Goal: Transaction & Acquisition: Purchase product/service

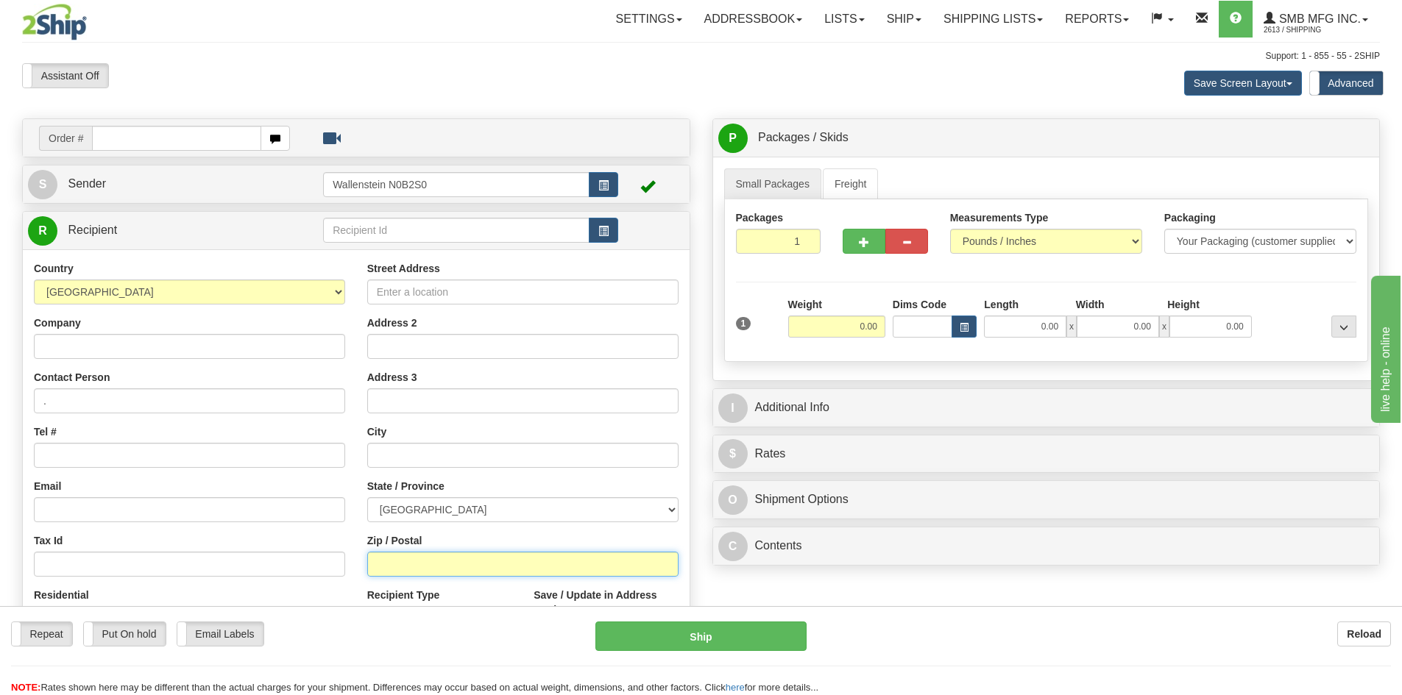
click at [490, 564] on input "Zip / Postal" at bounding box center [522, 564] width 311 height 25
paste input "G6W0R5"
type input "G6W0R5"
click at [509, 505] on select "ALBERTA BRITISH COLUMBIA MANITOBA NEW BRUNSWICK NEWFOUNDLAND NOVA SCOTIA NUNAVU…" at bounding box center [522, 510] width 311 height 25
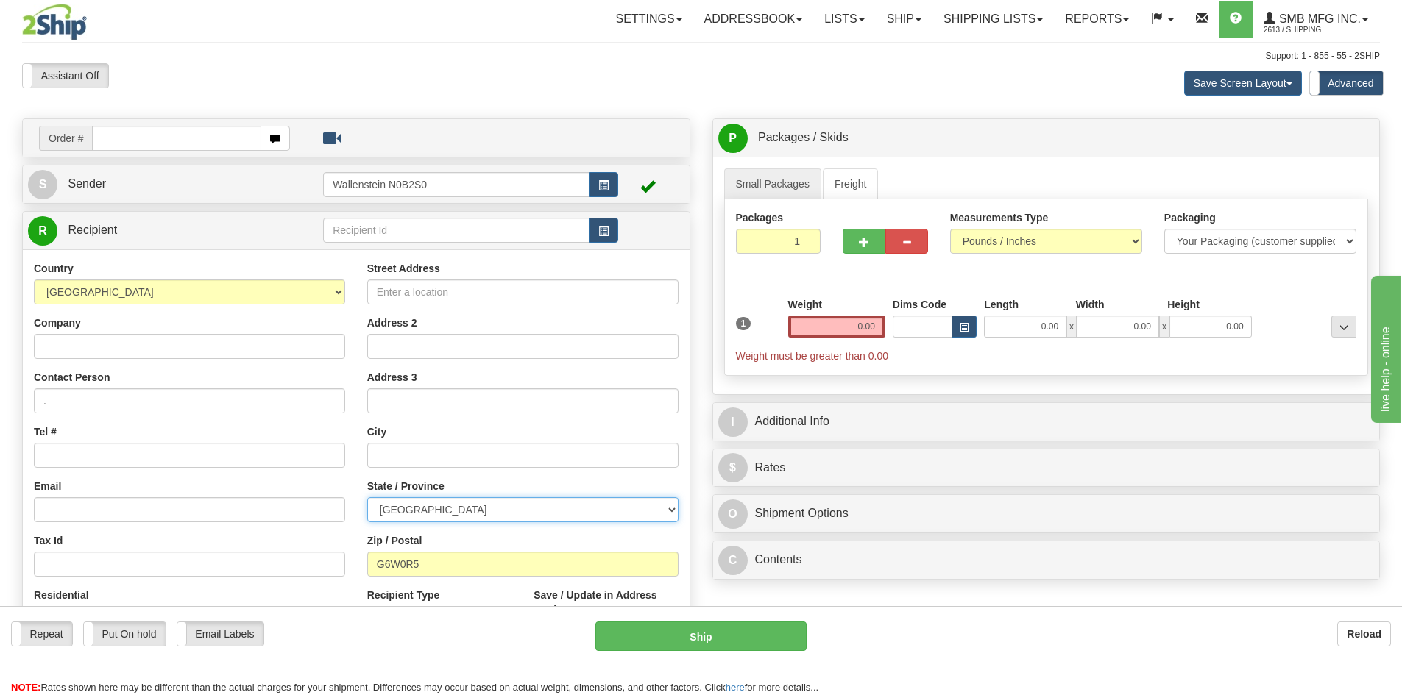
select select "QC"
click at [367, 498] on select "ALBERTA BRITISH COLUMBIA MANITOBA NEW BRUNSWICK NEWFOUNDLAND NOVA SCOTIA NUNAVU…" at bounding box center [522, 510] width 311 height 25
click at [420, 455] on input "text" at bounding box center [522, 455] width 311 height 25
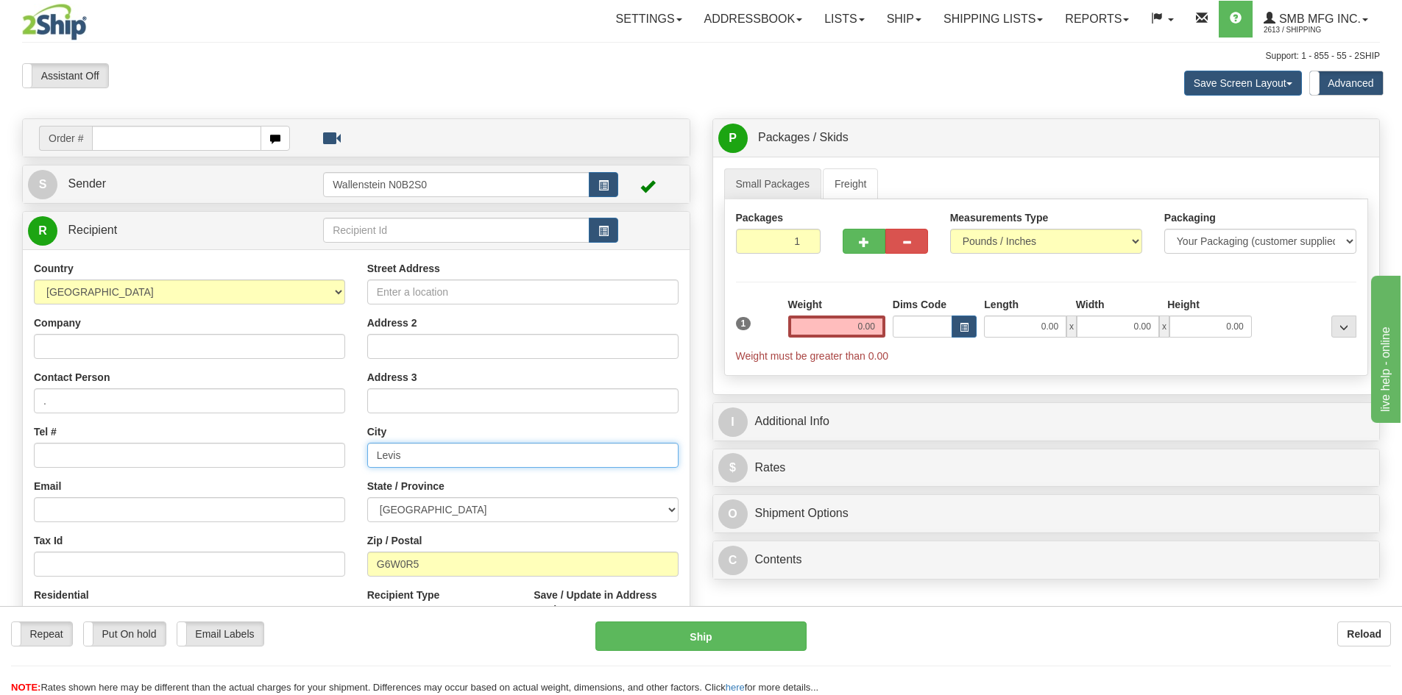
type input "Levis"
click at [408, 297] on input "Street Address" at bounding box center [522, 292] width 311 height 25
paste input "1720, Boulevard Guilliaume-Couture"
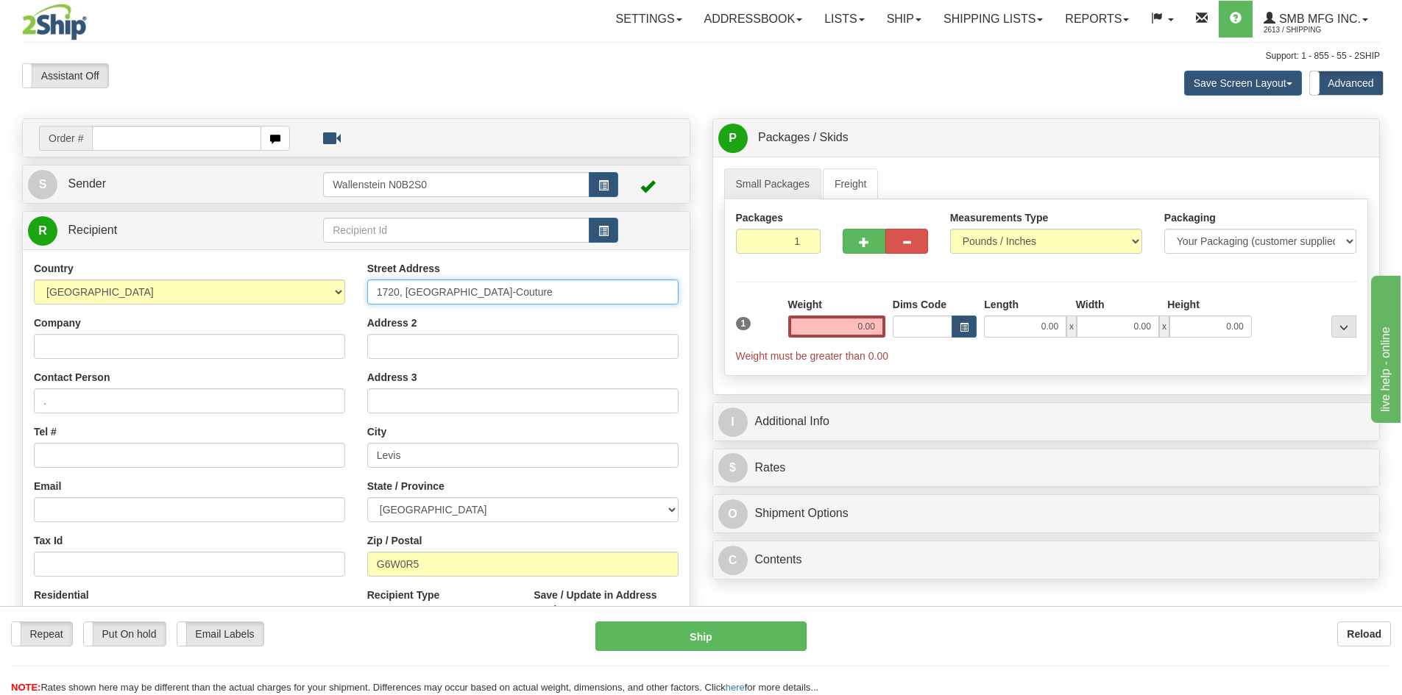
type input "1720, Boulevard Guilliaume-Couture"
click at [149, 353] on input "Company" at bounding box center [189, 346] width 311 height 25
paste input "MTI Canada Inc."
type input "MTI Canada Inc."
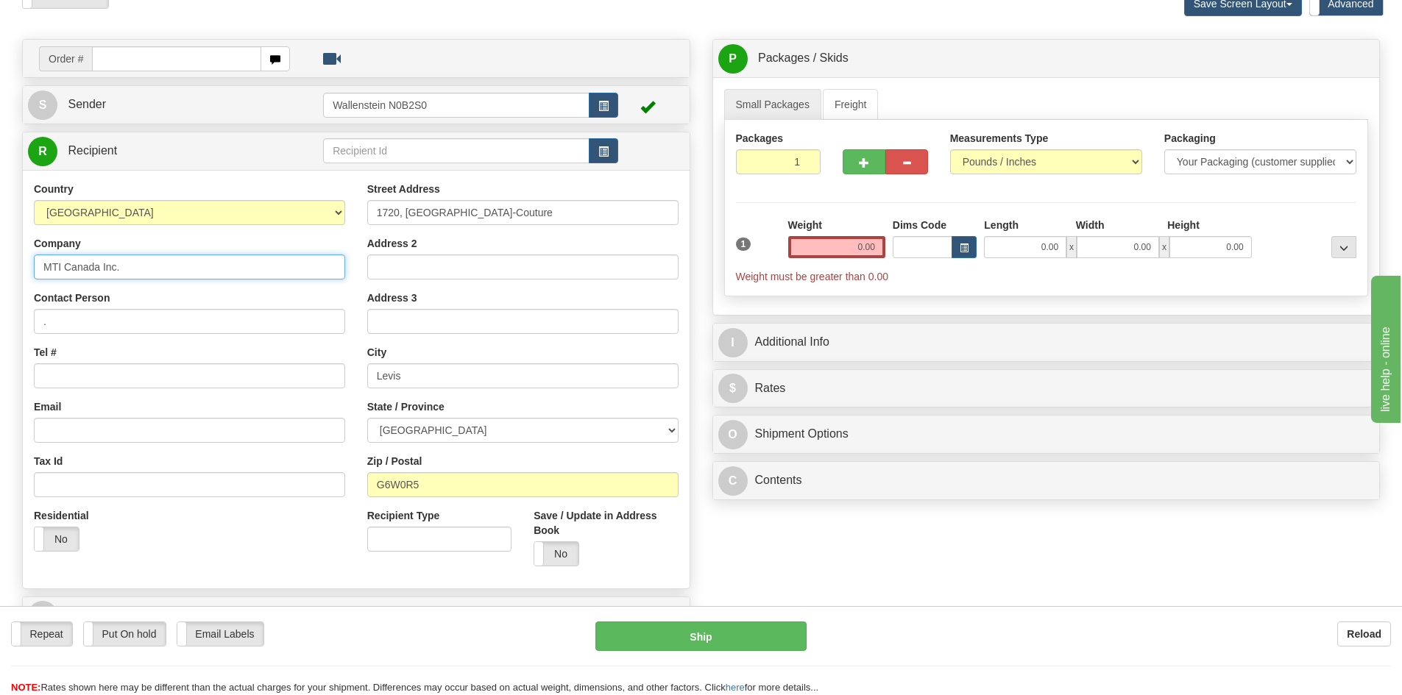
scroll to position [74, 0]
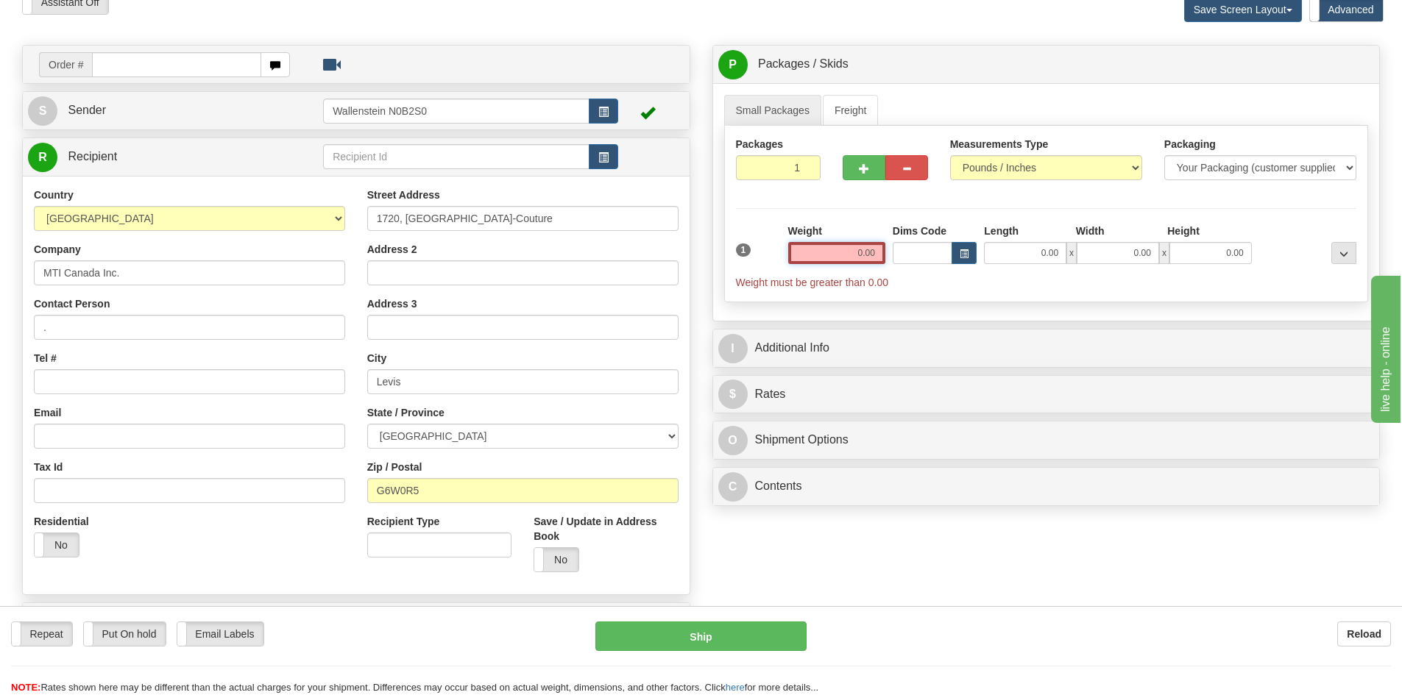
click at [849, 252] on input "0.00" at bounding box center [836, 253] width 97 height 22
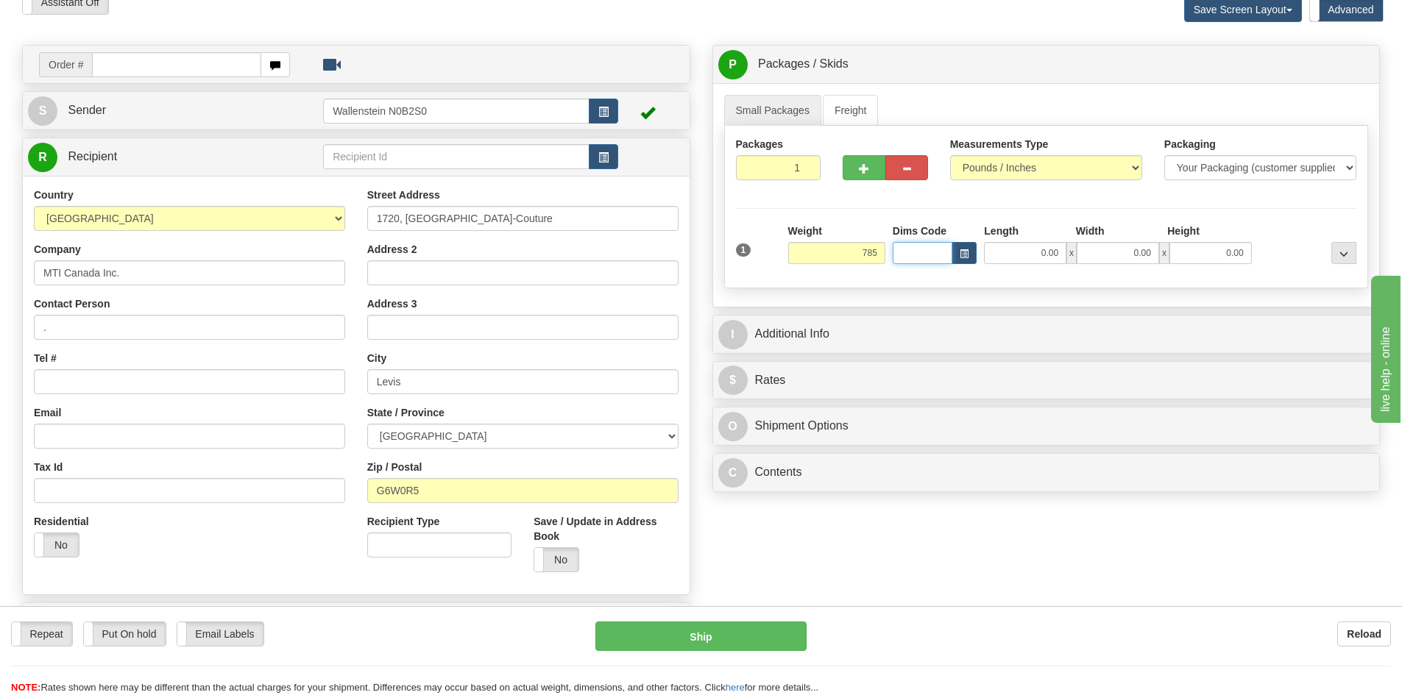
type input "785.00"
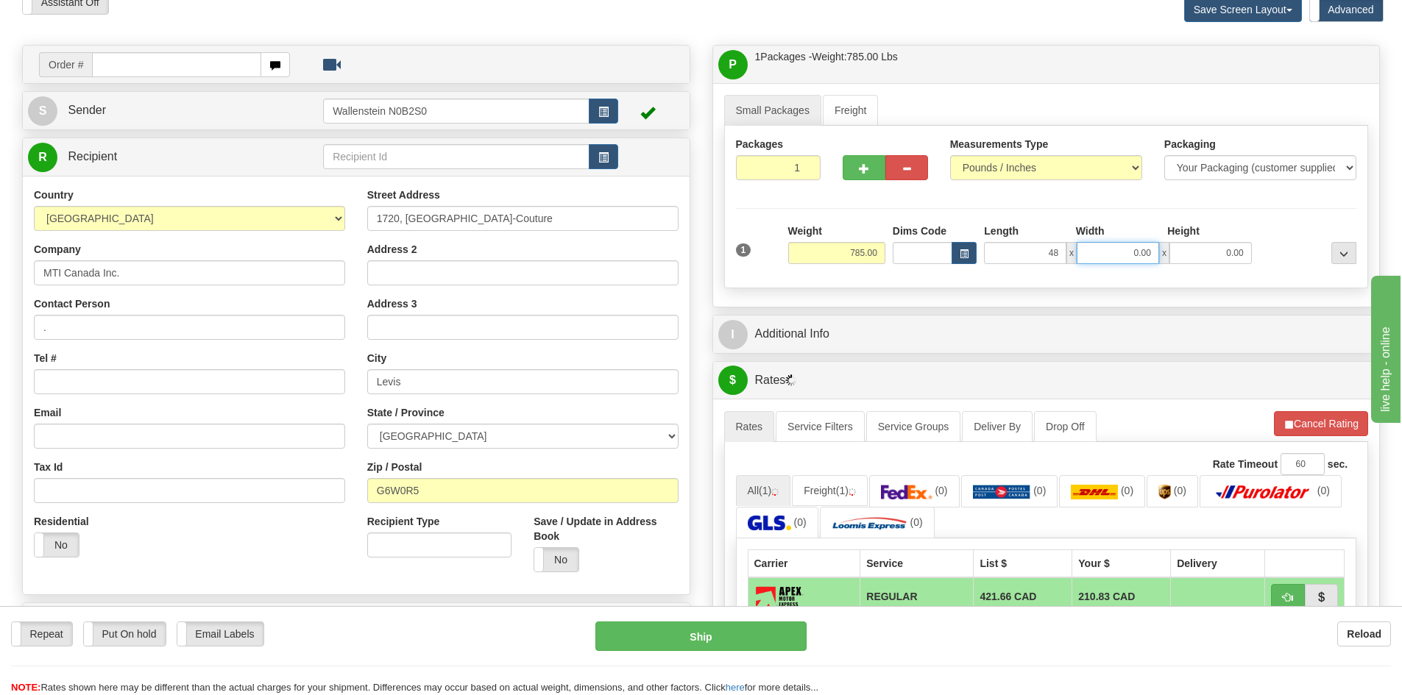
type input "48.00"
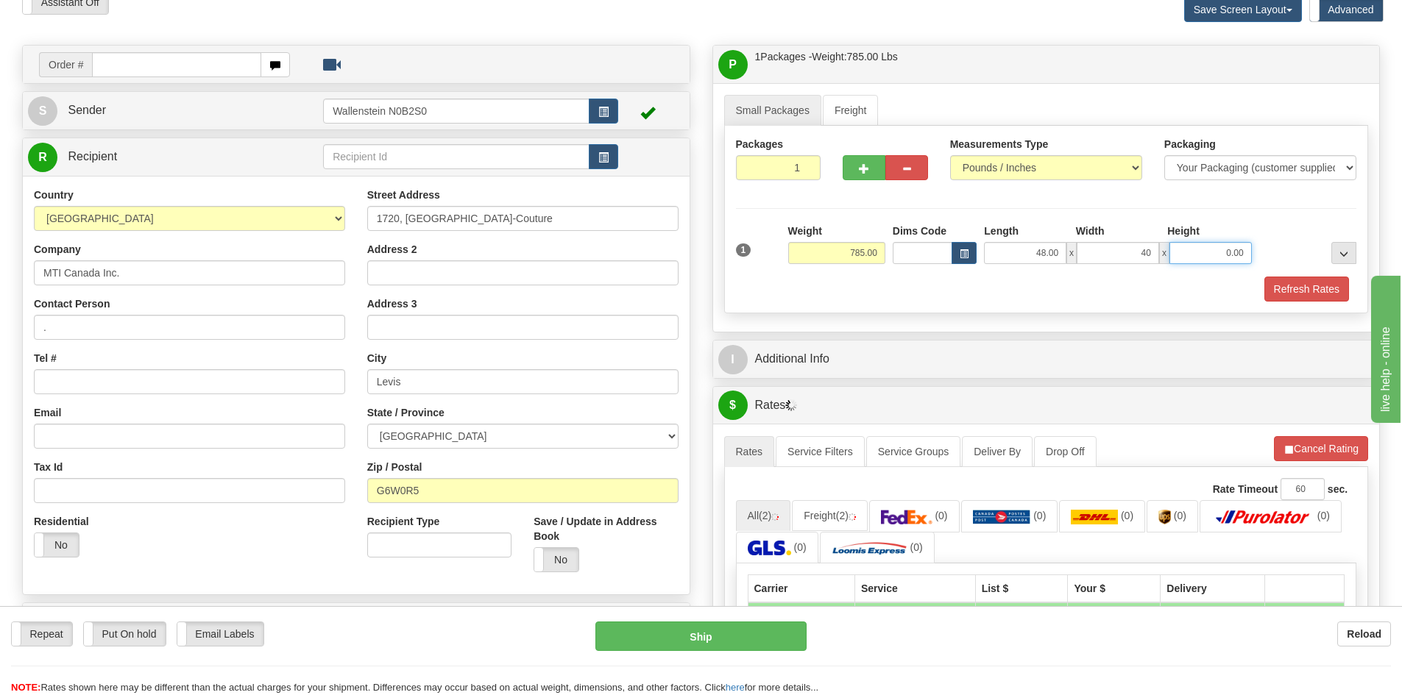
type input "40.00"
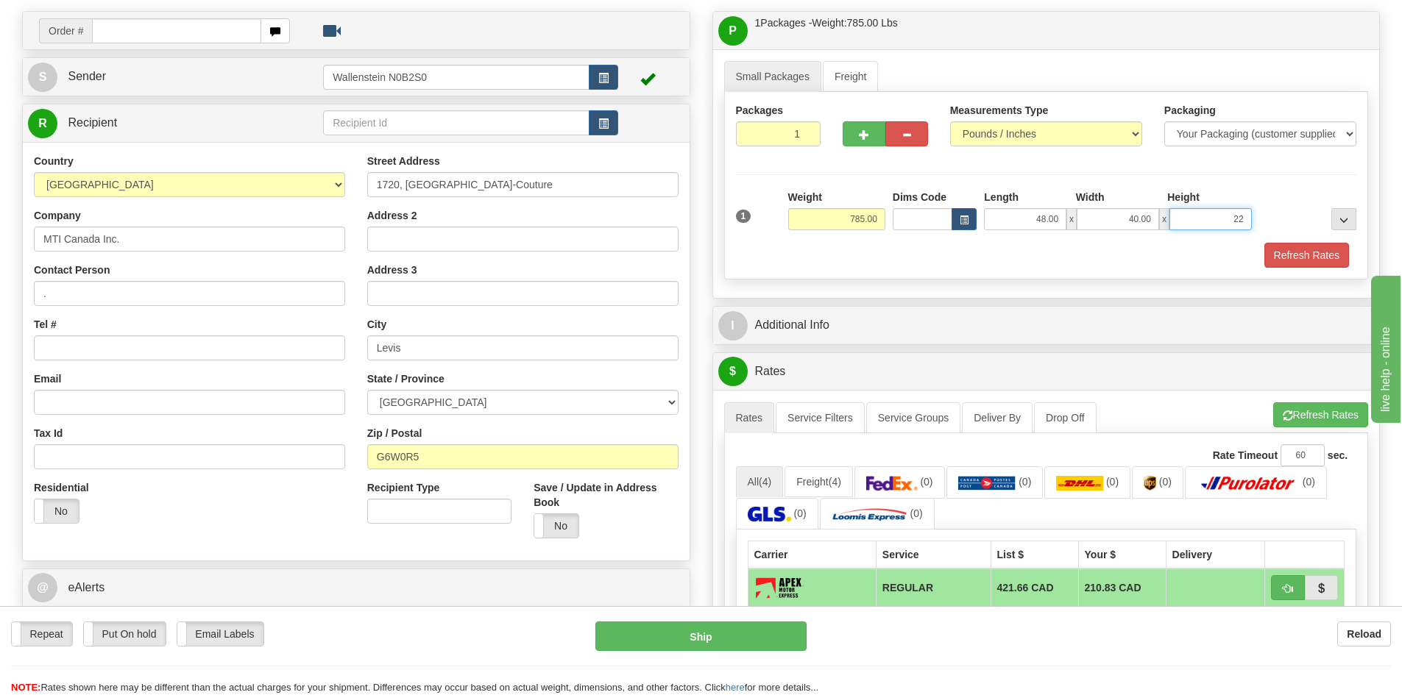
scroll to position [0, 0]
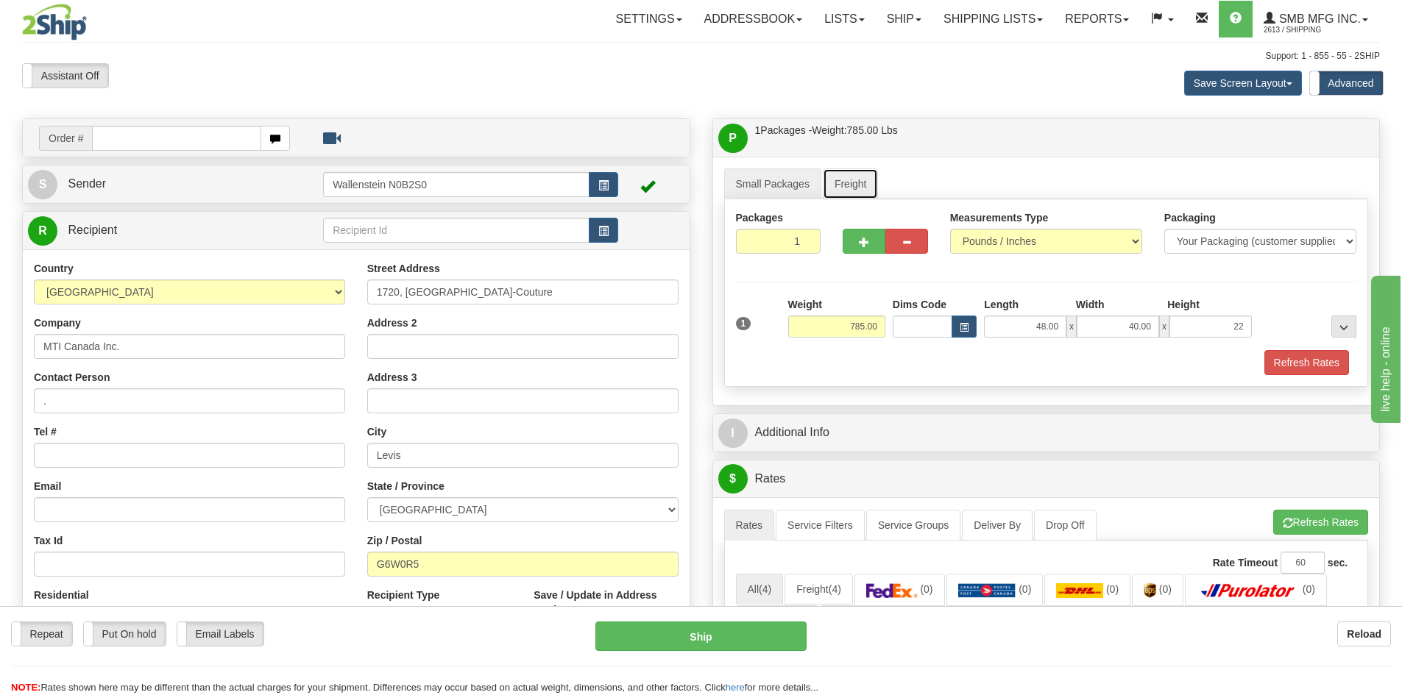
type input "22.00"
click at [846, 178] on link "Freight" at bounding box center [851, 184] width 56 height 31
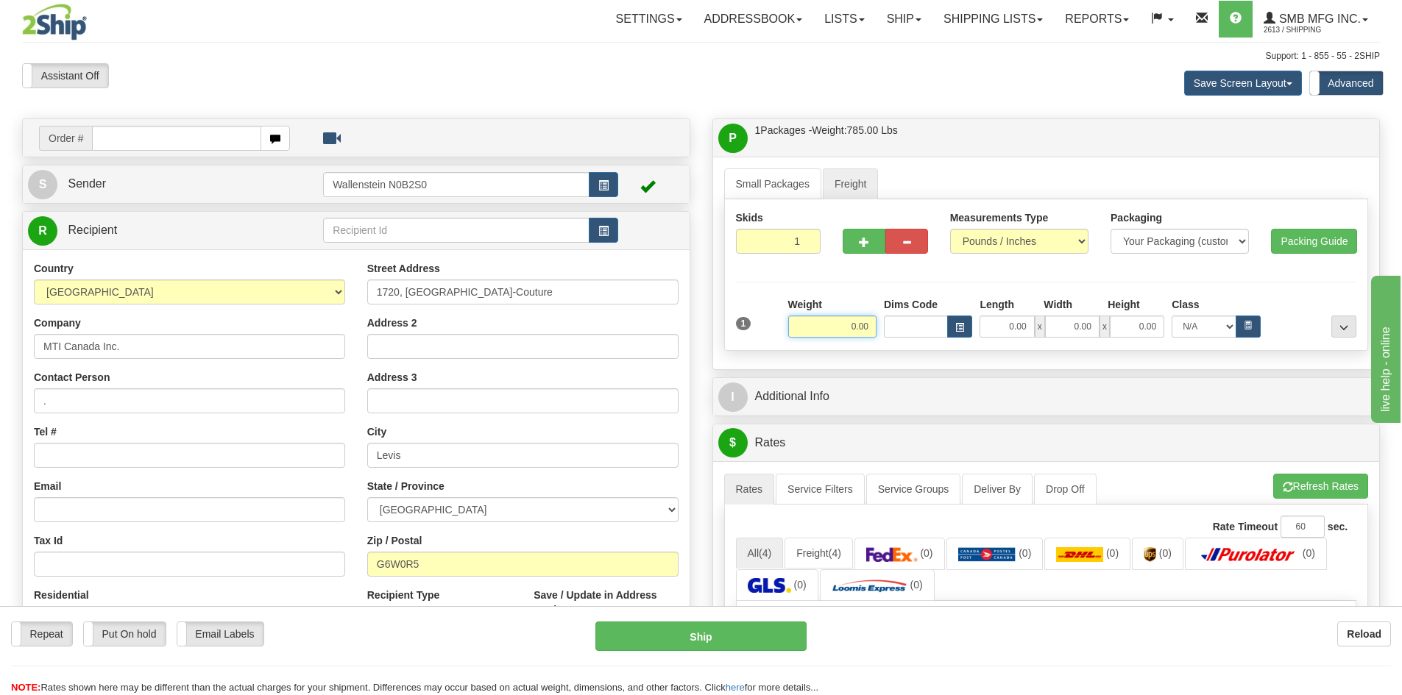
click at [832, 327] on input "0.00" at bounding box center [832, 327] width 88 height 22
type input "785.00"
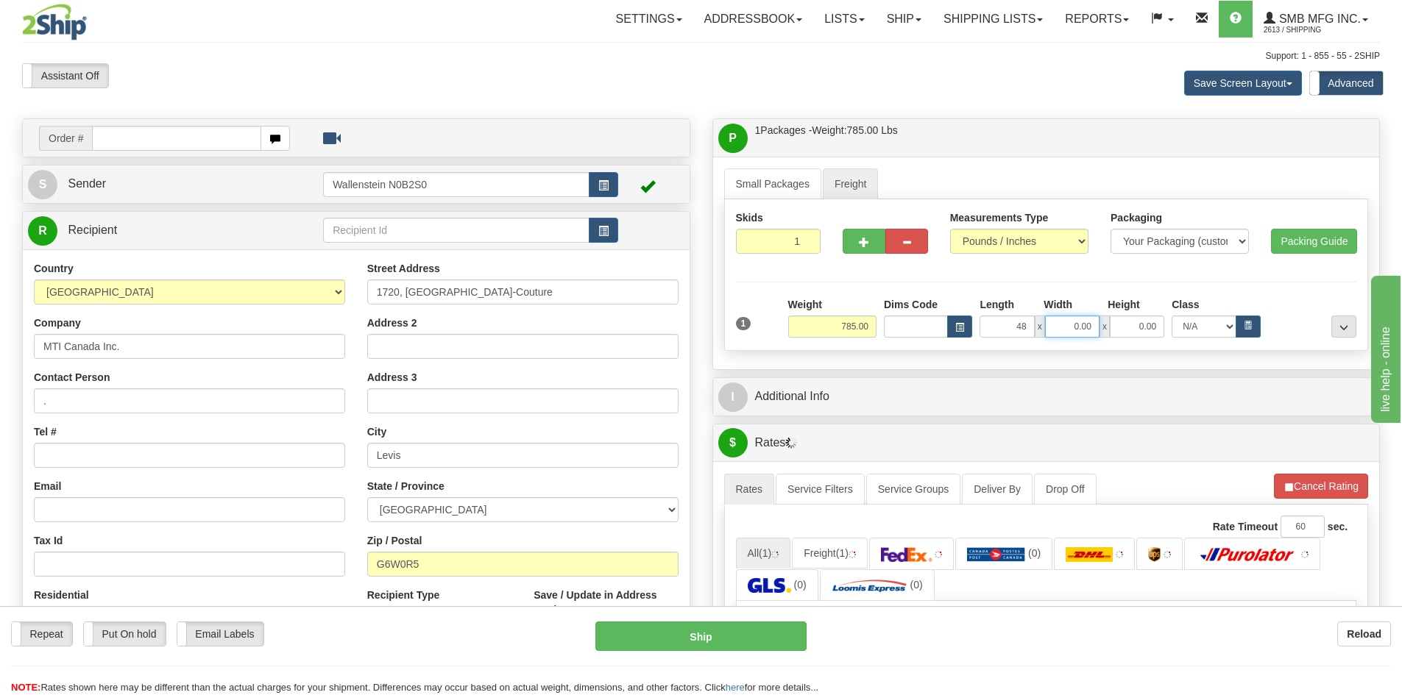
type input "48.00"
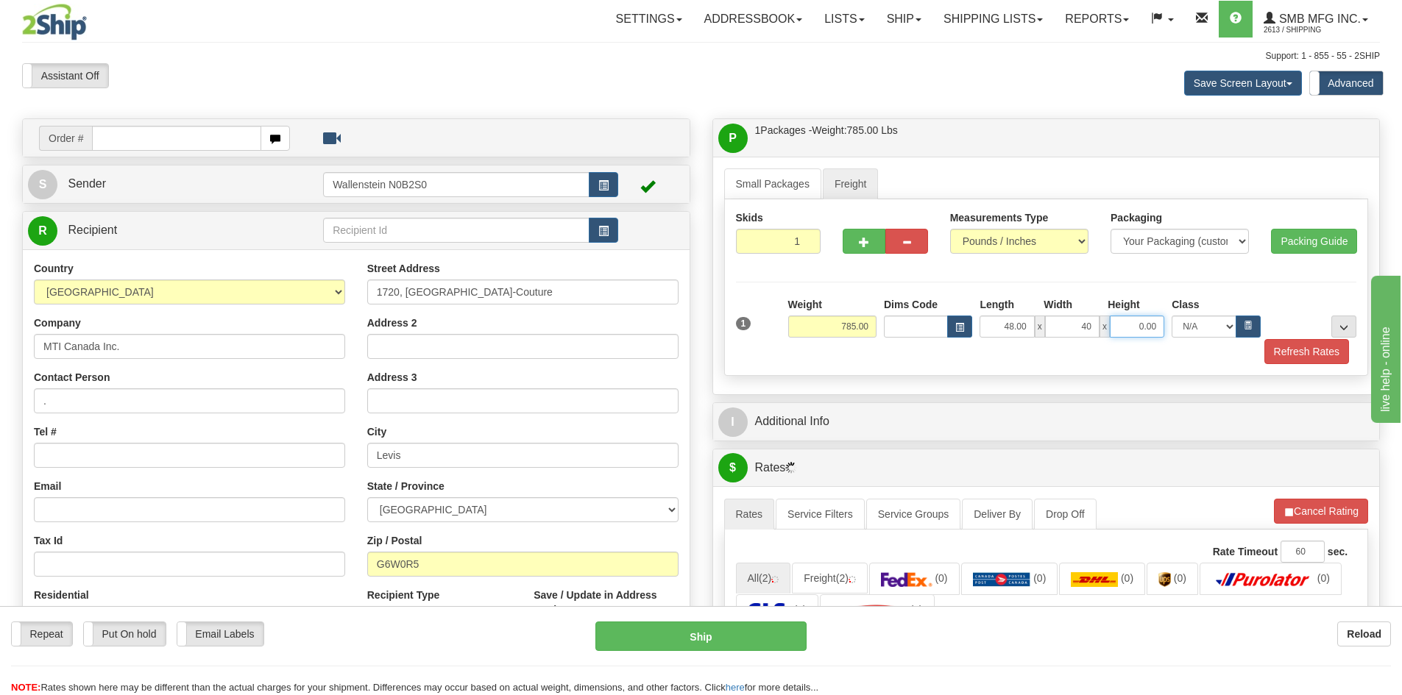
type input "40.00"
click at [1139, 328] on input "0.00" at bounding box center [1137, 327] width 54 height 22
type input "22.00"
click at [1167, 357] on div "Refresh Rates" at bounding box center [1046, 351] width 629 height 25
drag, startPoint x: 1304, startPoint y: 347, endPoint x: 1297, endPoint y: 355, distance: 10.4
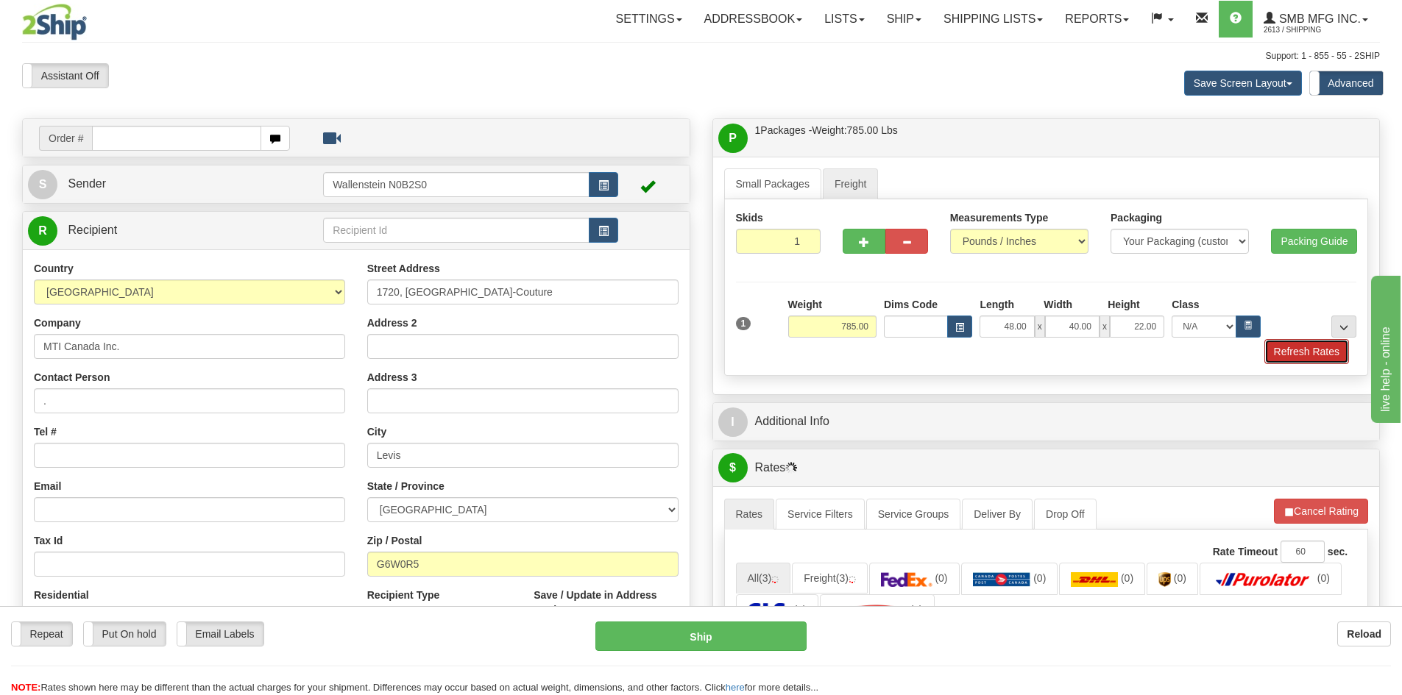
click at [1300, 352] on button "Refresh Rates" at bounding box center [1306, 351] width 85 height 25
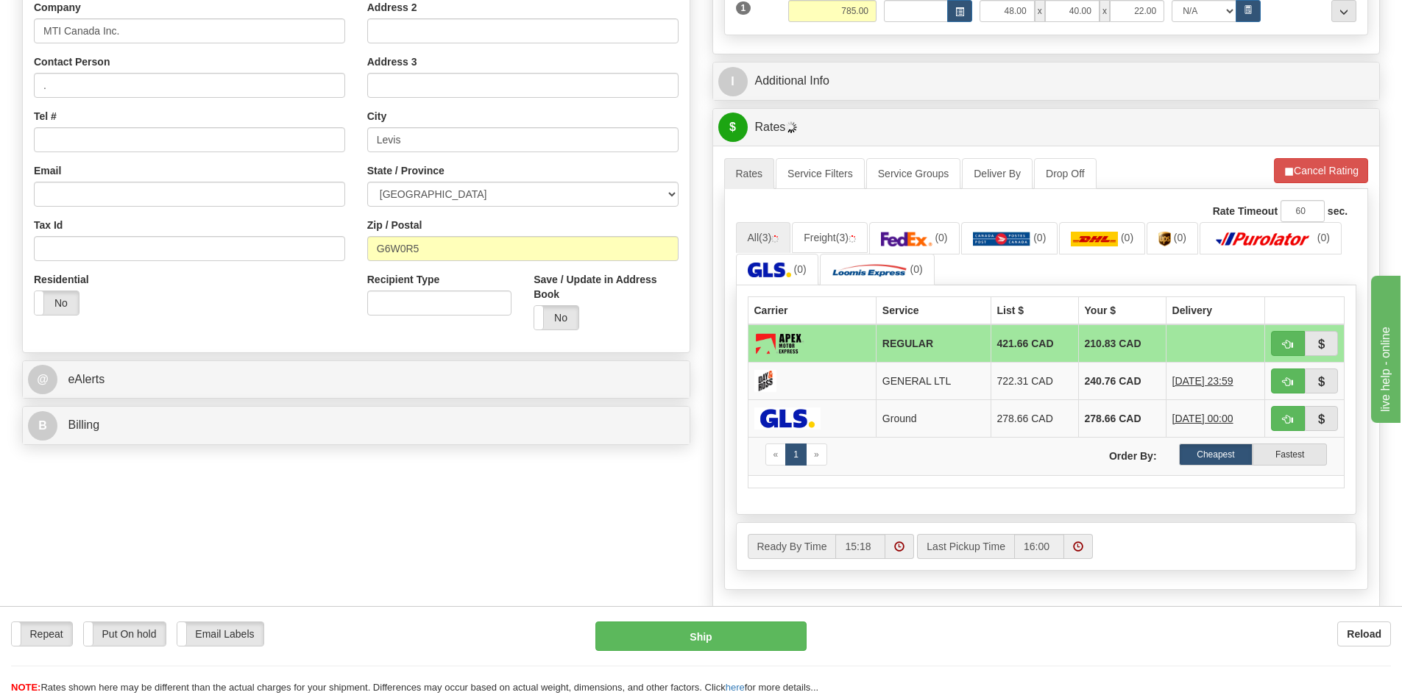
scroll to position [294, 0]
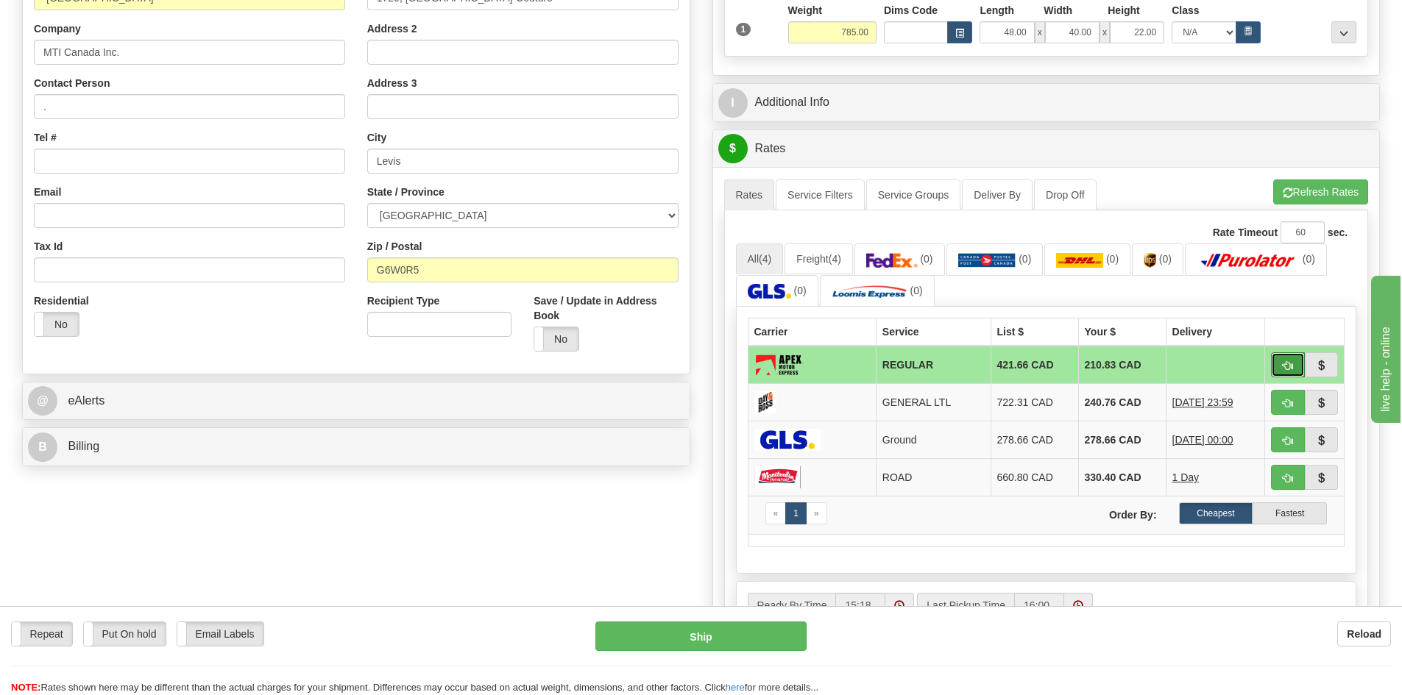
click at [1292, 367] on span "button" at bounding box center [1288, 366] width 10 height 10
type input "REGULAR"
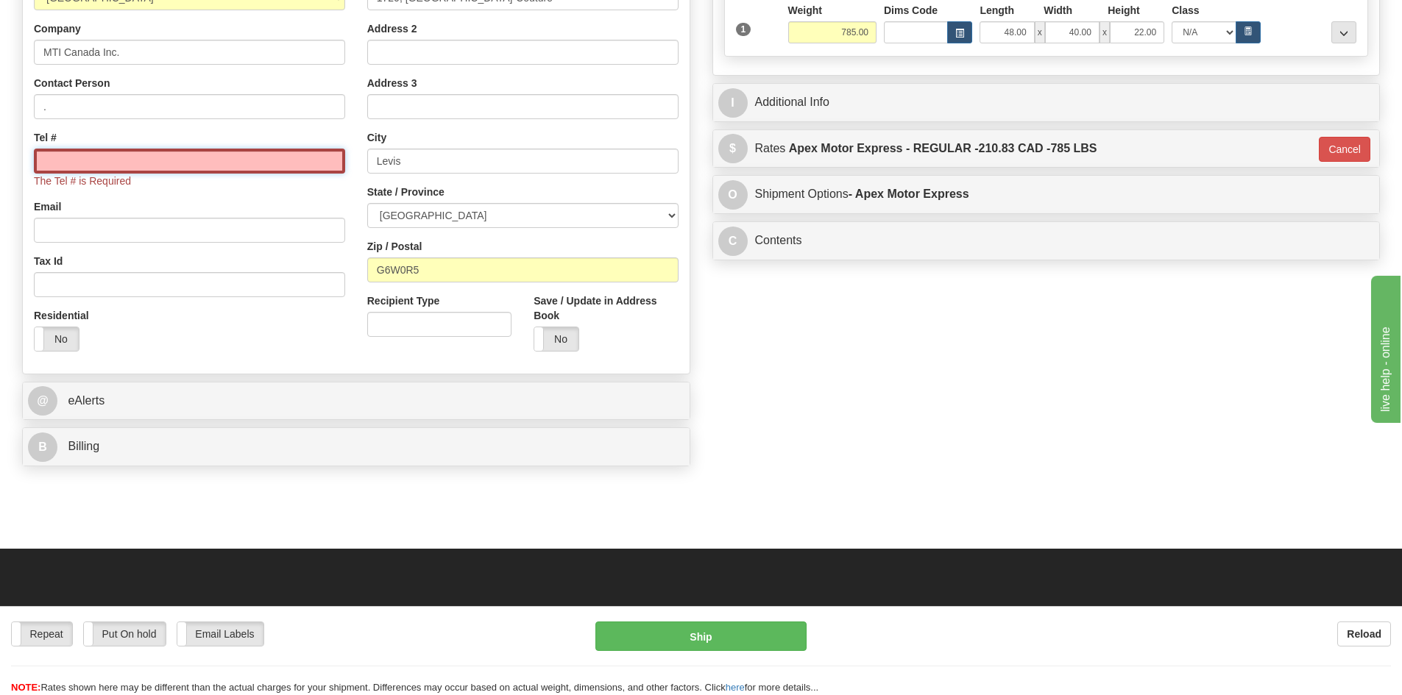
click at [140, 159] on input "Tel #" at bounding box center [189, 161] width 311 height 25
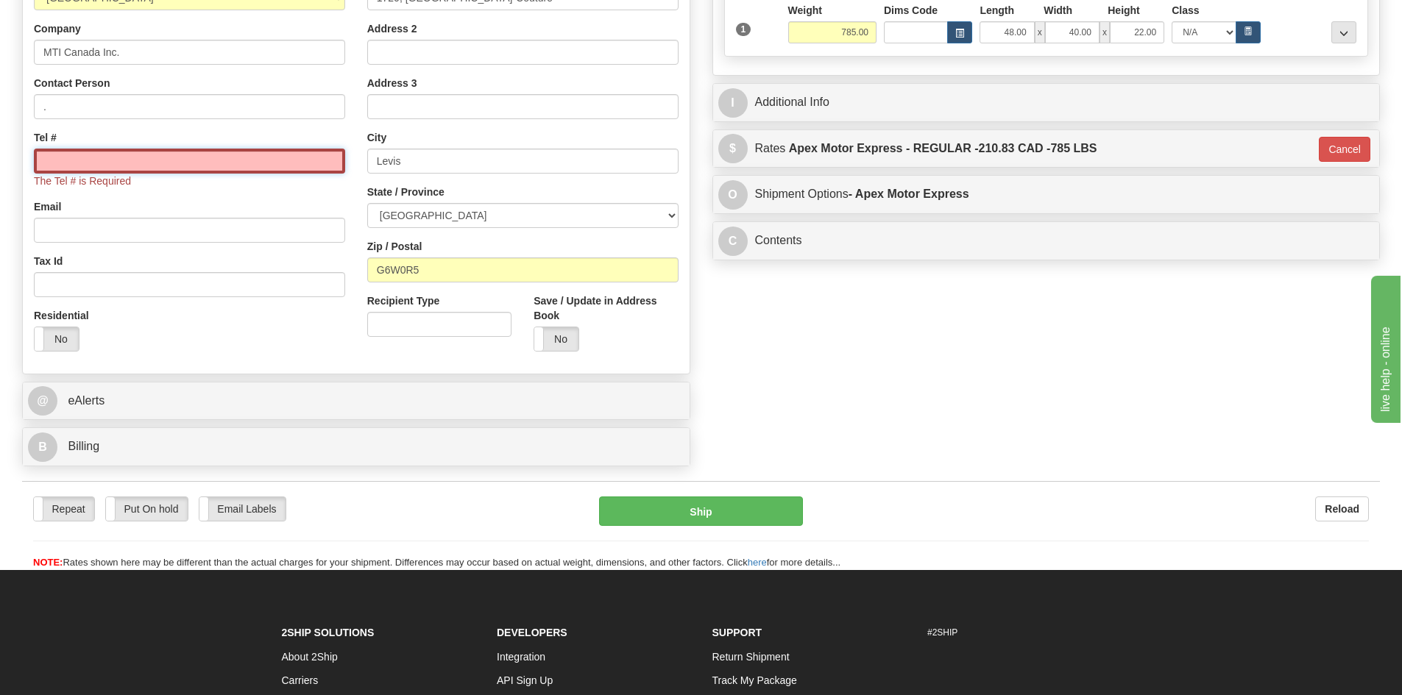
paste input "(418) 839-4127"
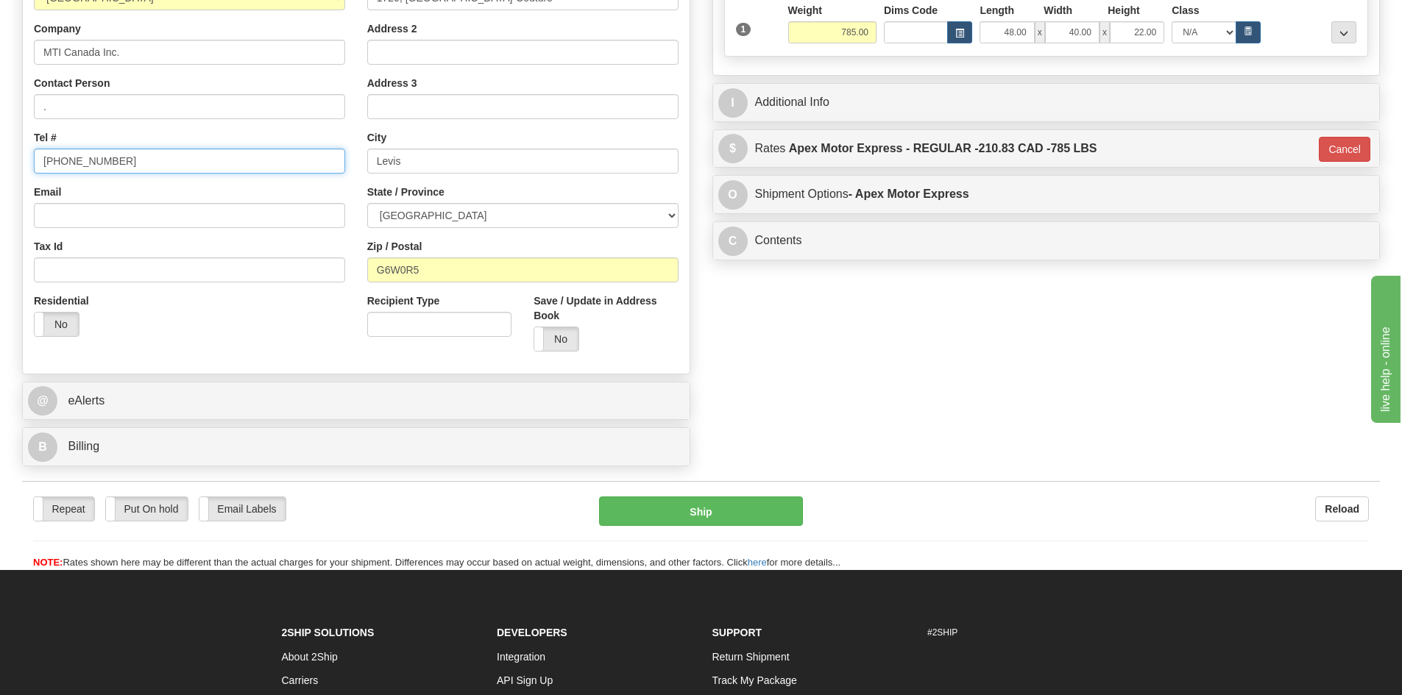
type input "(418) 839-4127"
click at [963, 321] on div "Order # S Sender" at bounding box center [701, 149] width 1380 height 650
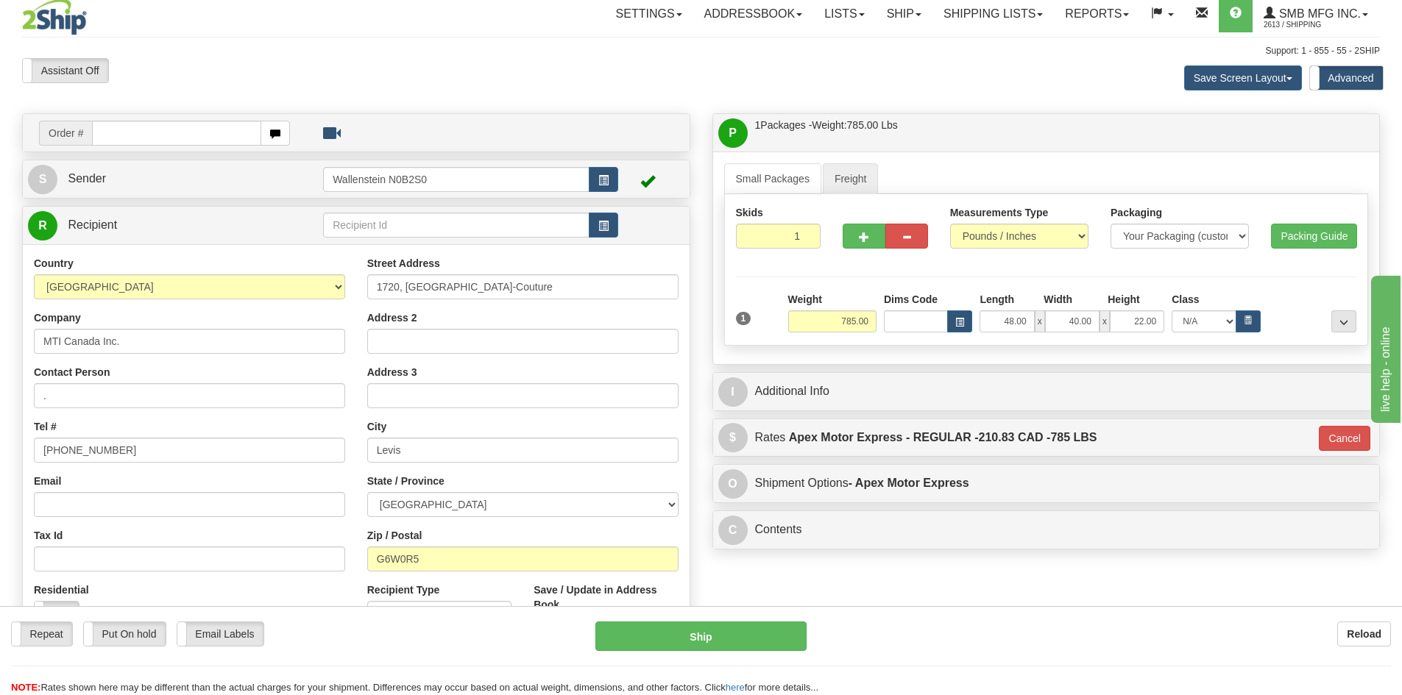
scroll to position [0, 0]
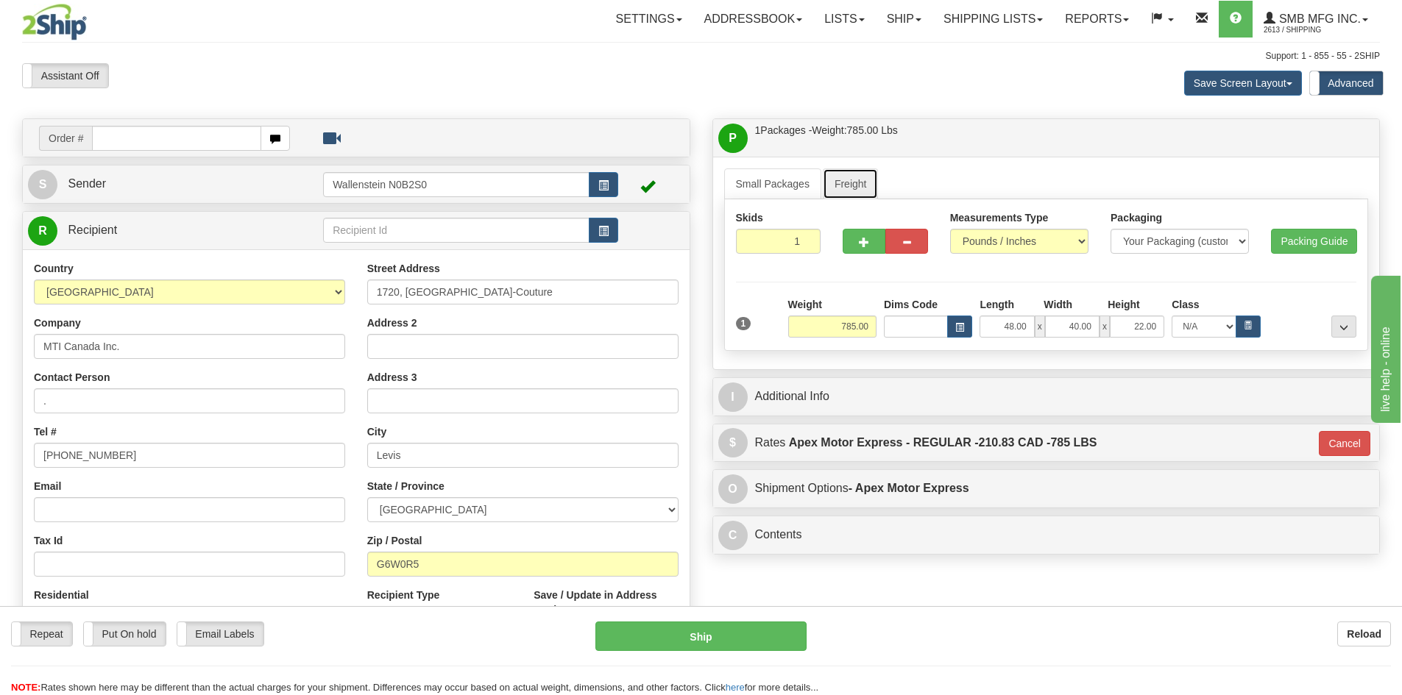
click at [868, 197] on link "Freight" at bounding box center [851, 184] width 56 height 31
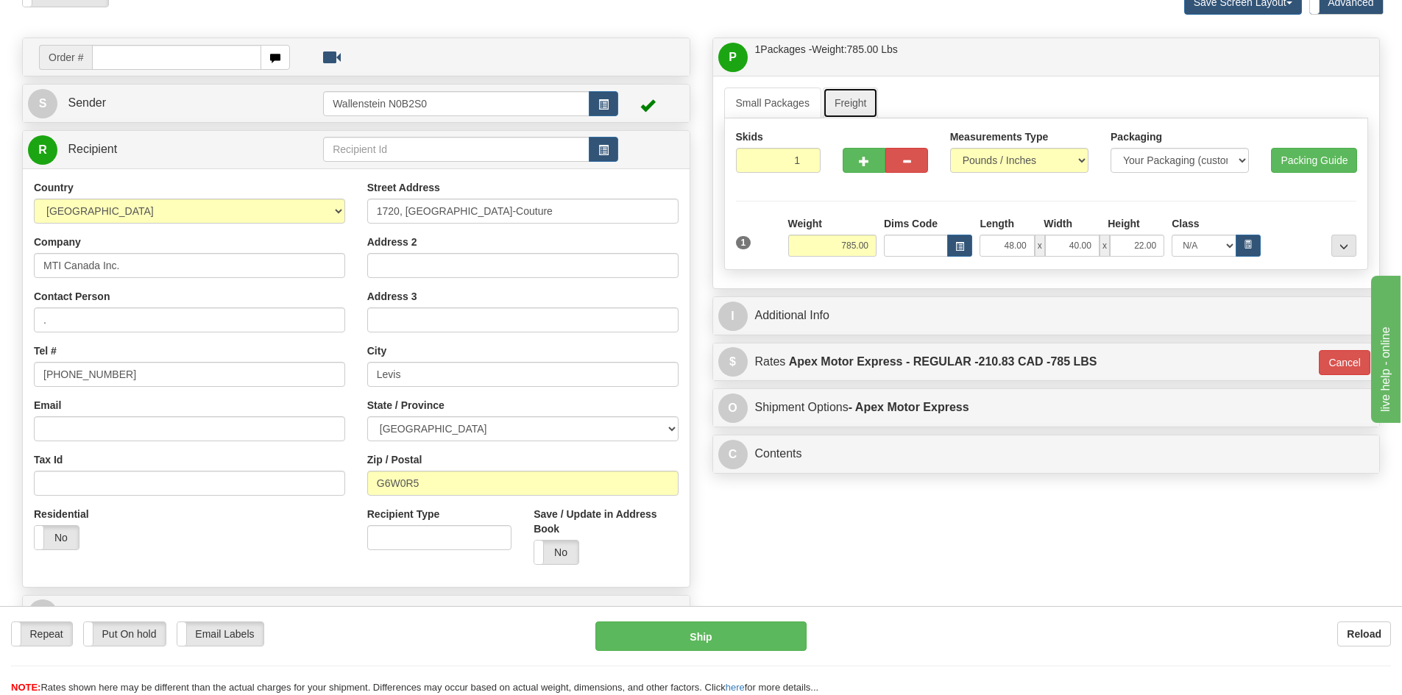
scroll to position [147, 0]
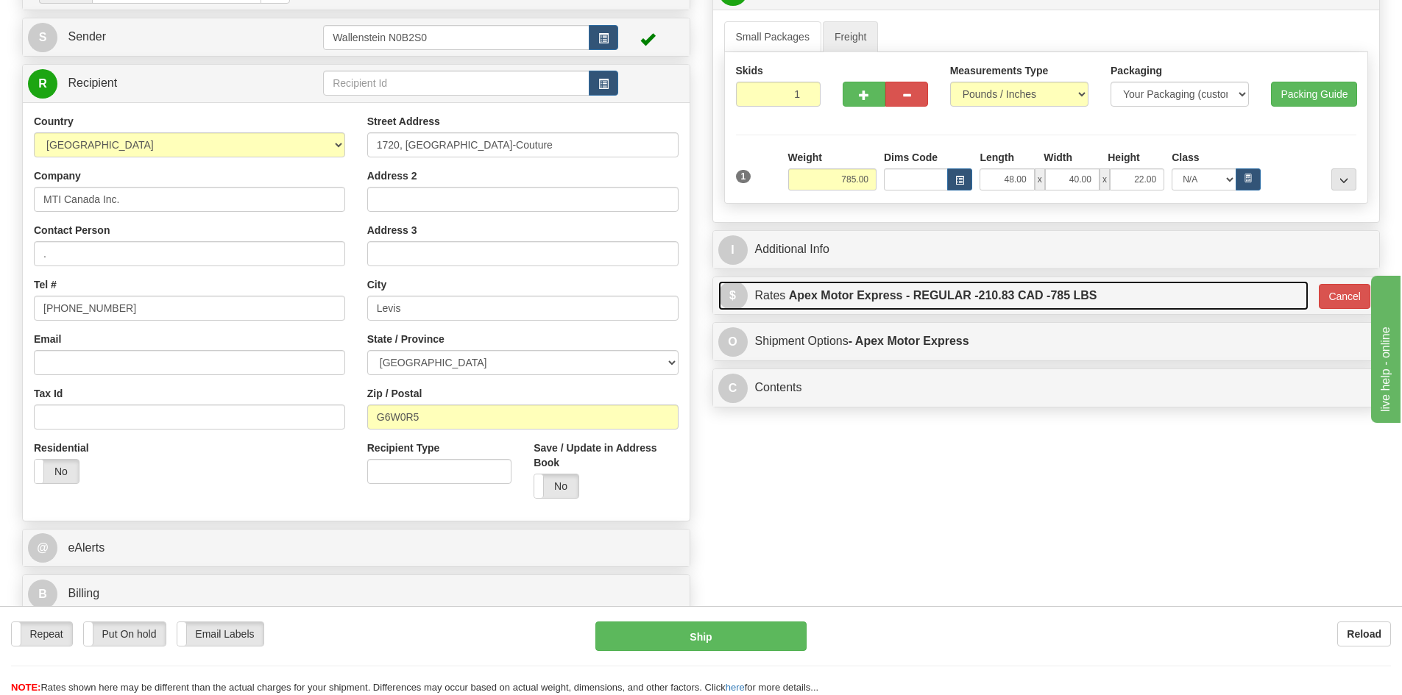
click at [879, 302] on label "Apex Motor Express - REGULAR - 210.83 CAD - 785 LBS" at bounding box center [943, 295] width 308 height 29
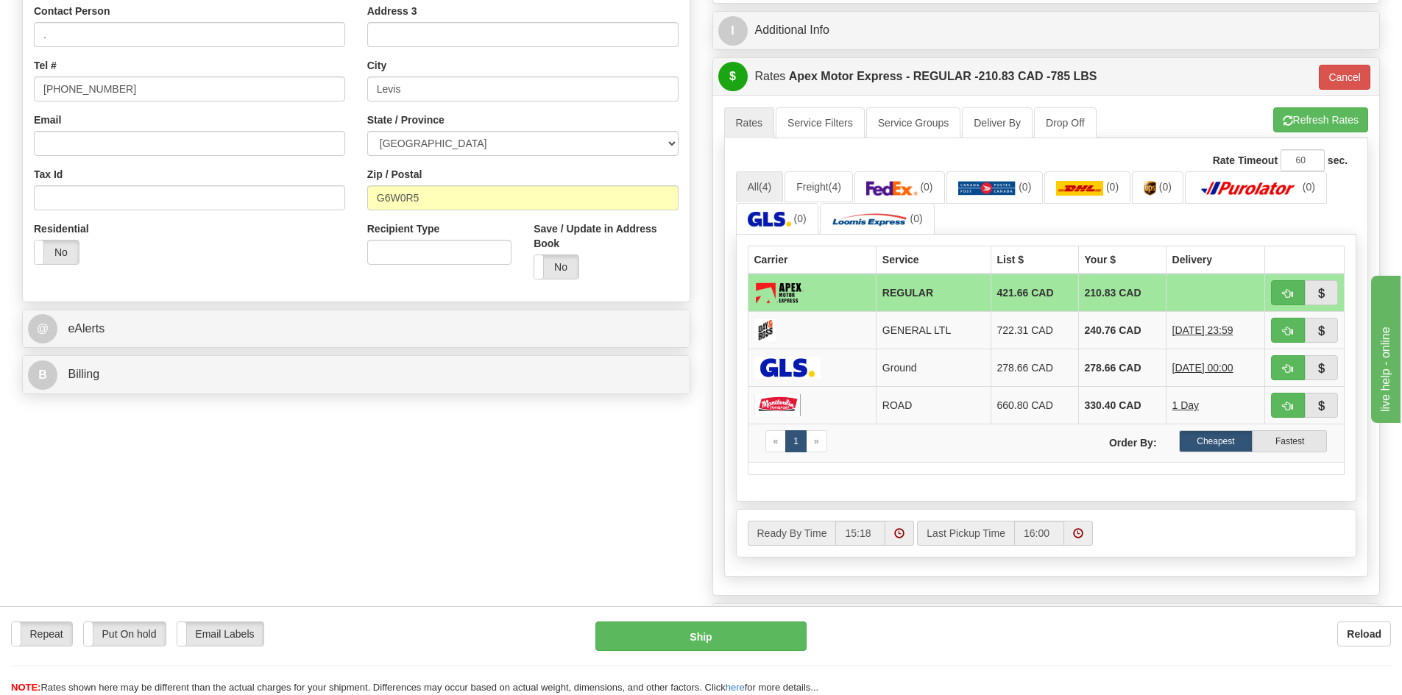
scroll to position [368, 0]
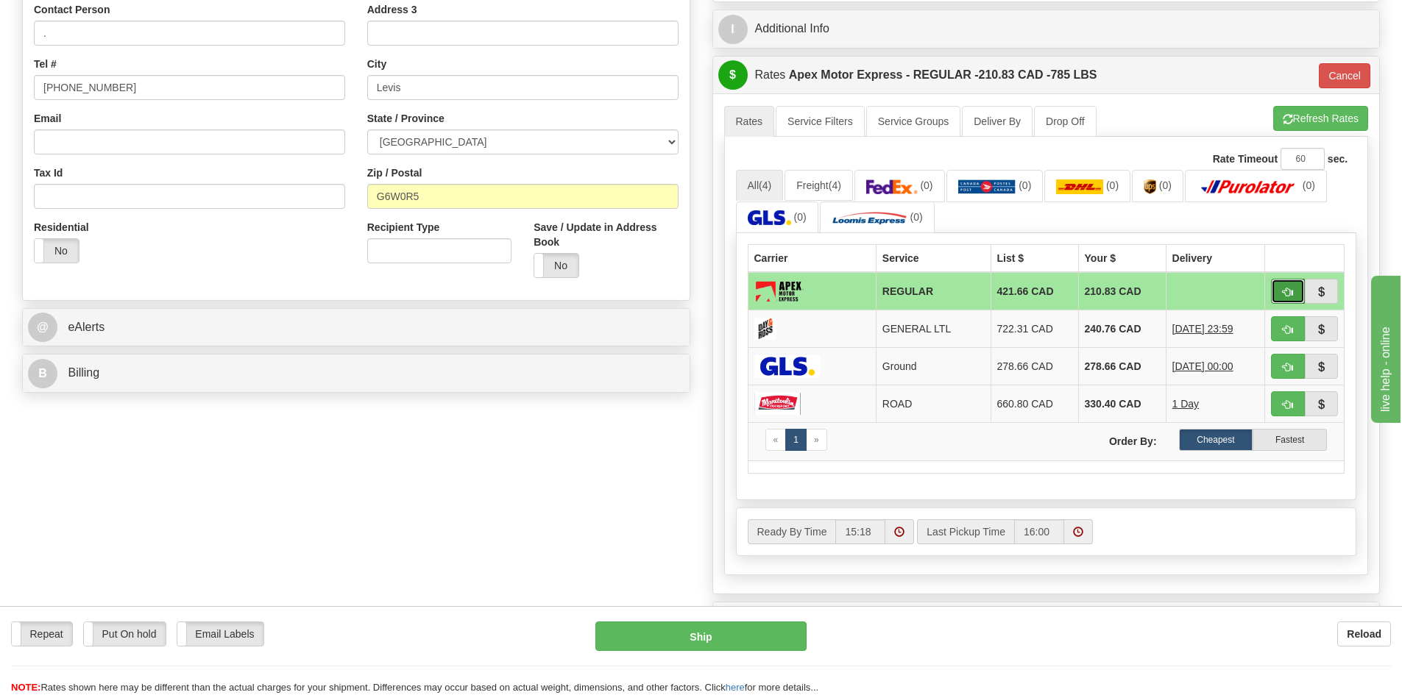
click at [1297, 281] on button "button" at bounding box center [1288, 291] width 34 height 25
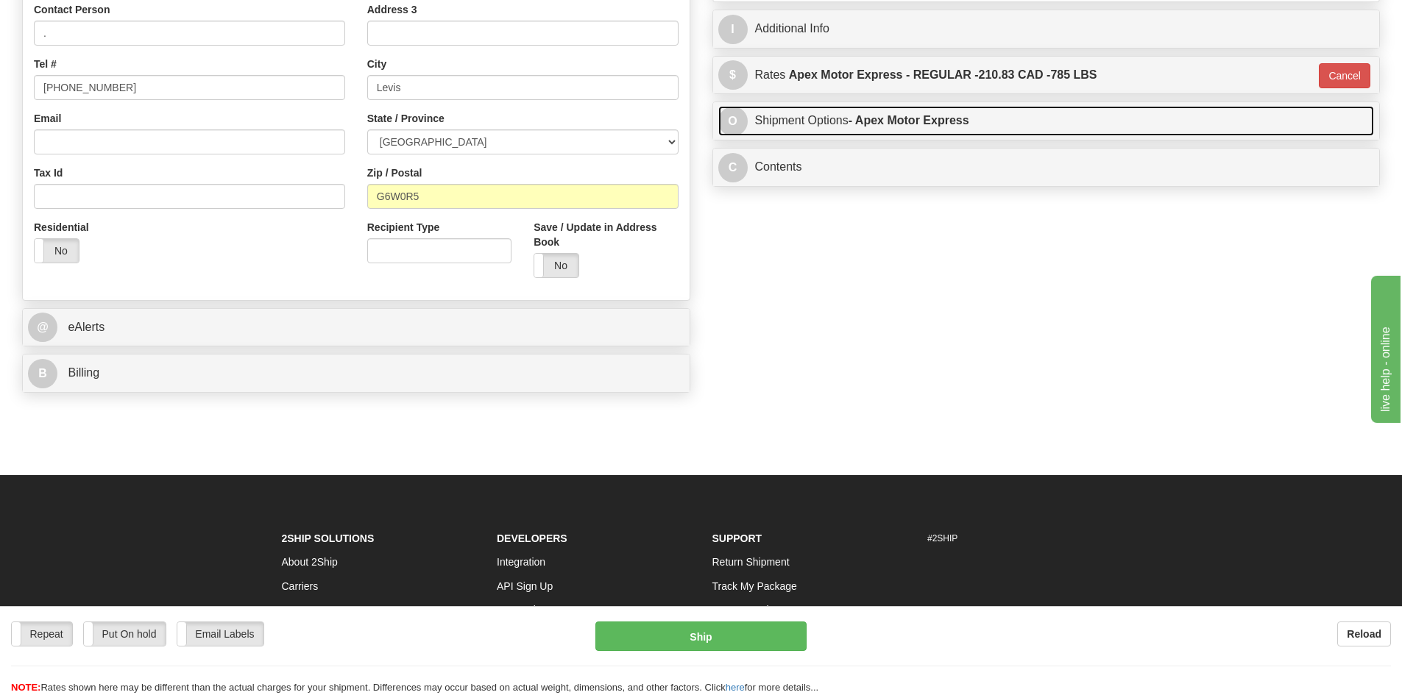
click at [963, 111] on link "O Shipment Options - Apex Motor Express" at bounding box center [1046, 121] width 656 height 30
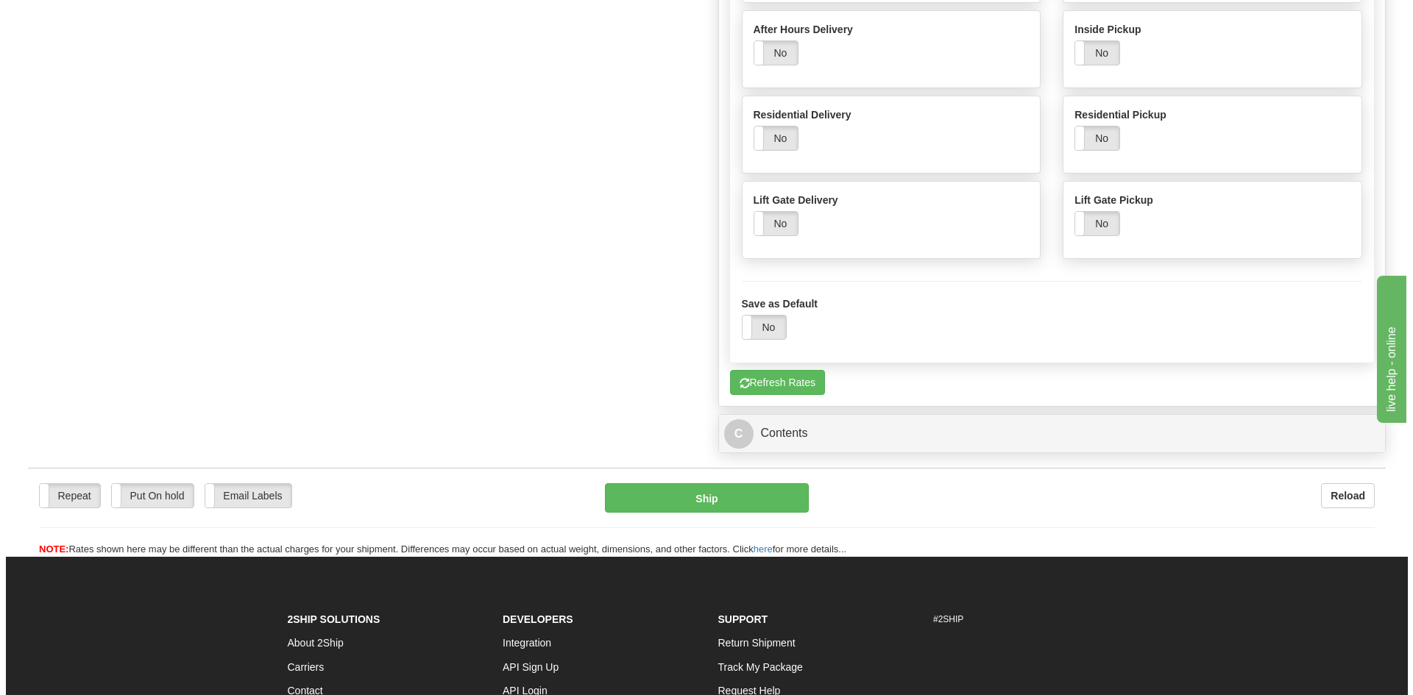
scroll to position [883, 0]
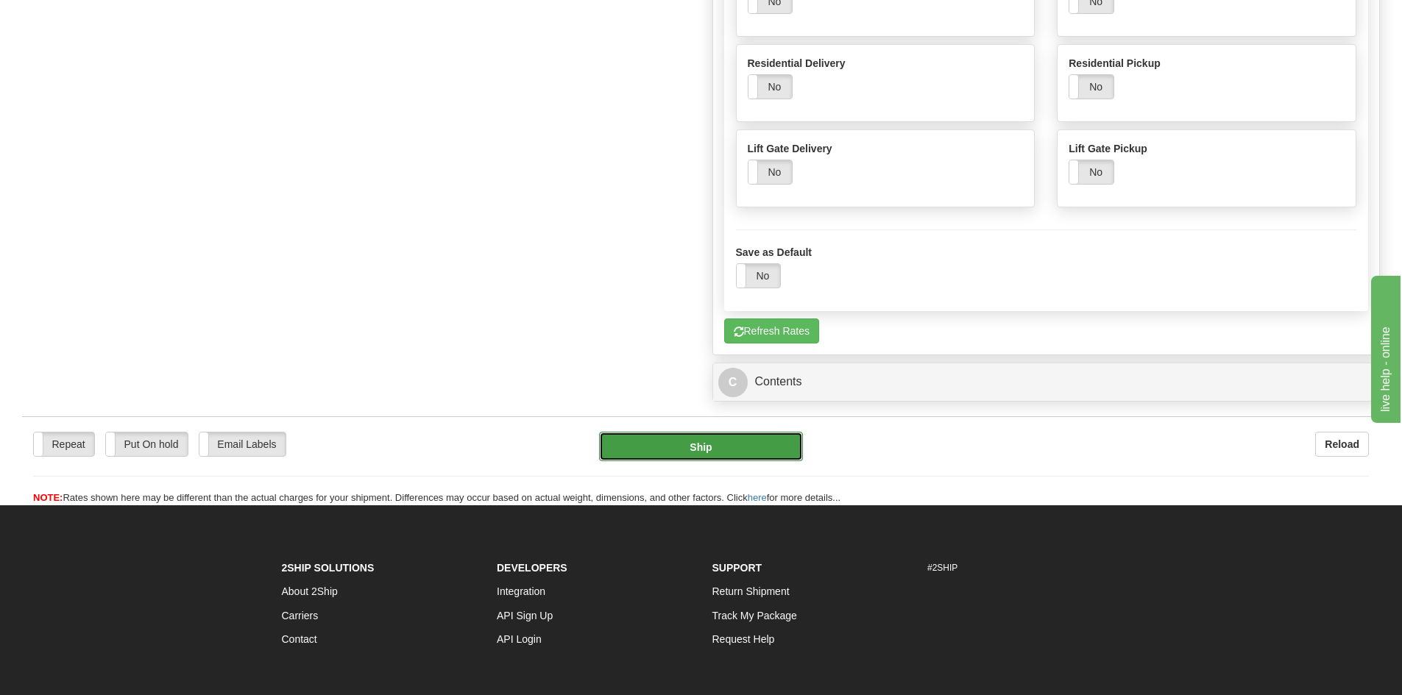
click at [754, 448] on button "Ship" at bounding box center [701, 446] width 204 height 29
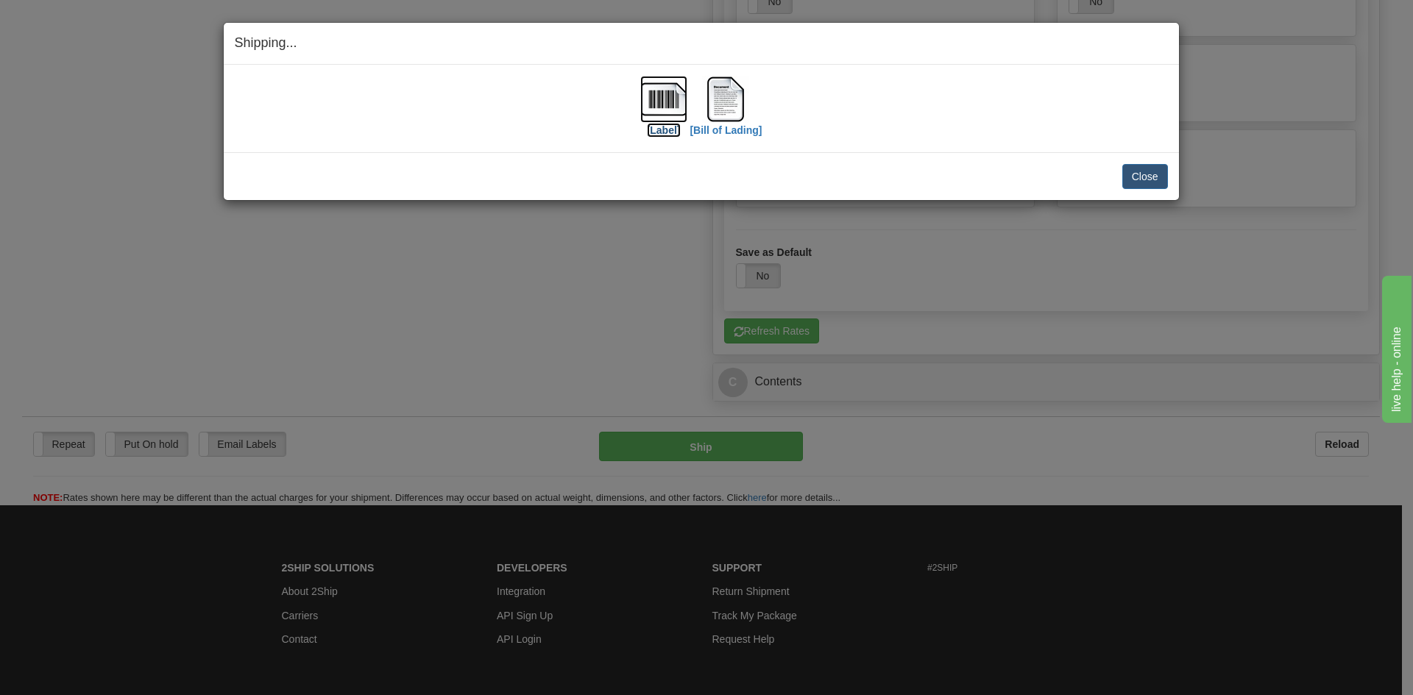
click at [668, 127] on label "[Label]" at bounding box center [664, 130] width 34 height 15
click at [709, 127] on label "[Bill of Lading]" at bounding box center [726, 130] width 72 height 15
click at [1147, 170] on button "Close" at bounding box center [1145, 176] width 46 height 25
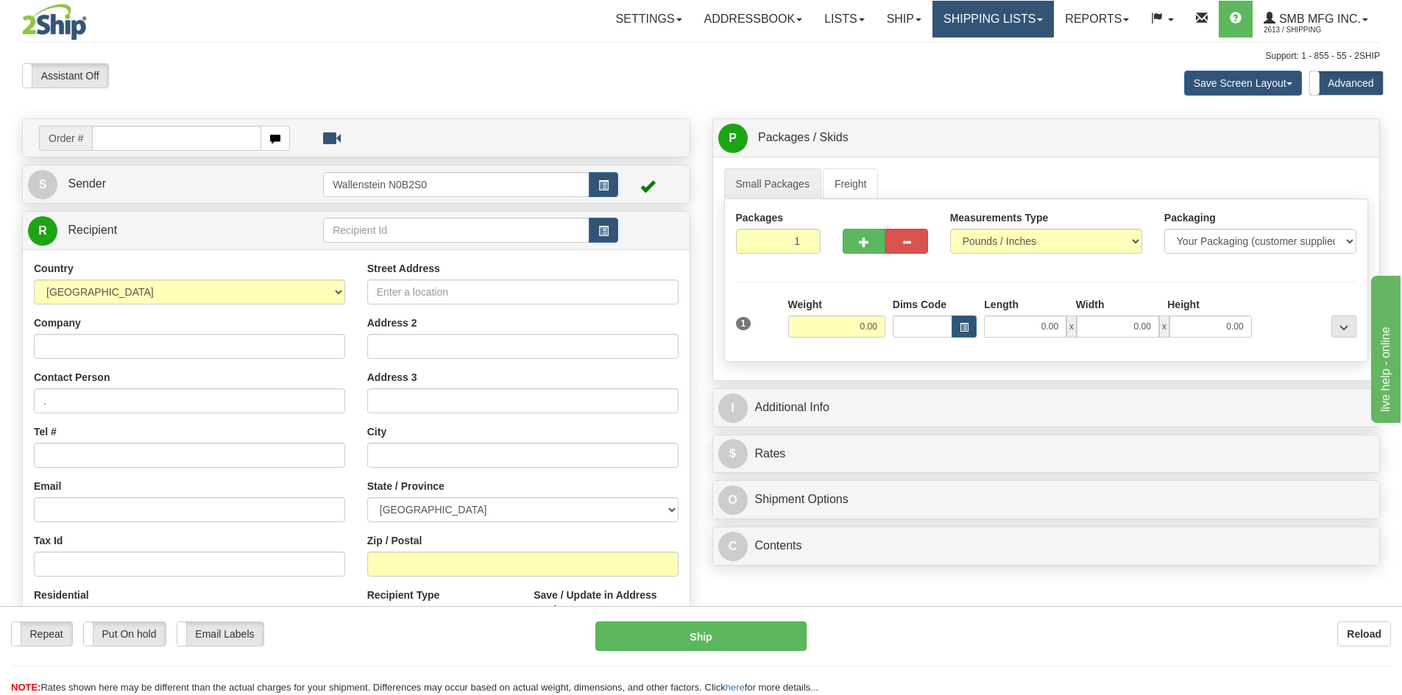
click at [1011, 10] on link "Shipping lists" at bounding box center [992, 19] width 121 height 37
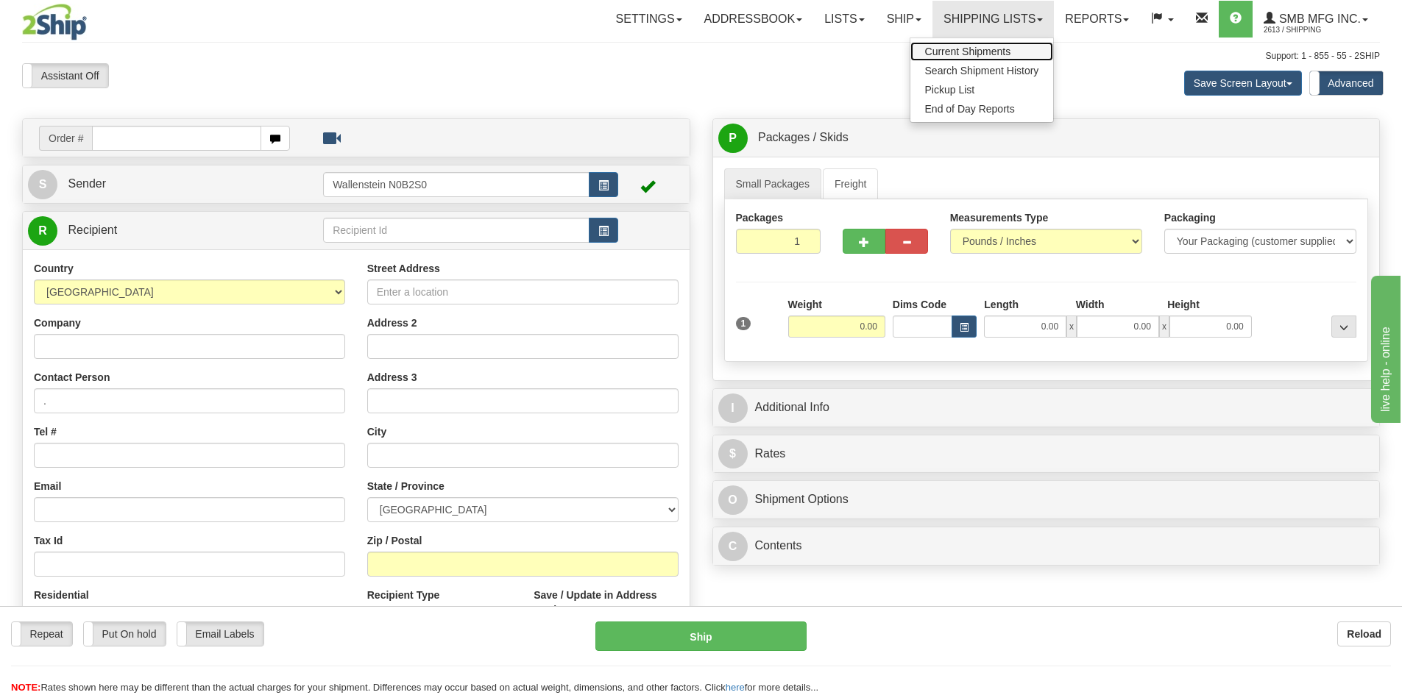
click at [980, 48] on span "Current Shipments" at bounding box center [968, 52] width 86 height 12
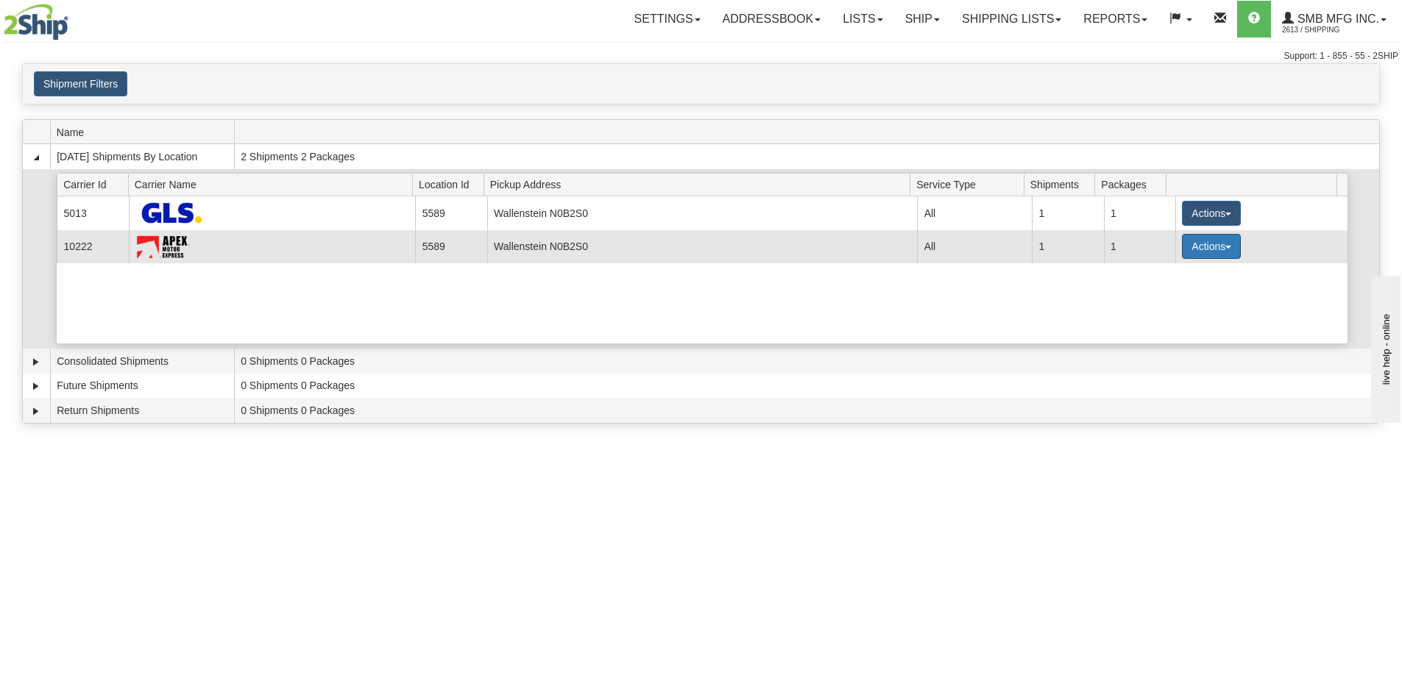
click at [1204, 238] on button "Actions" at bounding box center [1211, 246] width 59 height 25
click at [1161, 280] on link "Details" at bounding box center [1181, 274] width 118 height 19
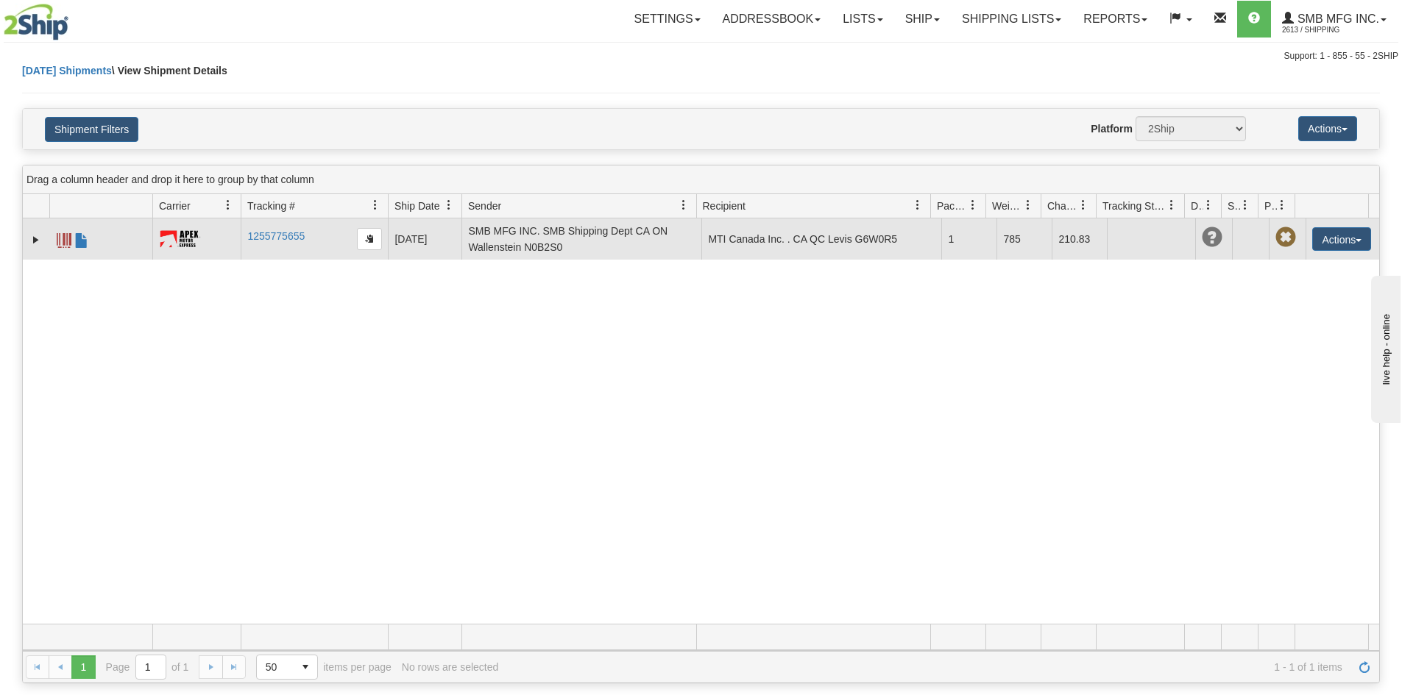
click at [1276, 239] on span at bounding box center [1285, 237] width 21 height 21
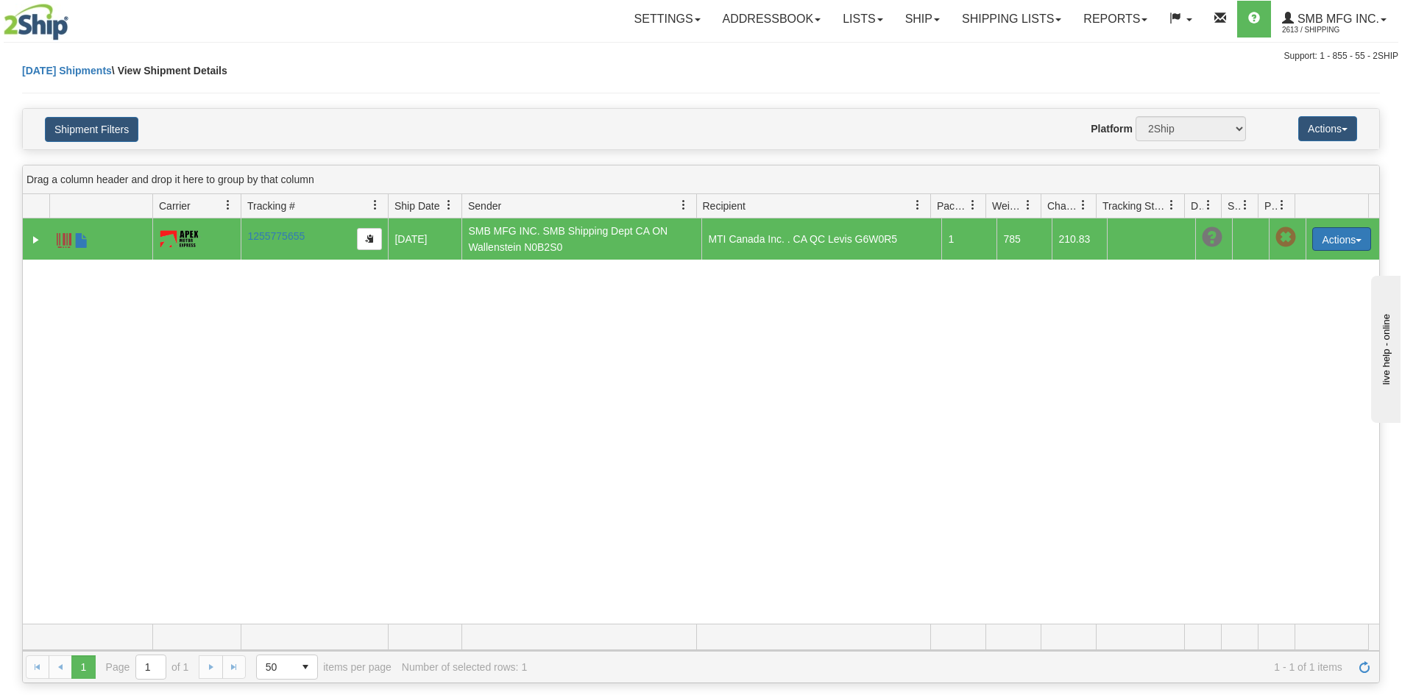
click at [1319, 243] on button "Actions" at bounding box center [1341, 239] width 59 height 24
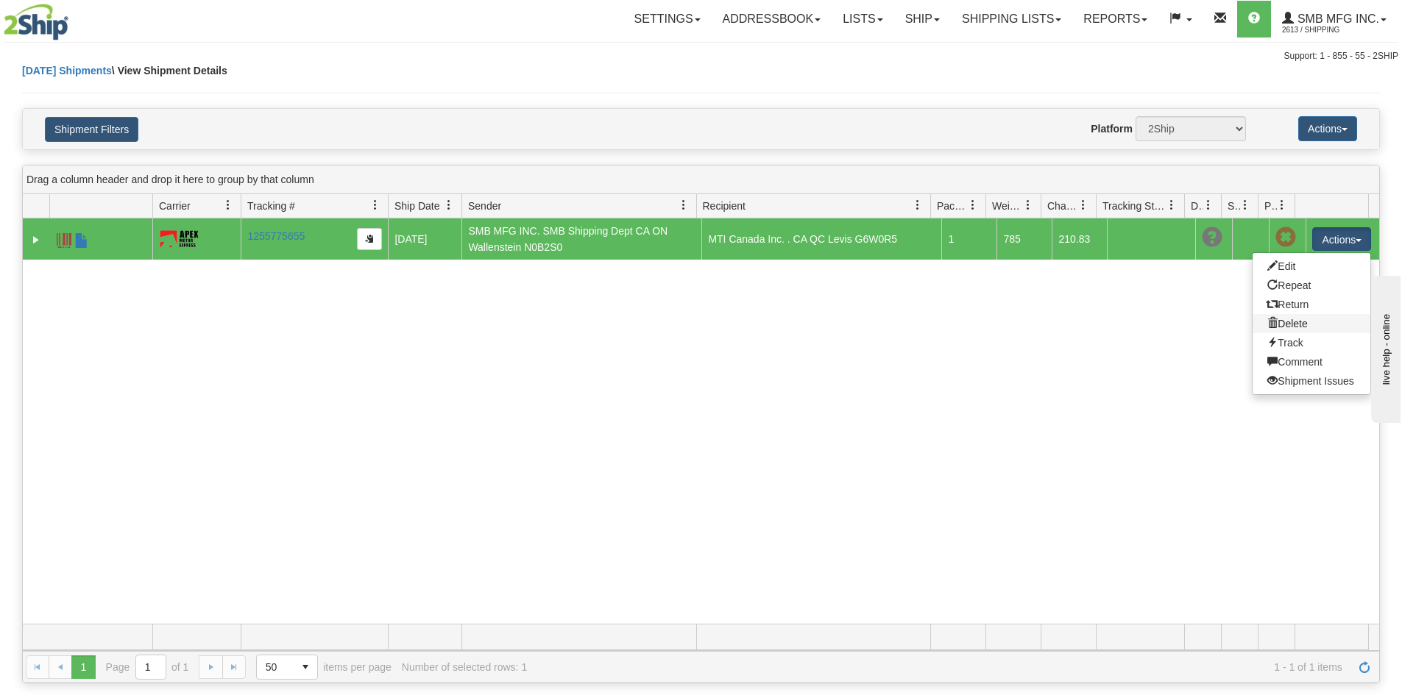
click at [1302, 316] on link "Delete" at bounding box center [1312, 323] width 118 height 19
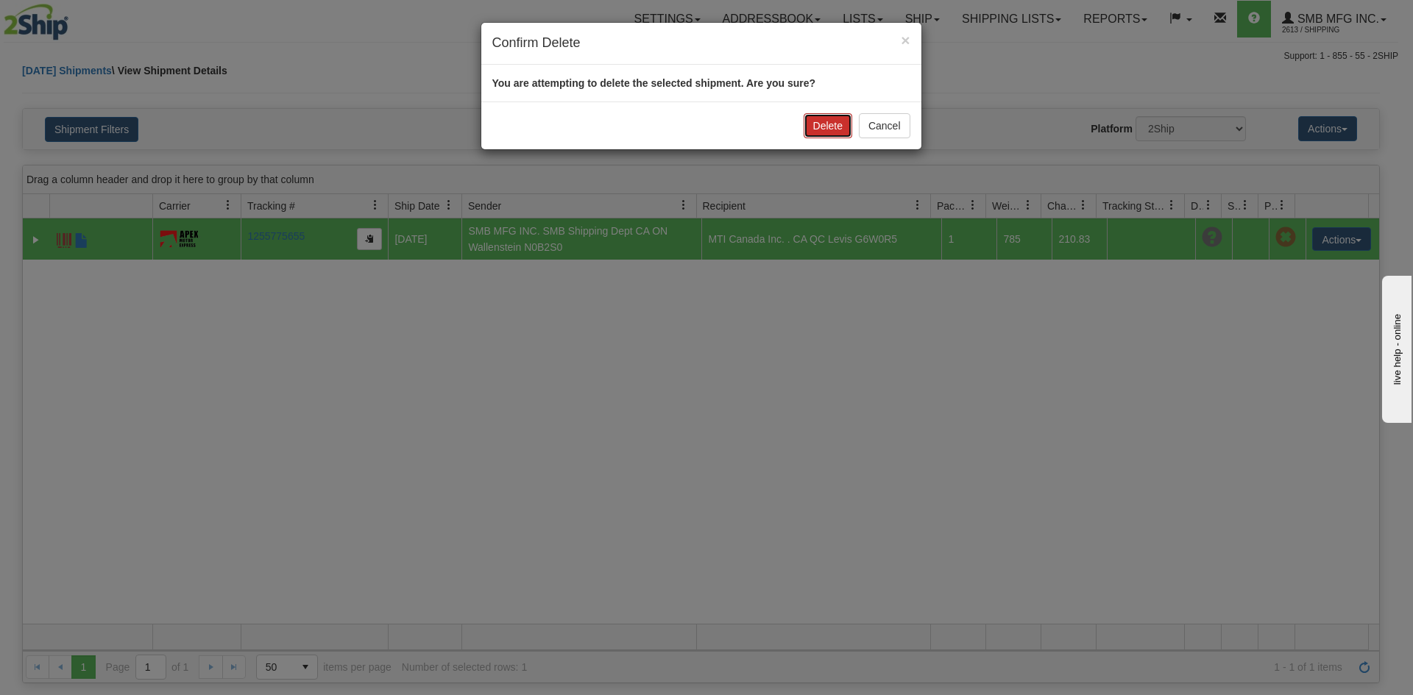
click at [836, 128] on button "Delete" at bounding box center [828, 125] width 49 height 25
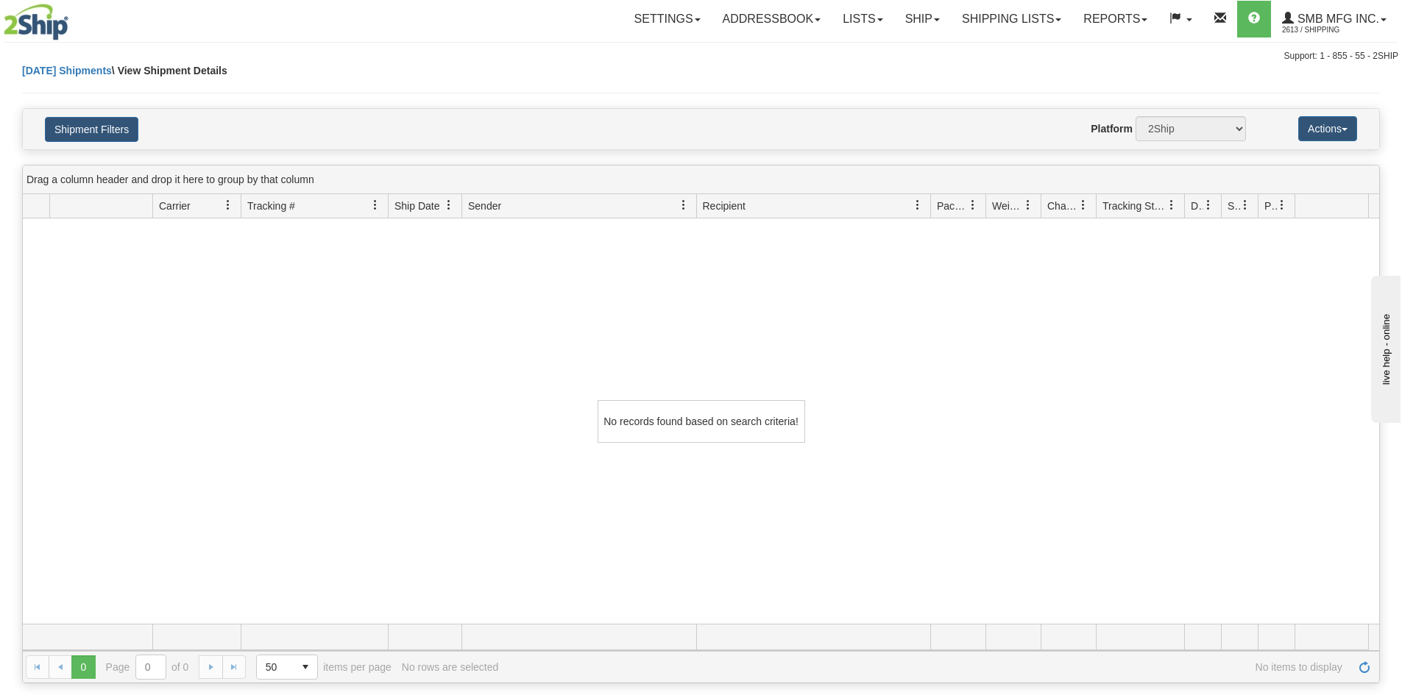
click at [49, 17] on img at bounding box center [36, 22] width 65 height 37
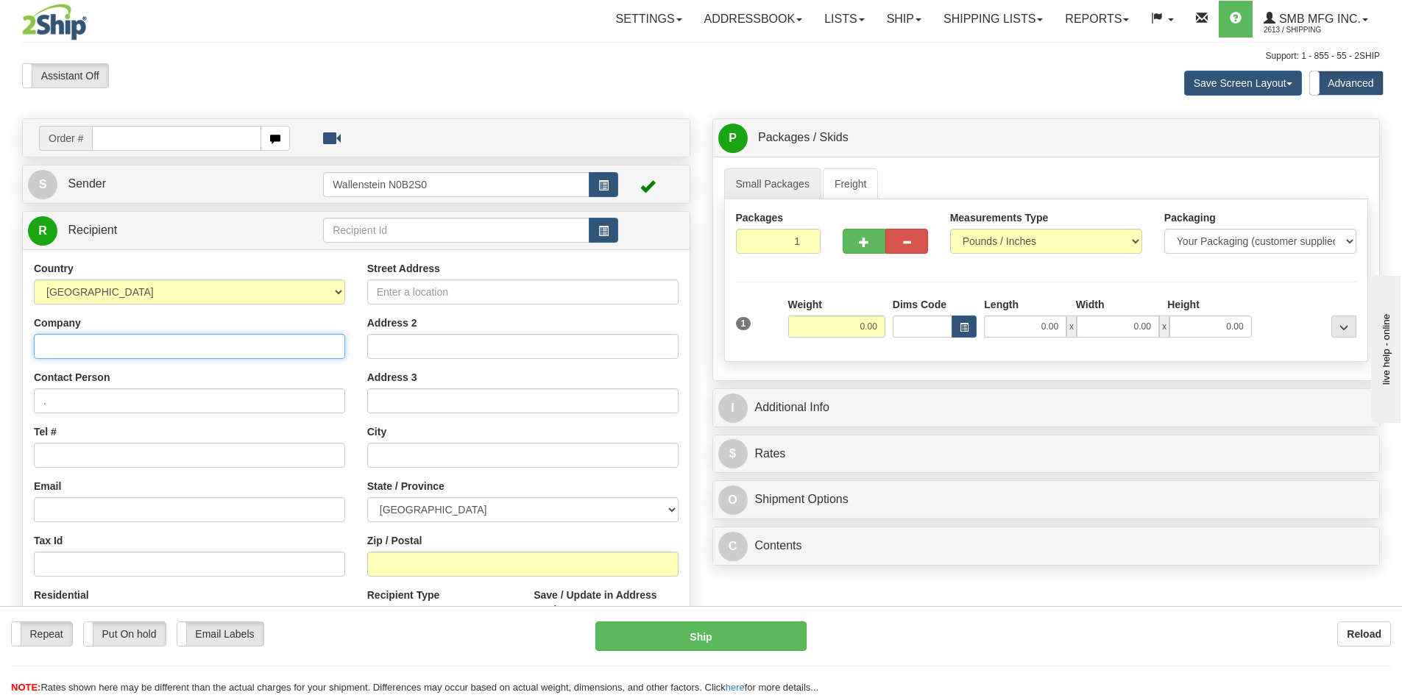
click at [118, 350] on input "Company" at bounding box center [189, 346] width 311 height 25
paste input "MTI Canada Inc."
type input "MTI Canada Inc."
click at [97, 454] on input "Tel #" at bounding box center [189, 455] width 311 height 25
paste input "(418) 839-4127"
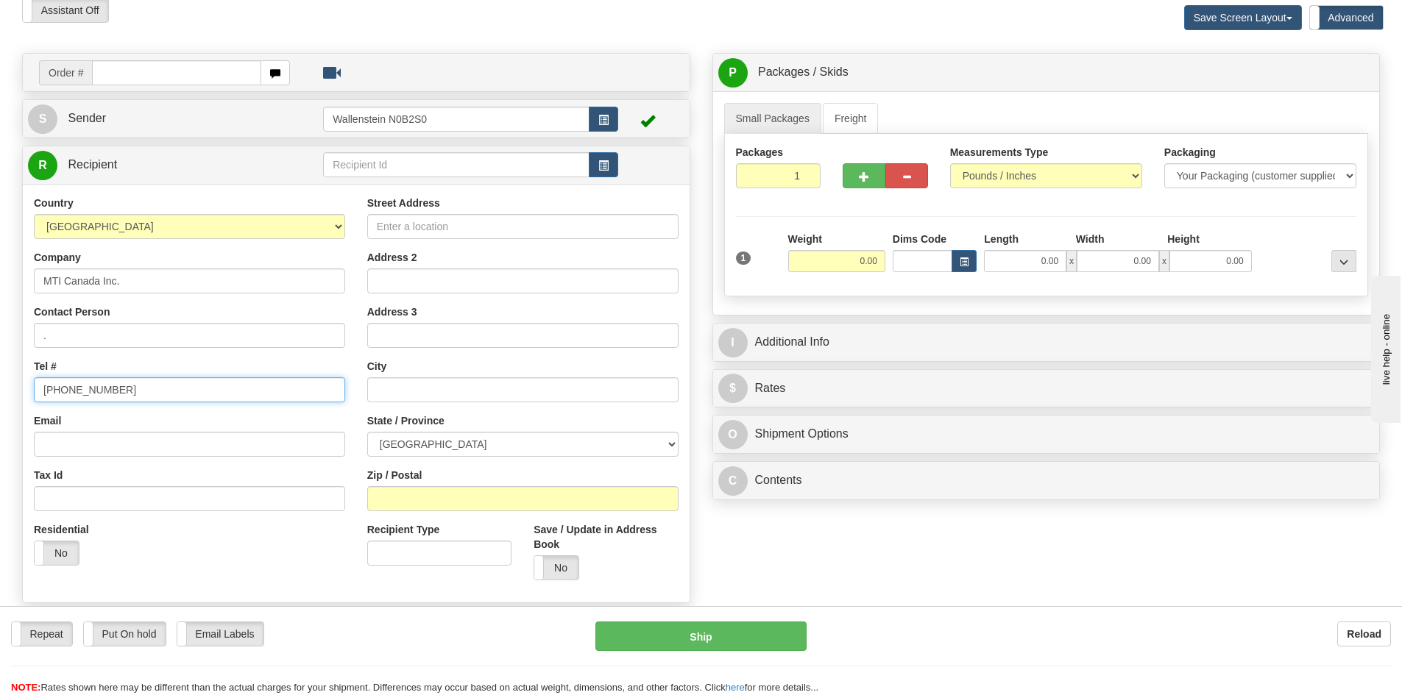
scroll to position [74, 0]
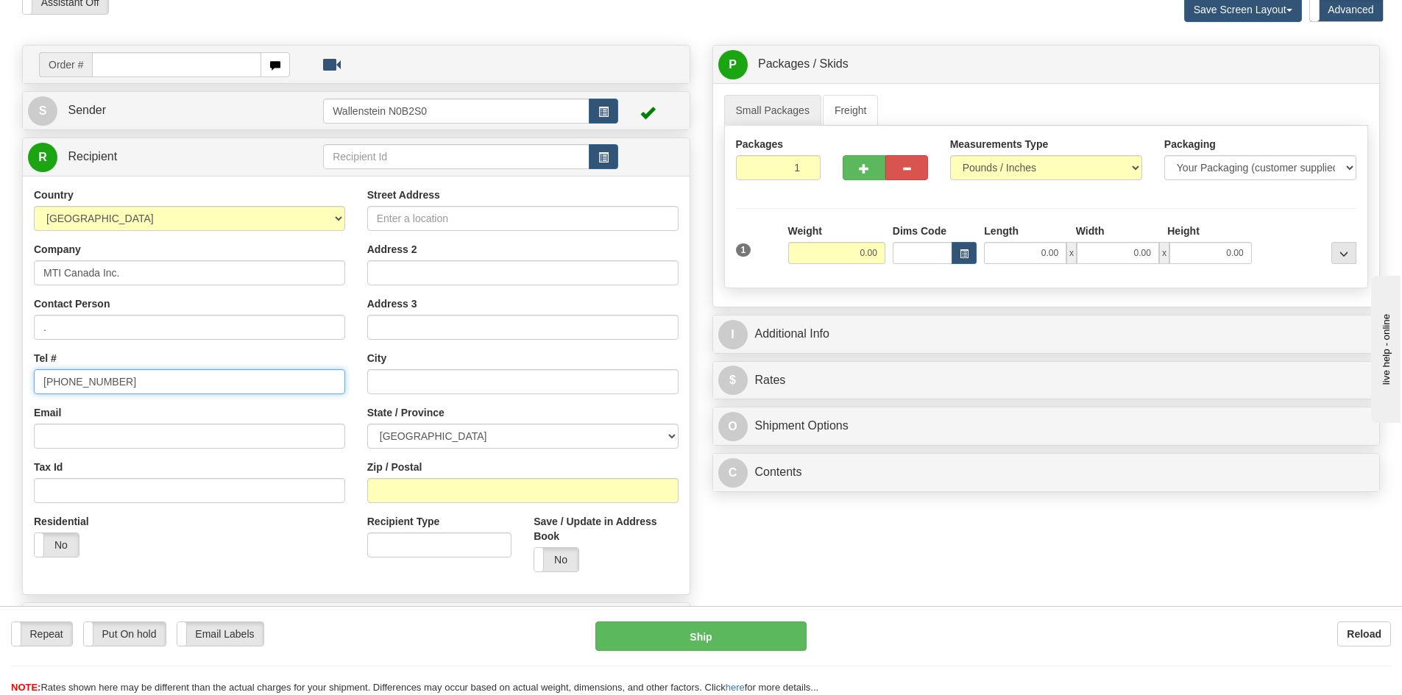
type input "(418) 839-4127"
click at [475, 492] on input "Zip / Postal" at bounding box center [522, 490] width 311 height 25
paste input "G6W0R5"
type input "G6W0R5"
click at [424, 439] on select "ALBERTA BRITISH COLUMBIA MANITOBA NEW BRUNSWICK NEWFOUNDLAND NOVA SCOTIA NUNAVU…" at bounding box center [522, 436] width 311 height 25
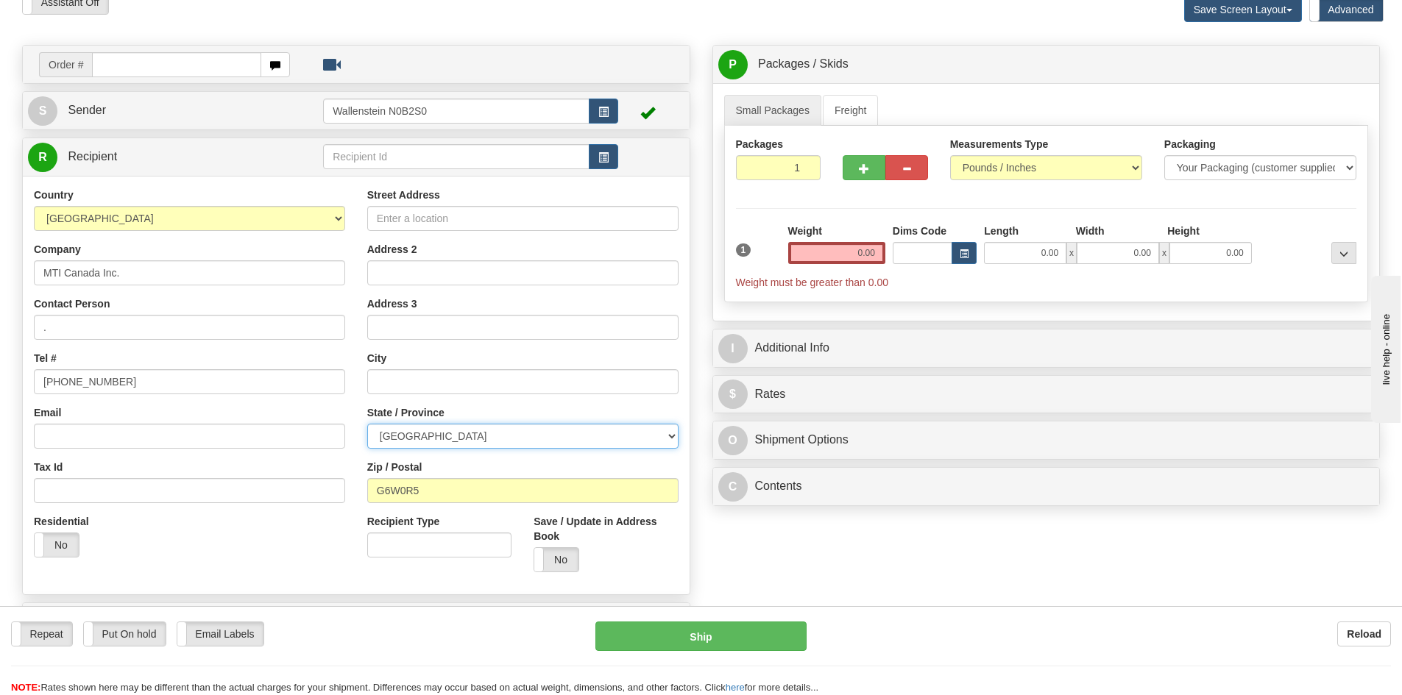
select select "QC"
click at [367, 424] on select "ALBERTA BRITISH COLUMBIA MANITOBA NEW BRUNSWICK NEWFOUNDLAND NOVA SCOTIA NUNAVU…" at bounding box center [522, 436] width 311 height 25
click at [404, 386] on input "text" at bounding box center [522, 381] width 311 height 25
click at [412, 380] on input "text" at bounding box center [522, 381] width 311 height 25
type input "Levis"
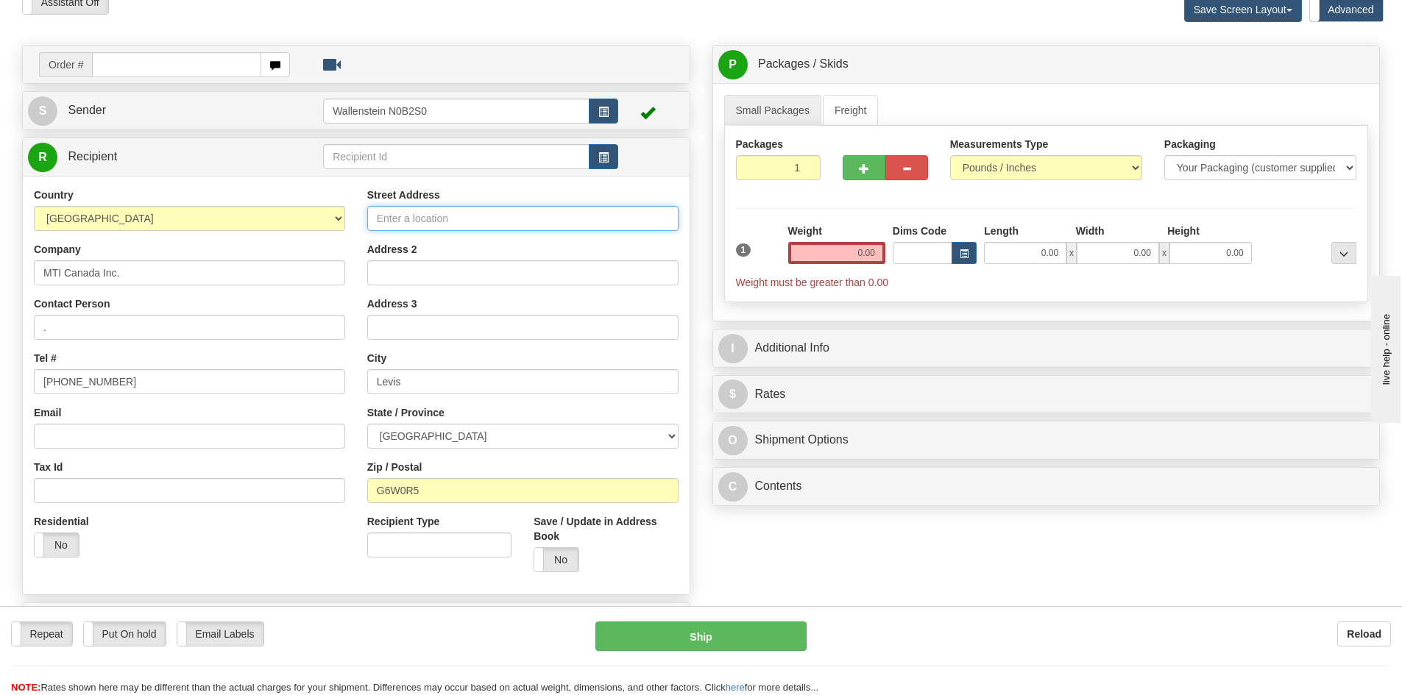
click at [456, 229] on input "Street Address" at bounding box center [522, 218] width 311 height 25
paste input "1720, Boulevard Guilliaume-Couture"
type input "1720, Boulevard Guilliaume-Couture"
click at [836, 256] on input "0.00" at bounding box center [836, 253] width 97 height 22
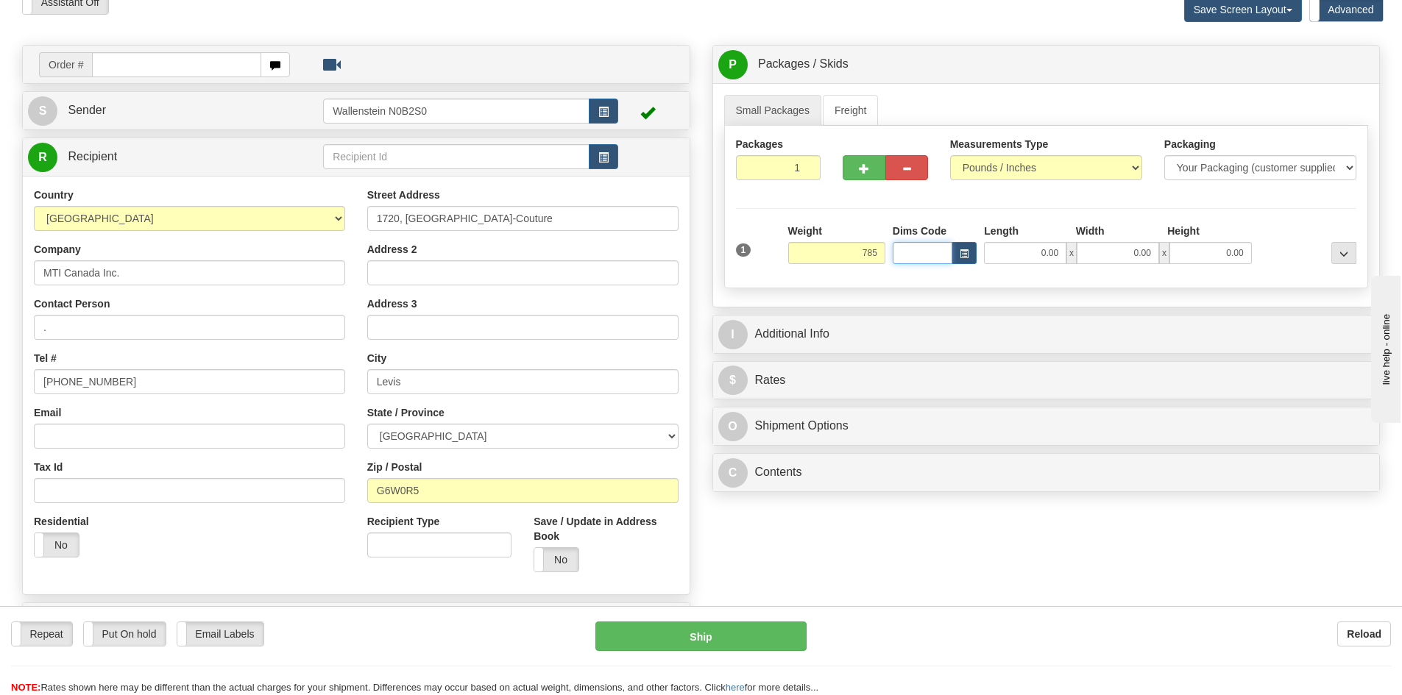
type input "785.00"
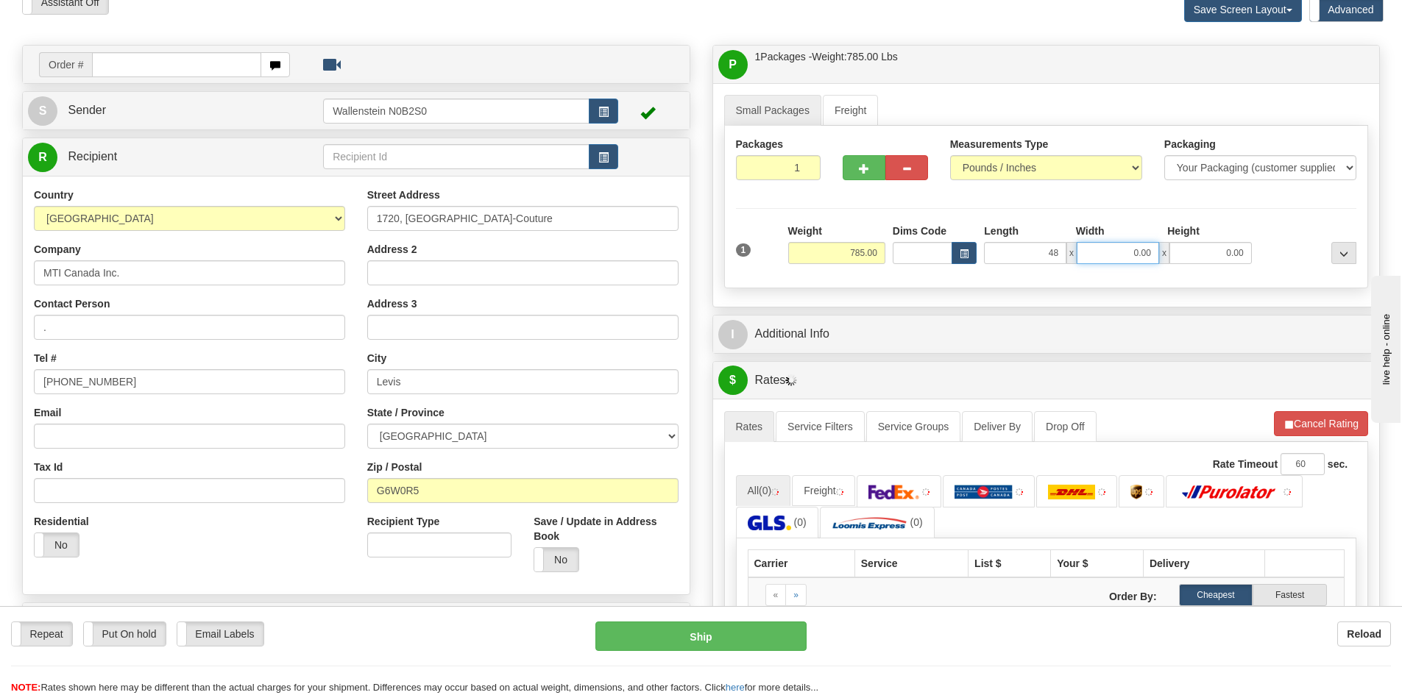
type input "48.00"
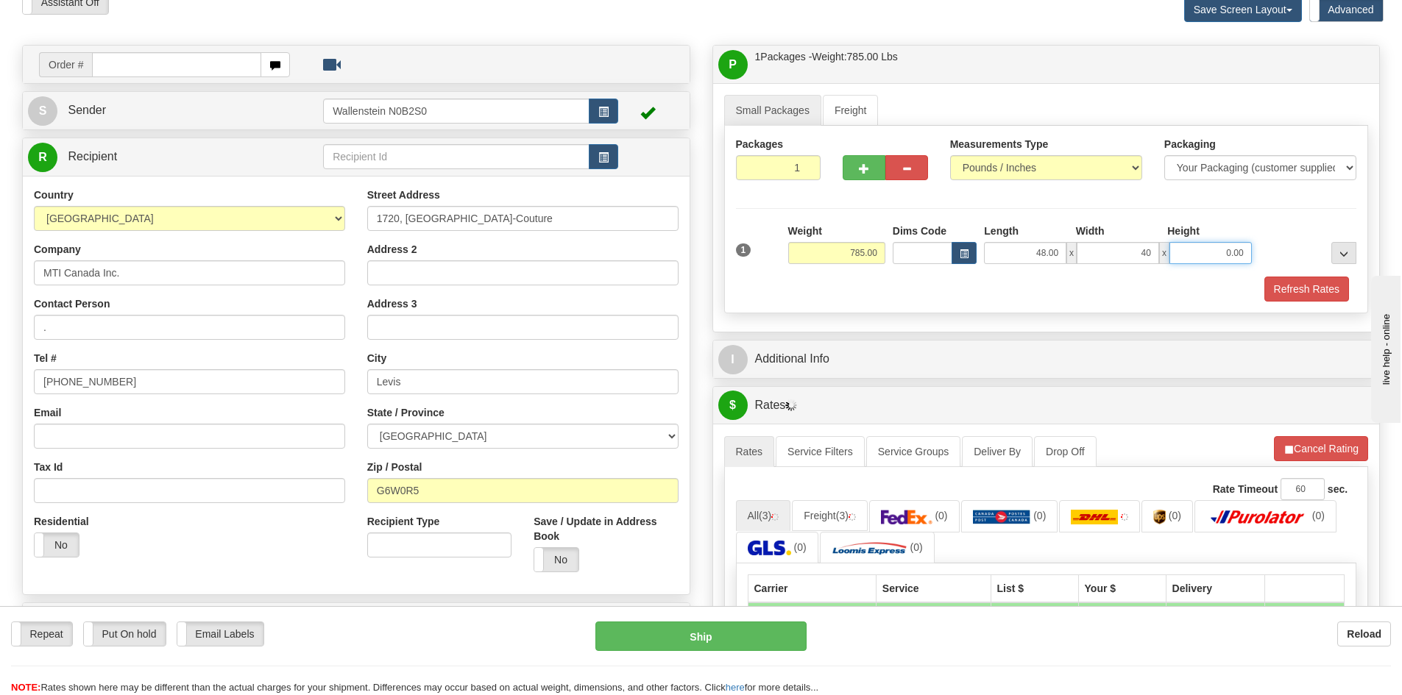
type input "40.00"
type input "22.00"
click at [869, 96] on link "Freight" at bounding box center [851, 110] width 56 height 31
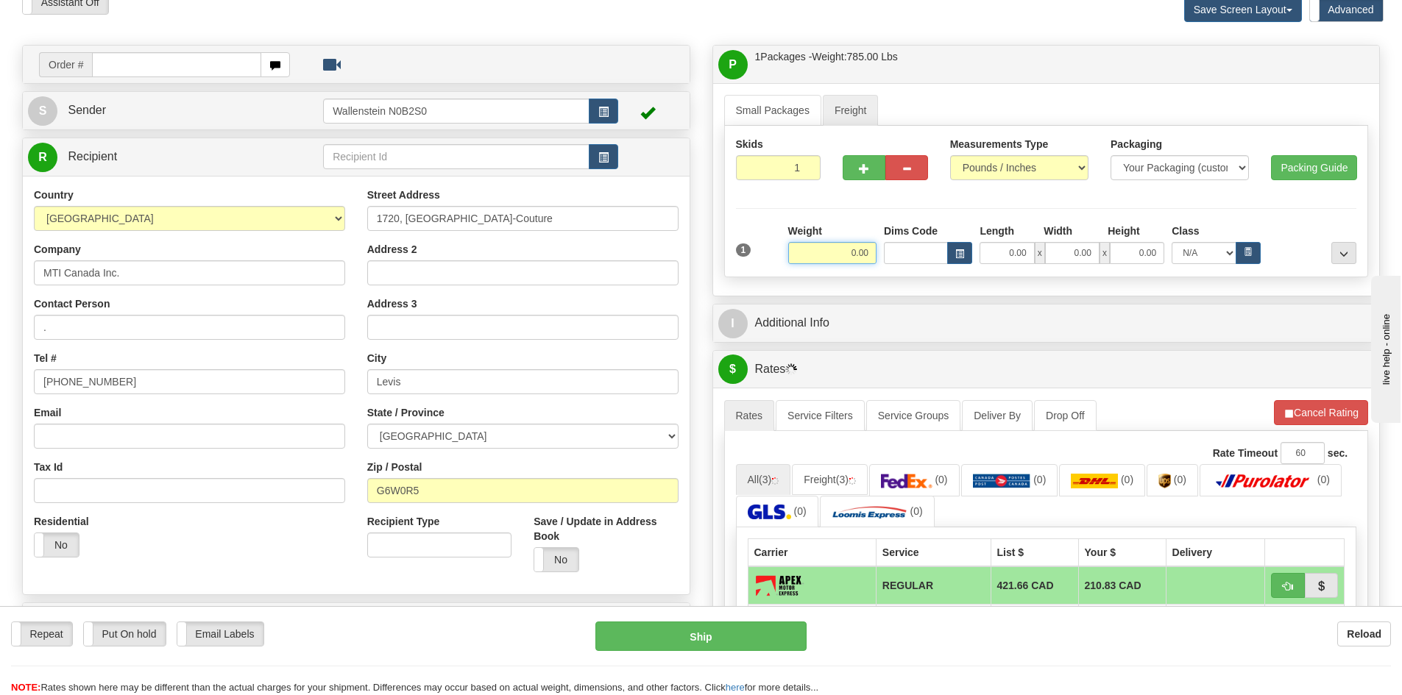
click at [857, 259] on input "0.00" at bounding box center [832, 253] width 88 height 22
type input "785.00"
type input "48.00"
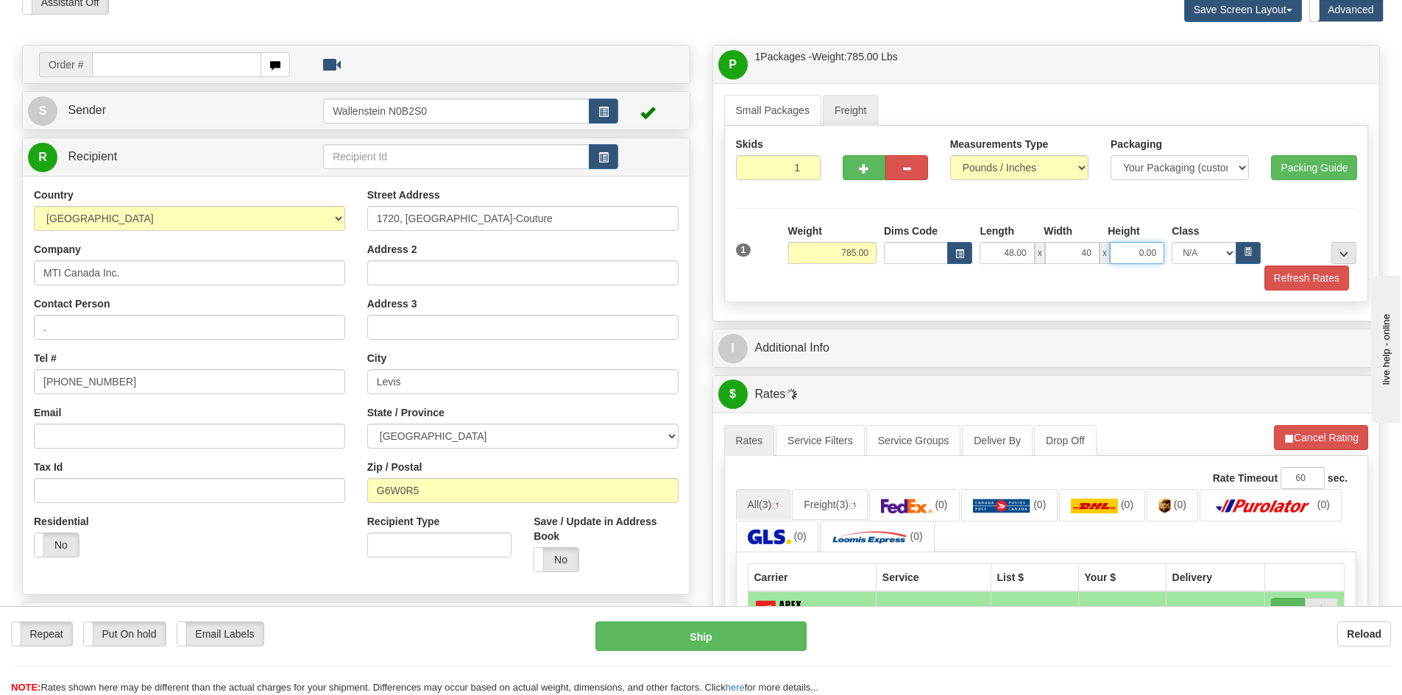
type input "40.00"
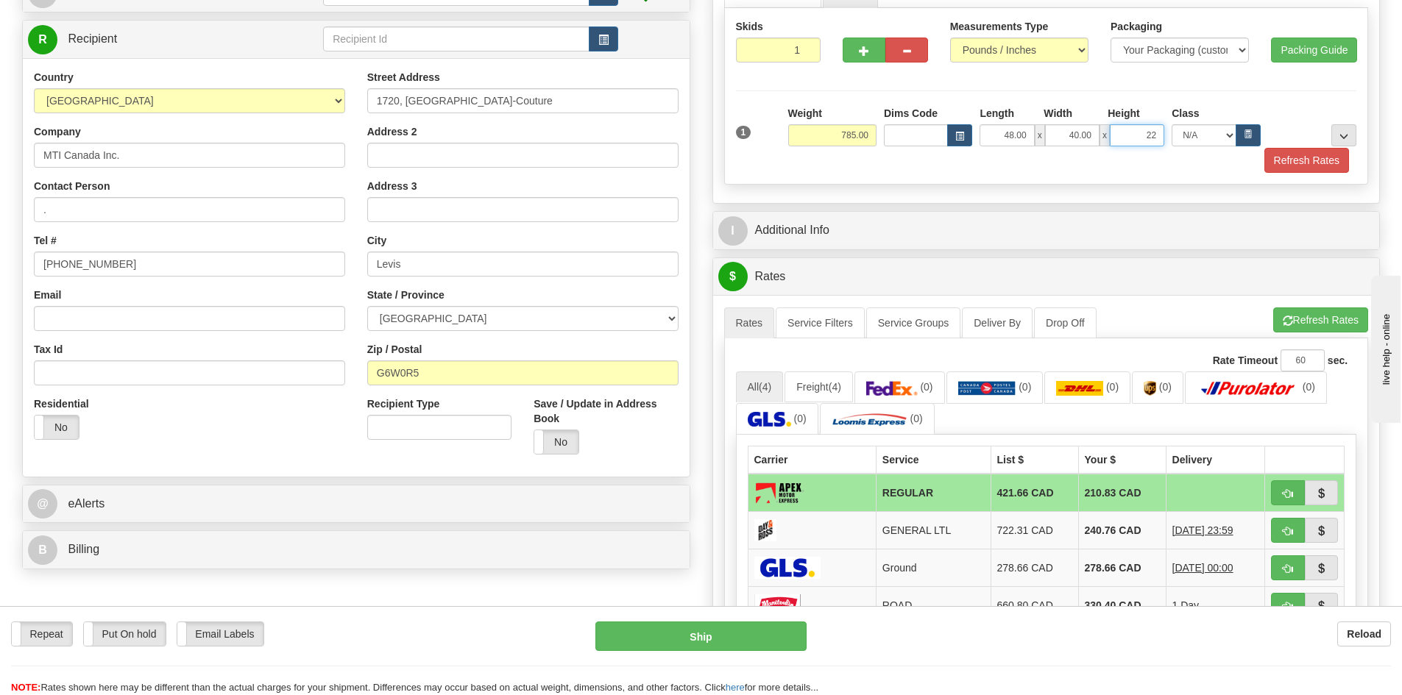
scroll to position [221, 0]
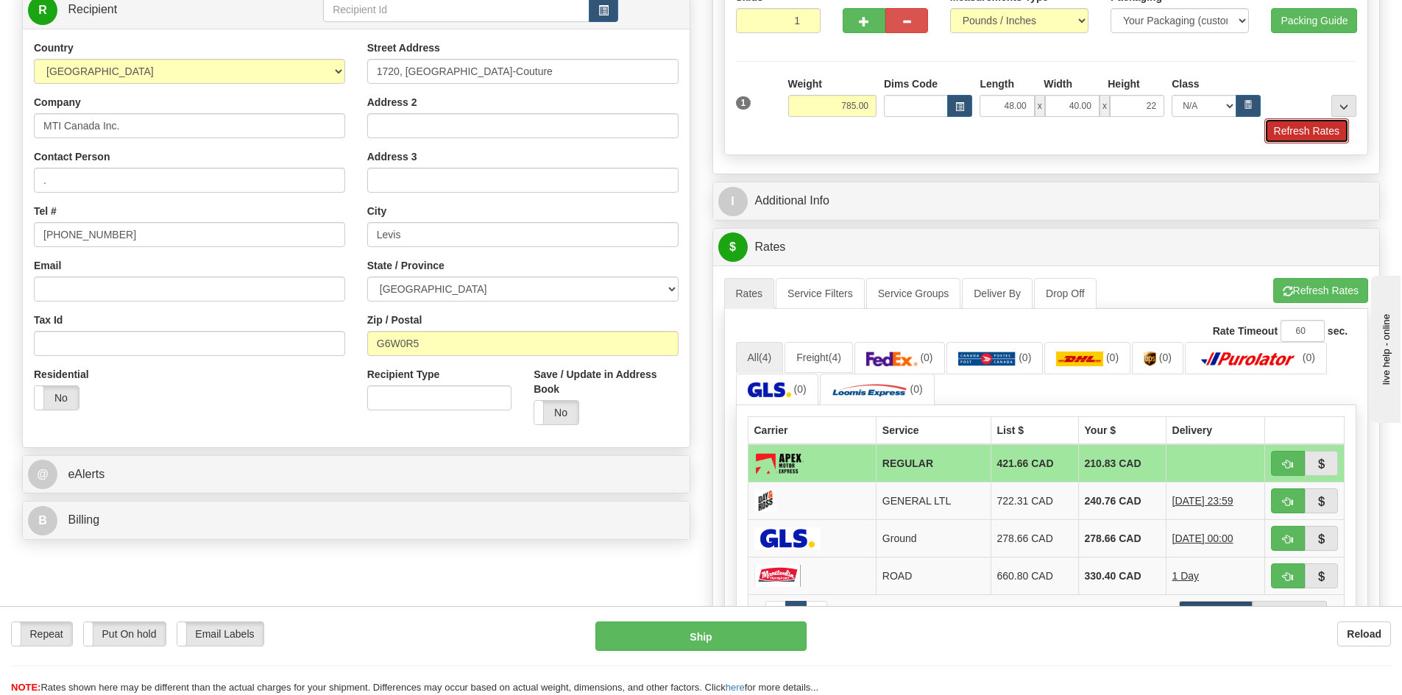
type input "22.00"
click at [1307, 118] on button "Refresh Rates" at bounding box center [1306, 130] width 85 height 25
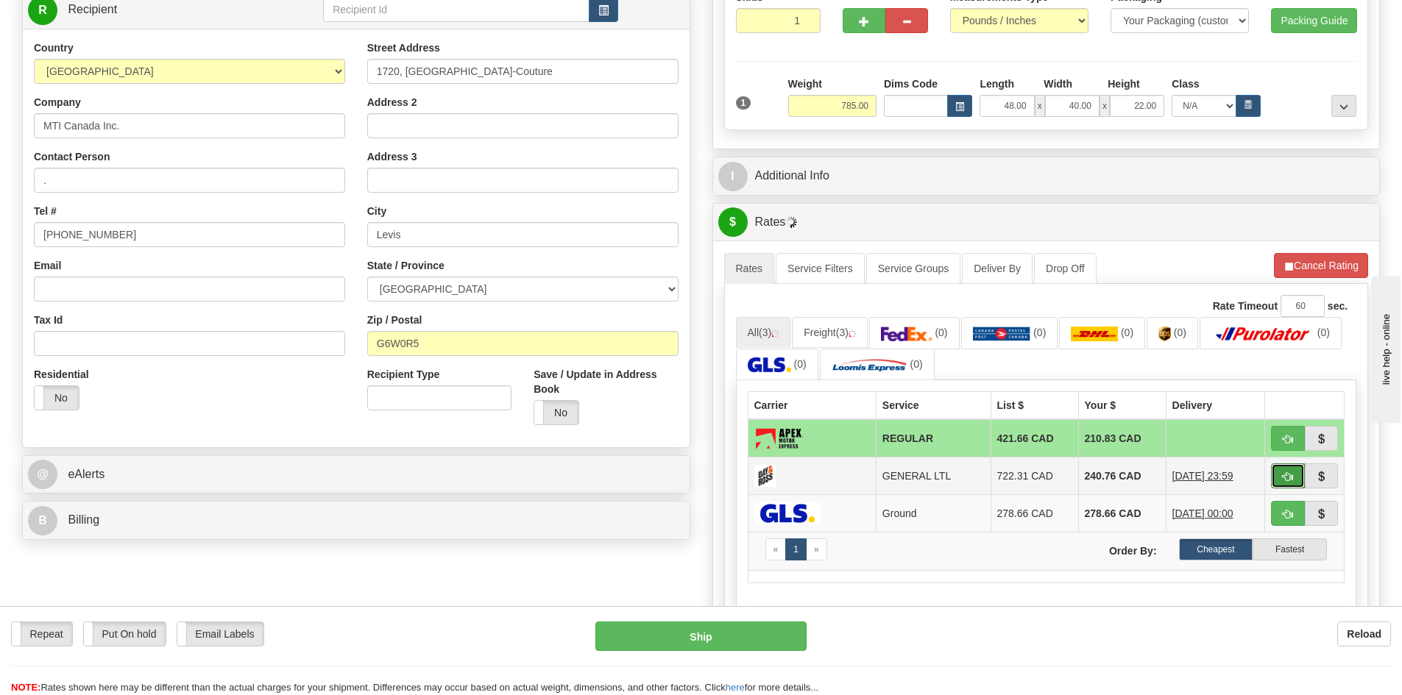
click at [1288, 472] on span "button" at bounding box center [1288, 477] width 10 height 10
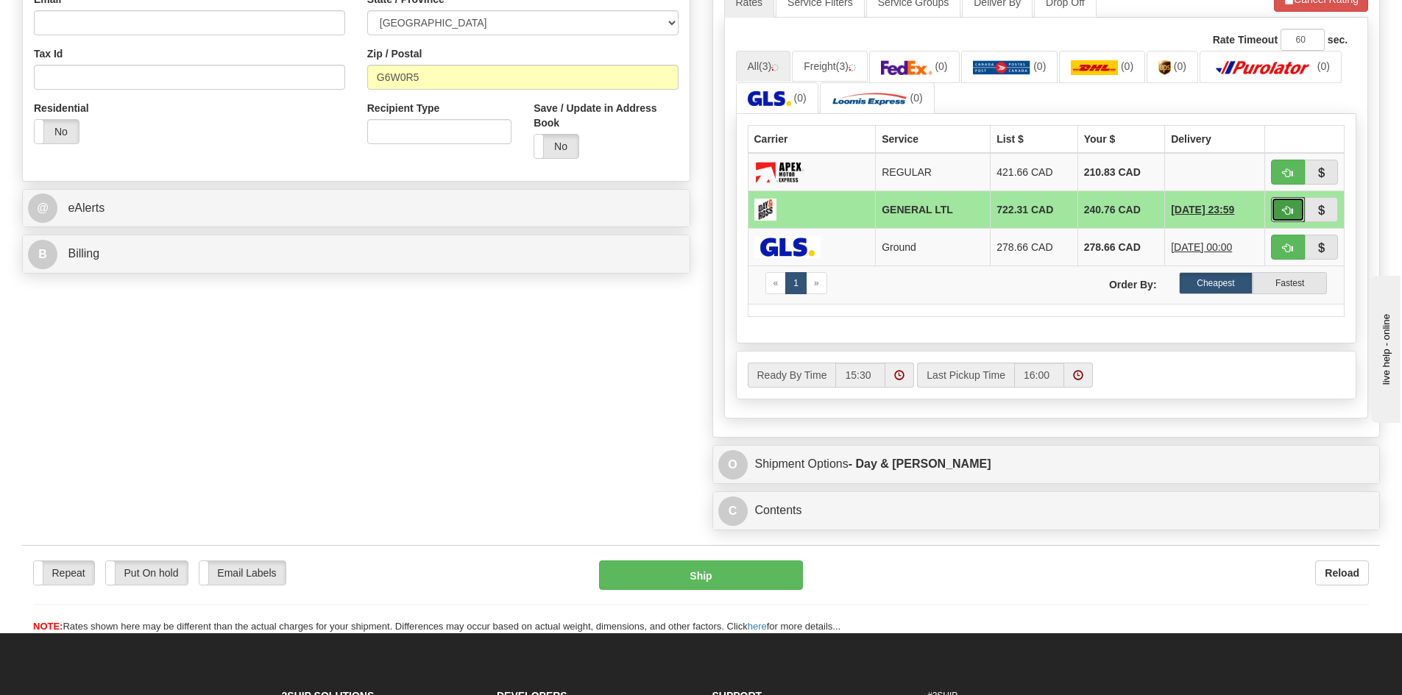
scroll to position [515, 0]
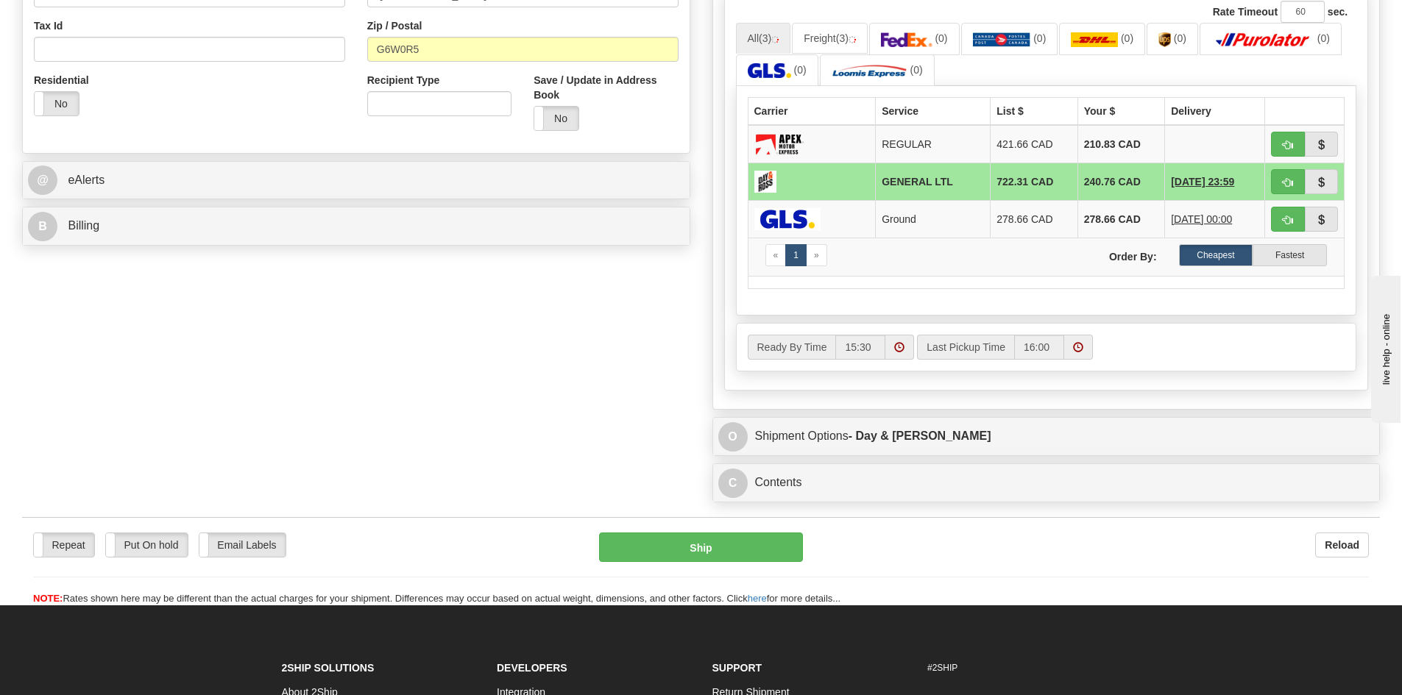
click at [919, 421] on div "O Shipment Options - Day & Ross" at bounding box center [1046, 437] width 667 height 38
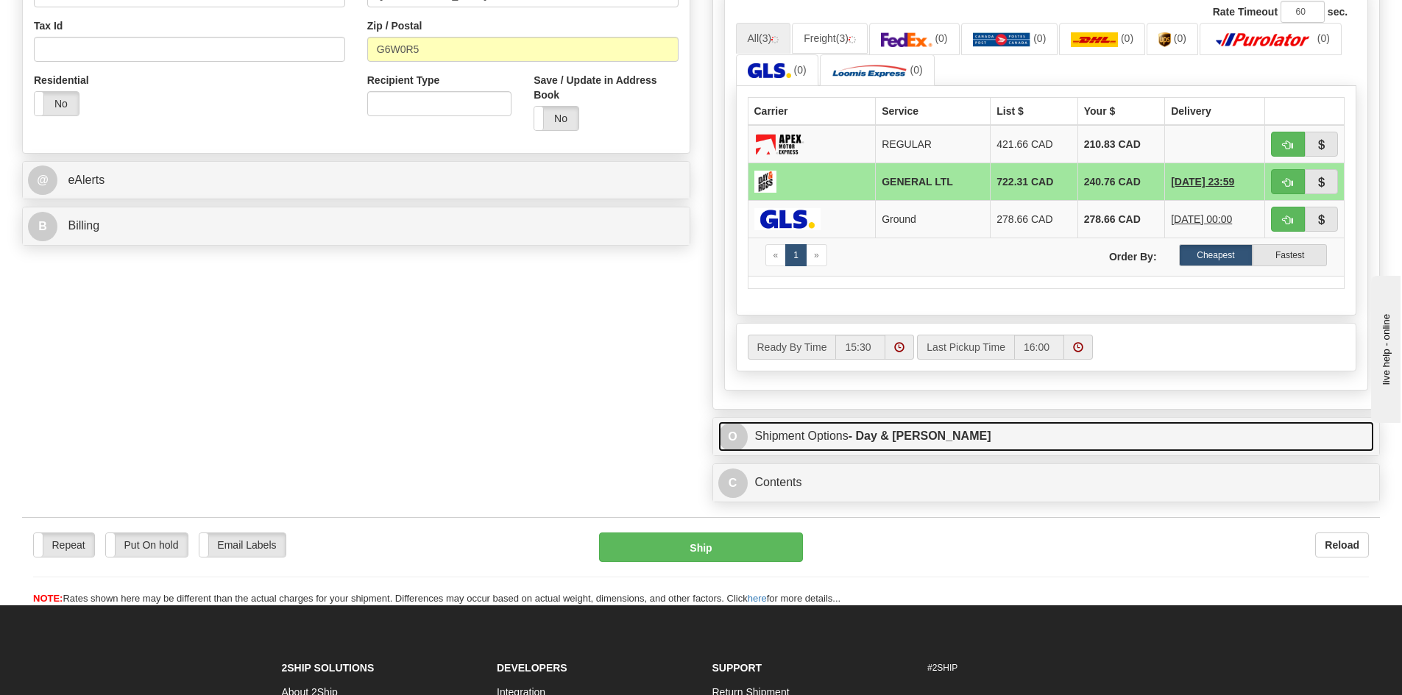
click at [919, 429] on link "O Shipment Options - Day & Ross" at bounding box center [1046, 437] width 656 height 30
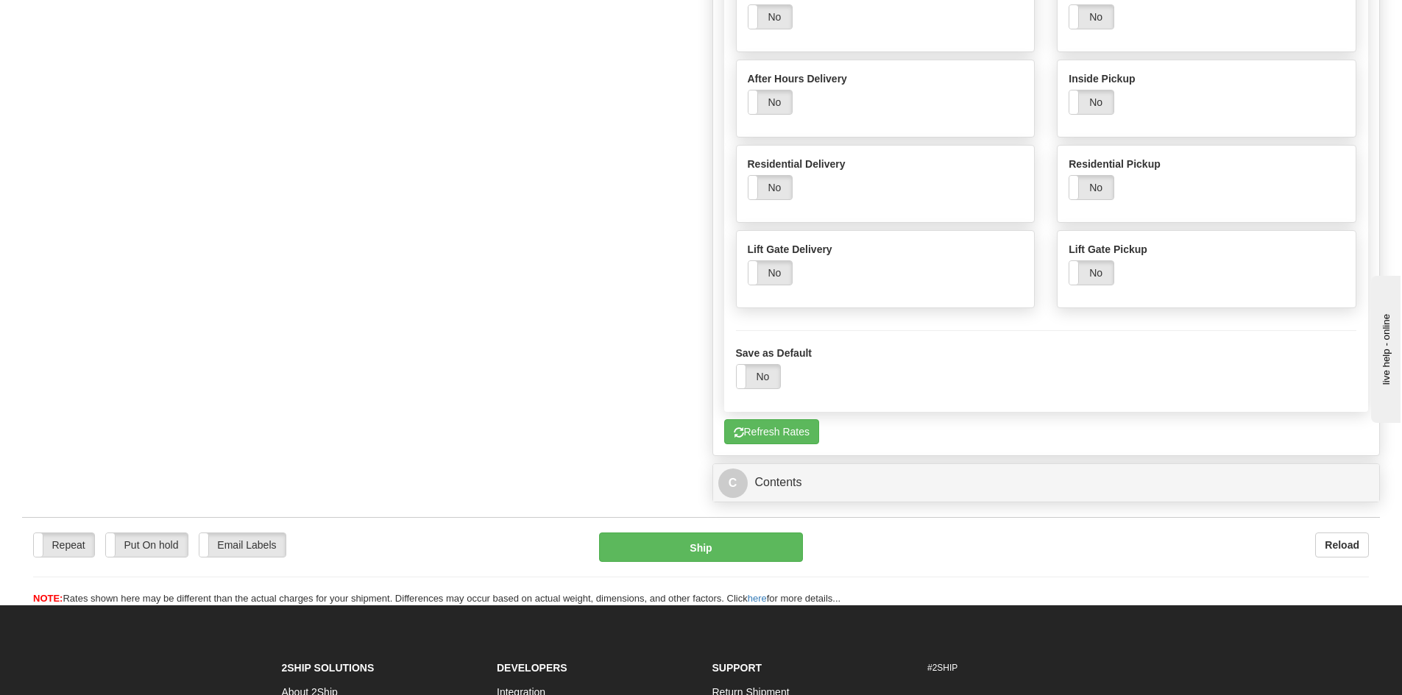
scroll to position [1289, 0]
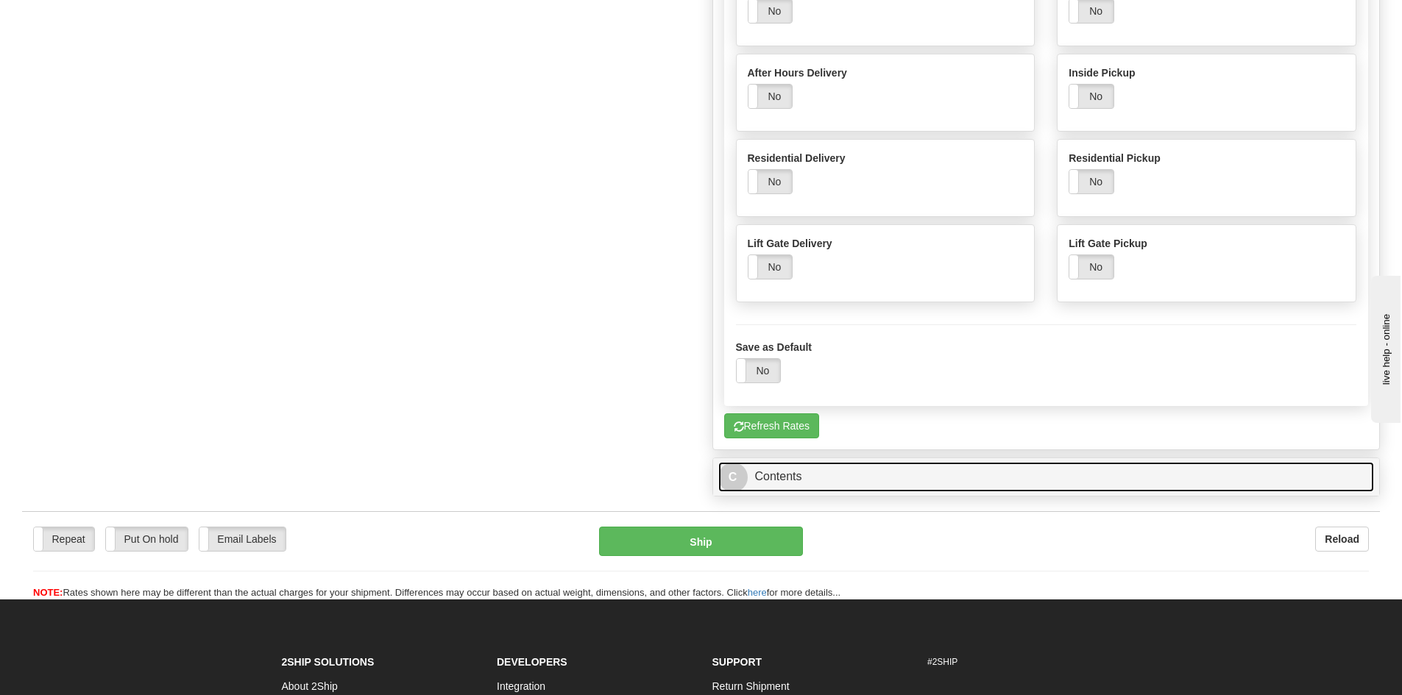
click at [795, 470] on link "C Contents" at bounding box center [1046, 477] width 656 height 30
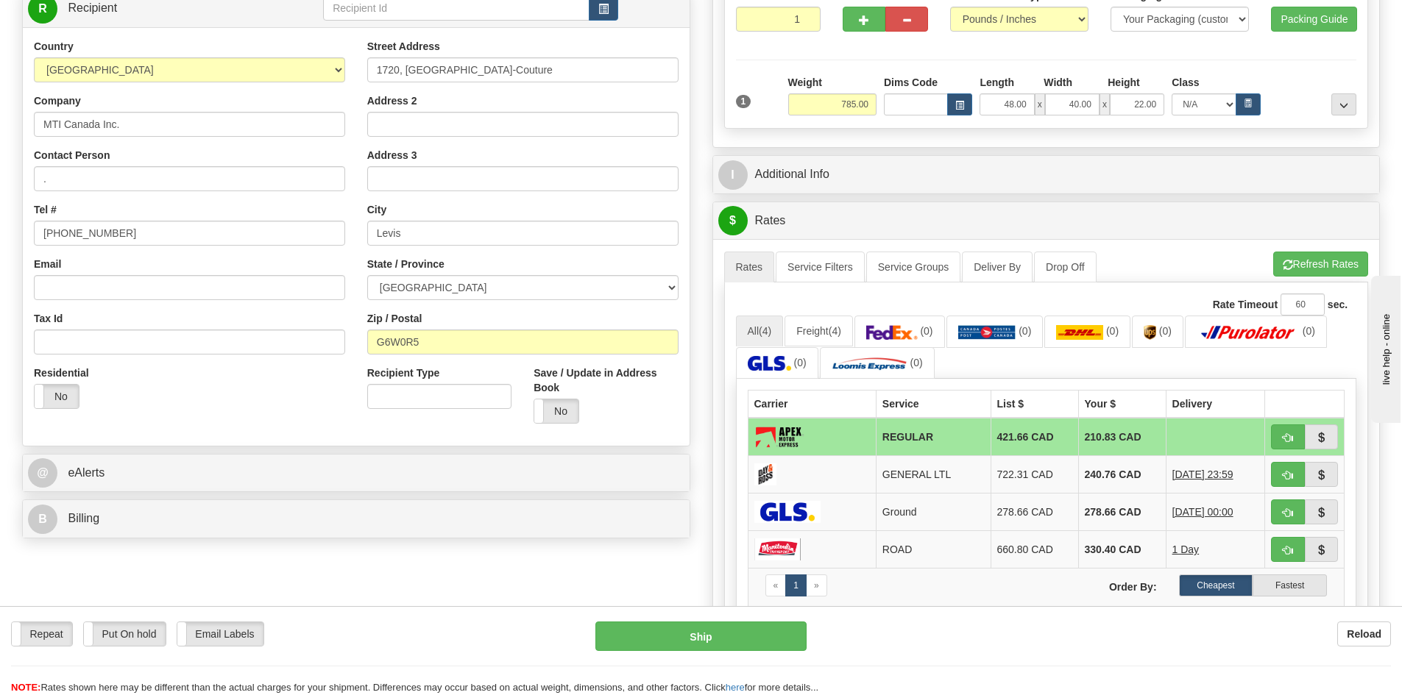
scroll to position [185, 0]
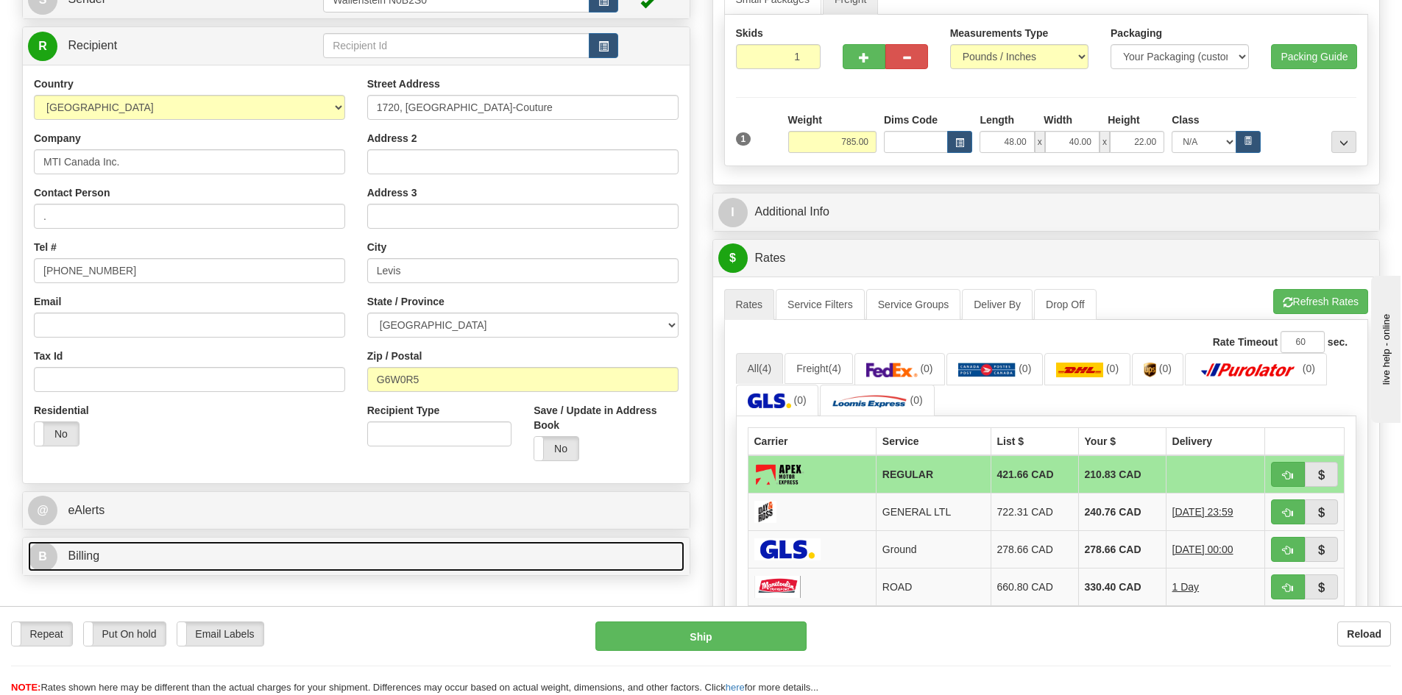
click at [480, 553] on link "B Billing" at bounding box center [356, 557] width 656 height 30
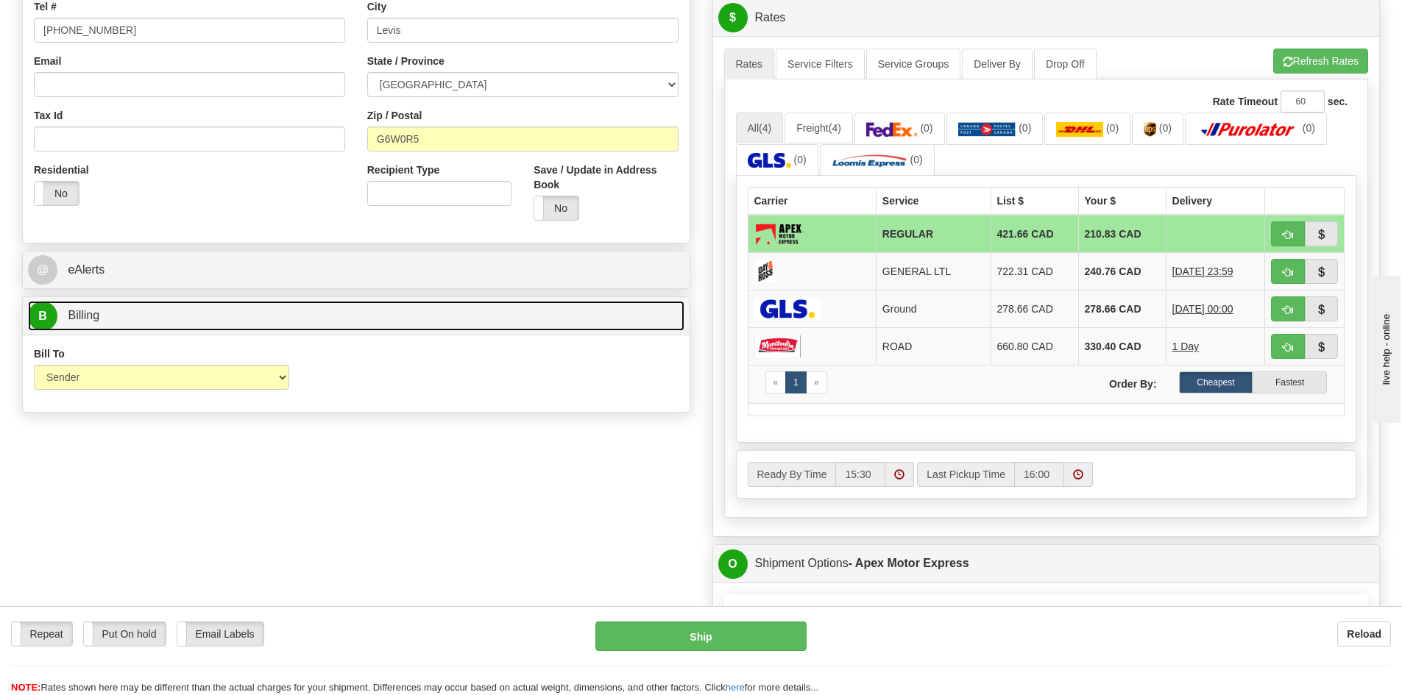
scroll to position [479, 0]
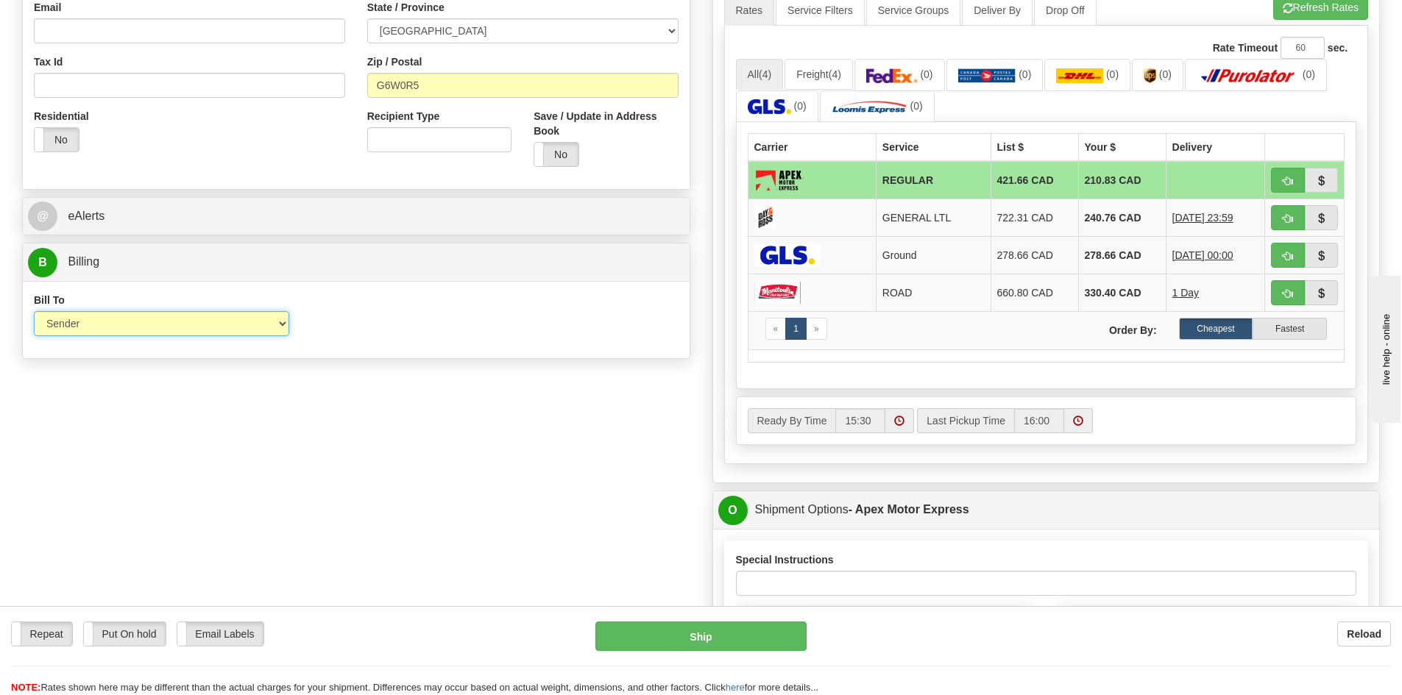
click at [240, 329] on select "Sender Recipient Third Party Collect" at bounding box center [161, 323] width 255 height 25
select select "4"
click at [34, 311] on select "Sender Recipient Third Party Collect" at bounding box center [161, 323] width 255 height 25
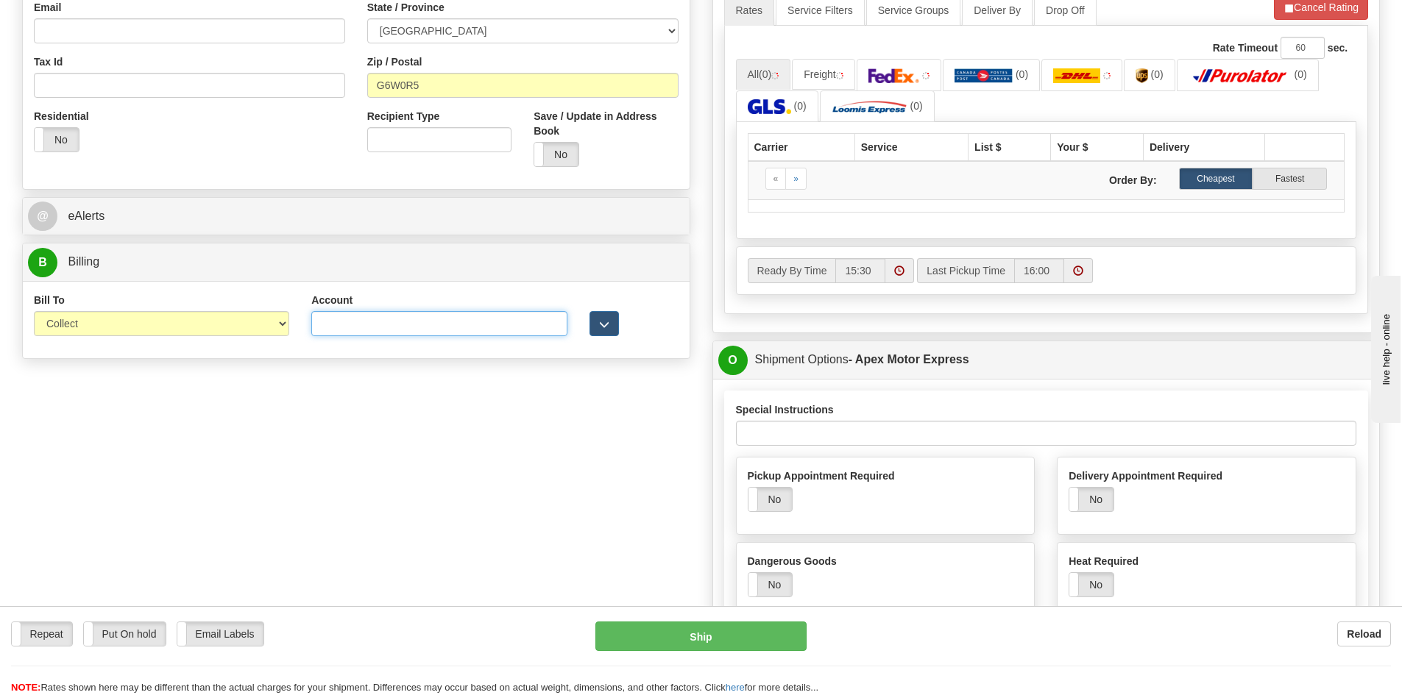
click at [410, 321] on input "Account" at bounding box center [438, 323] width 255 height 25
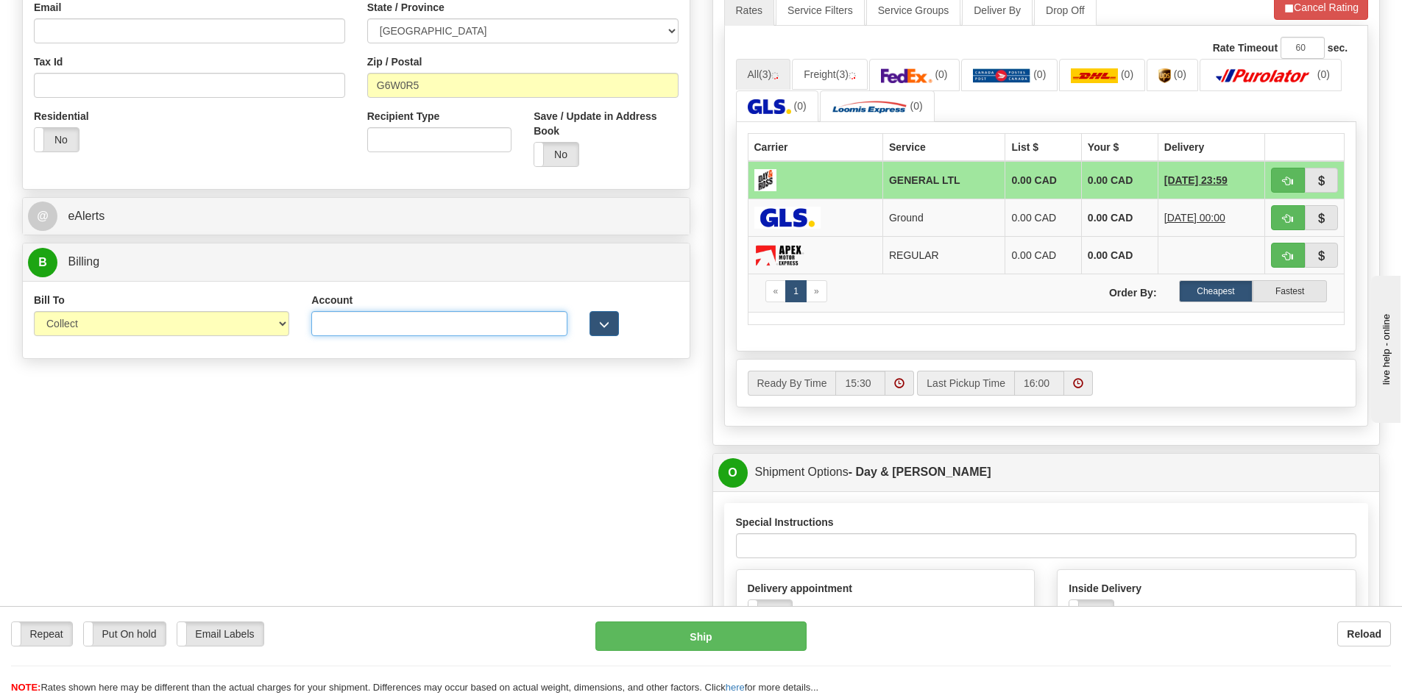
click at [408, 323] on input "Account" at bounding box center [438, 323] width 255 height 25
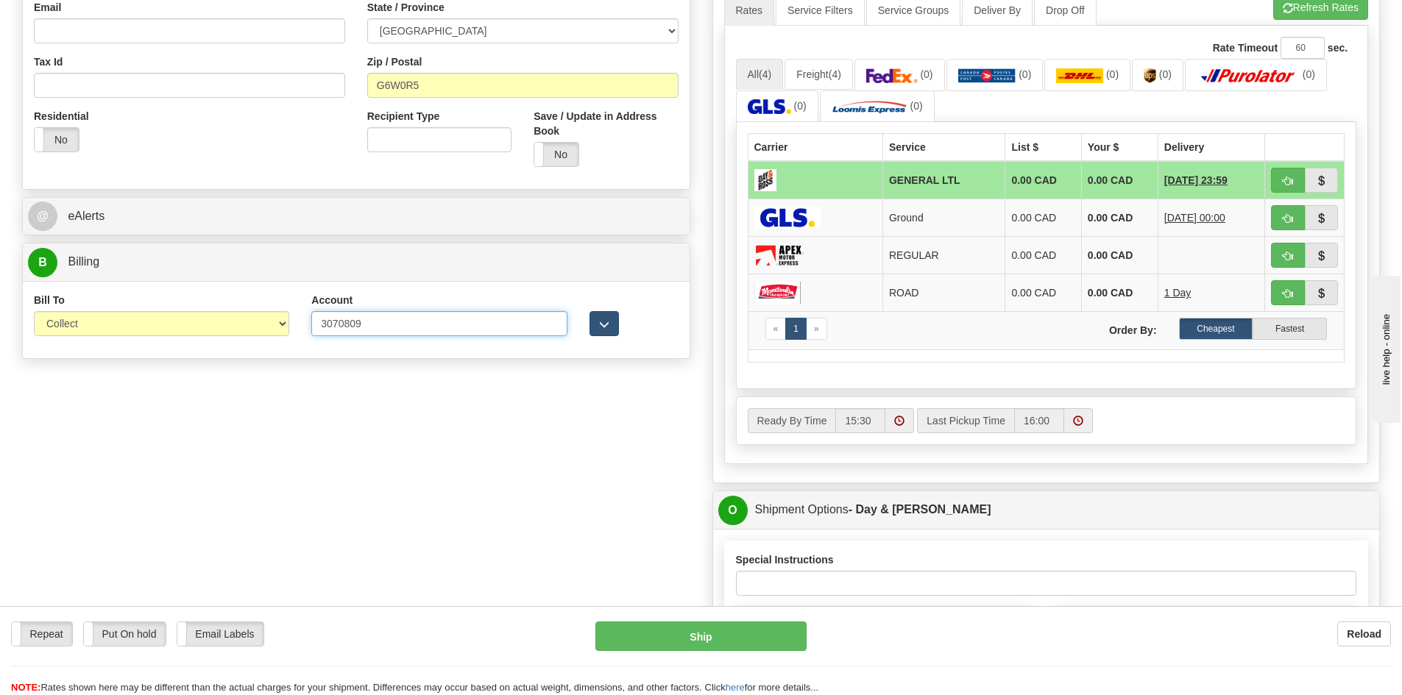
type input "3070809"
click at [599, 329] on span "button" at bounding box center [604, 325] width 10 height 10
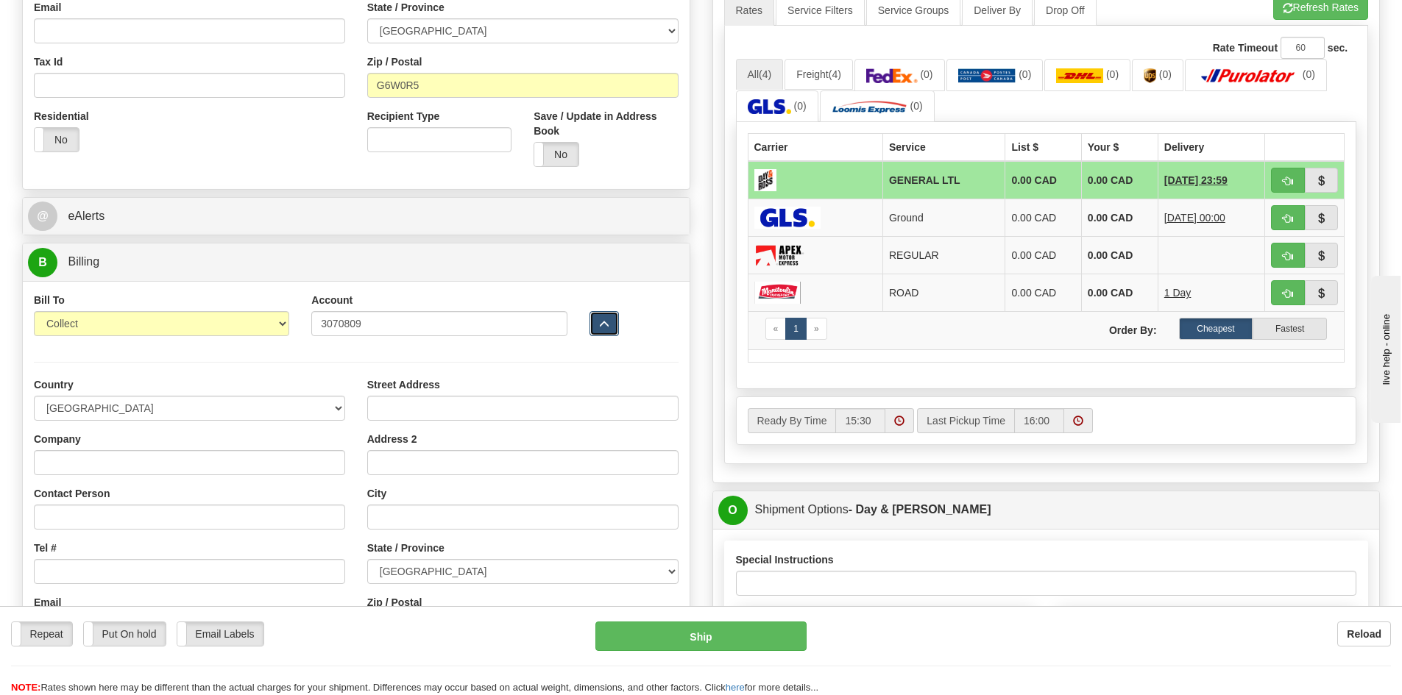
click at [613, 323] on button "button" at bounding box center [604, 323] width 29 height 25
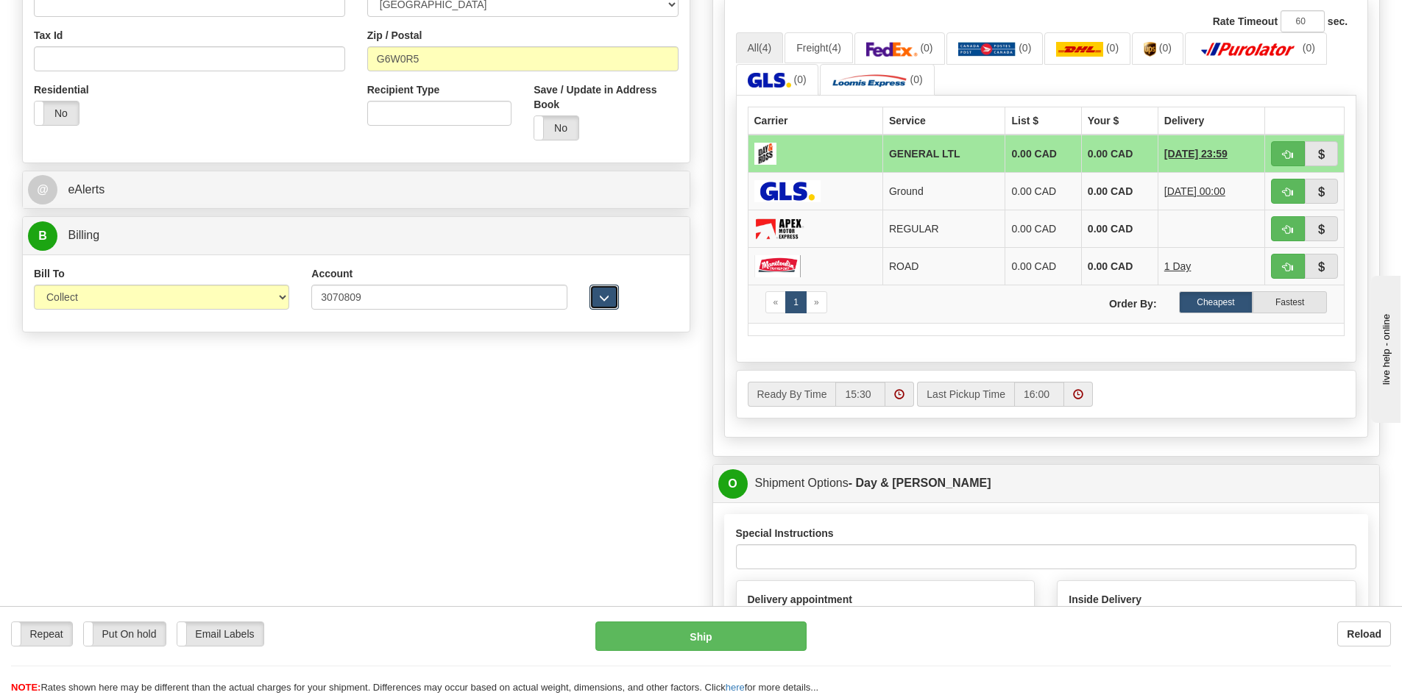
scroll to position [553, 0]
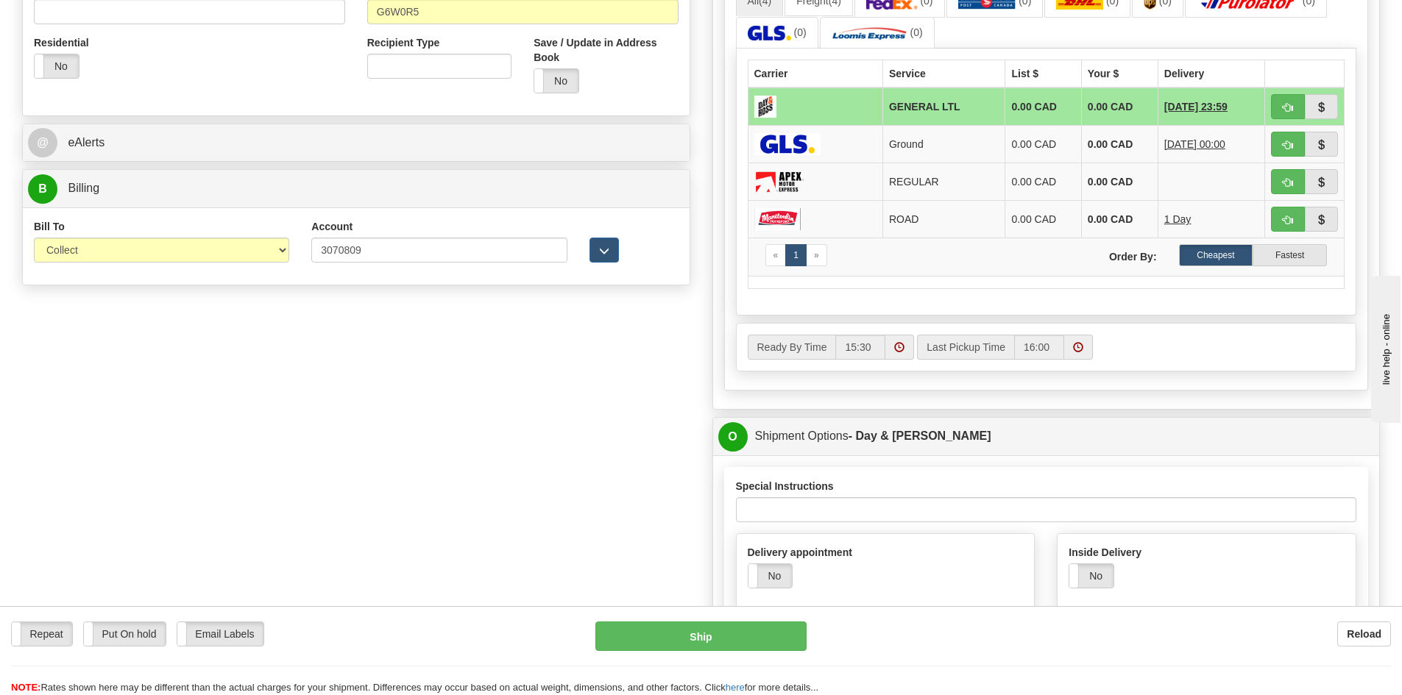
click at [523, 387] on div "Order # S Sender" at bounding box center [701, 411] width 1380 height 1691
click at [550, 260] on input "3070809" at bounding box center [438, 250] width 255 height 25
click at [597, 250] on button "button" at bounding box center [604, 250] width 29 height 25
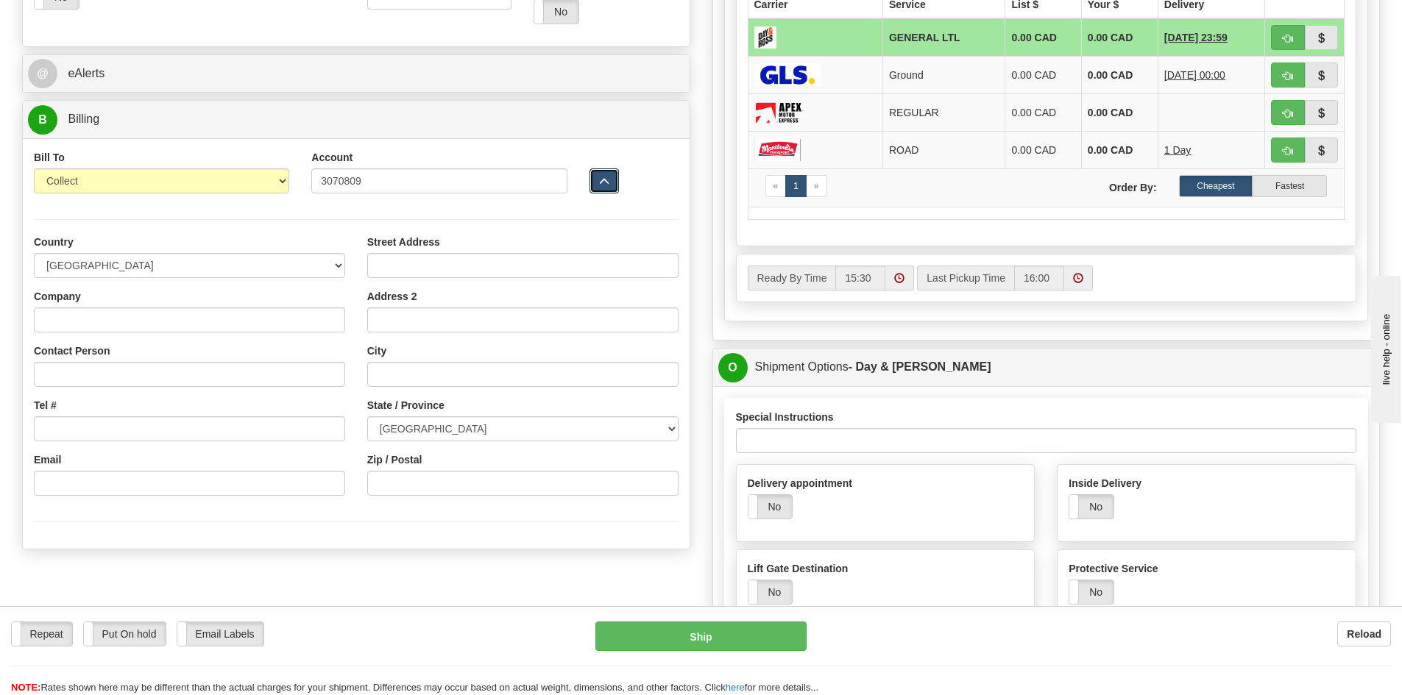
scroll to position [626, 0]
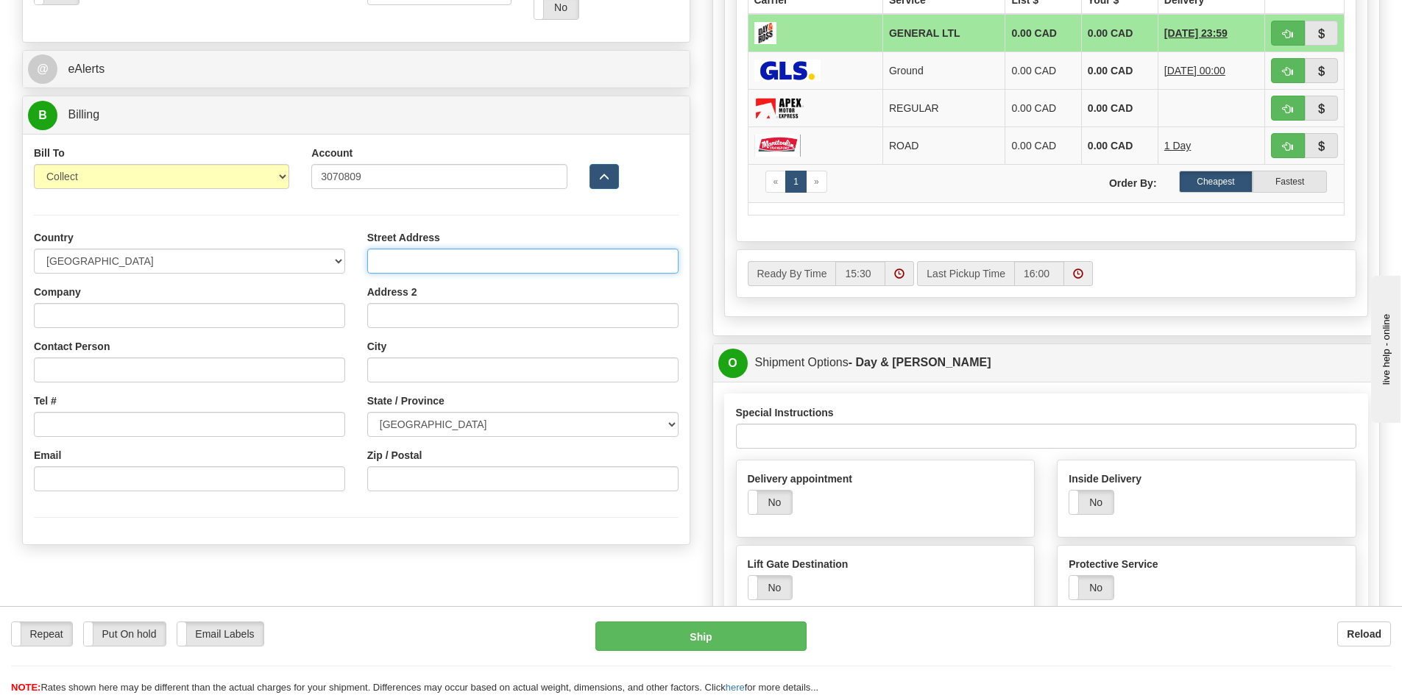
click at [422, 259] on input "Street Address" at bounding box center [522, 261] width 311 height 25
click at [427, 266] on input "Street Address" at bounding box center [522, 261] width 311 height 25
paste input "1720, Boulevard Guilliaume-Couture"
type input "1720, Boulevard Guilliaume-Couture"
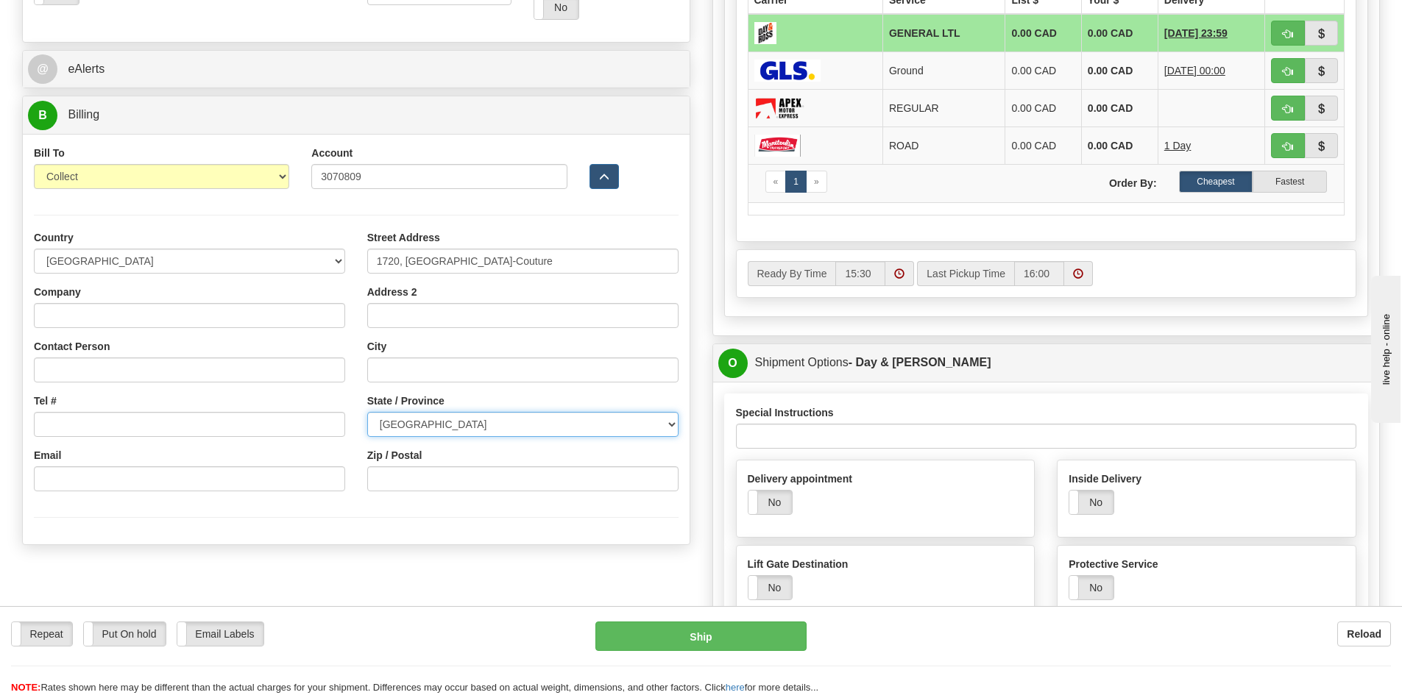
click at [431, 431] on select "ALBERTA BRITISH COLUMBIA MANITOBA NEW BRUNSWICK NEWFOUNDLAND NOVA SCOTIA NUNAVU…" at bounding box center [522, 424] width 311 height 25
select select "QC"
click at [367, 412] on select "ALBERTA BRITISH COLUMBIA MANITOBA NEW BRUNSWICK NEWFOUNDLAND NOVA SCOTIA NUNAVU…" at bounding box center [522, 424] width 311 height 25
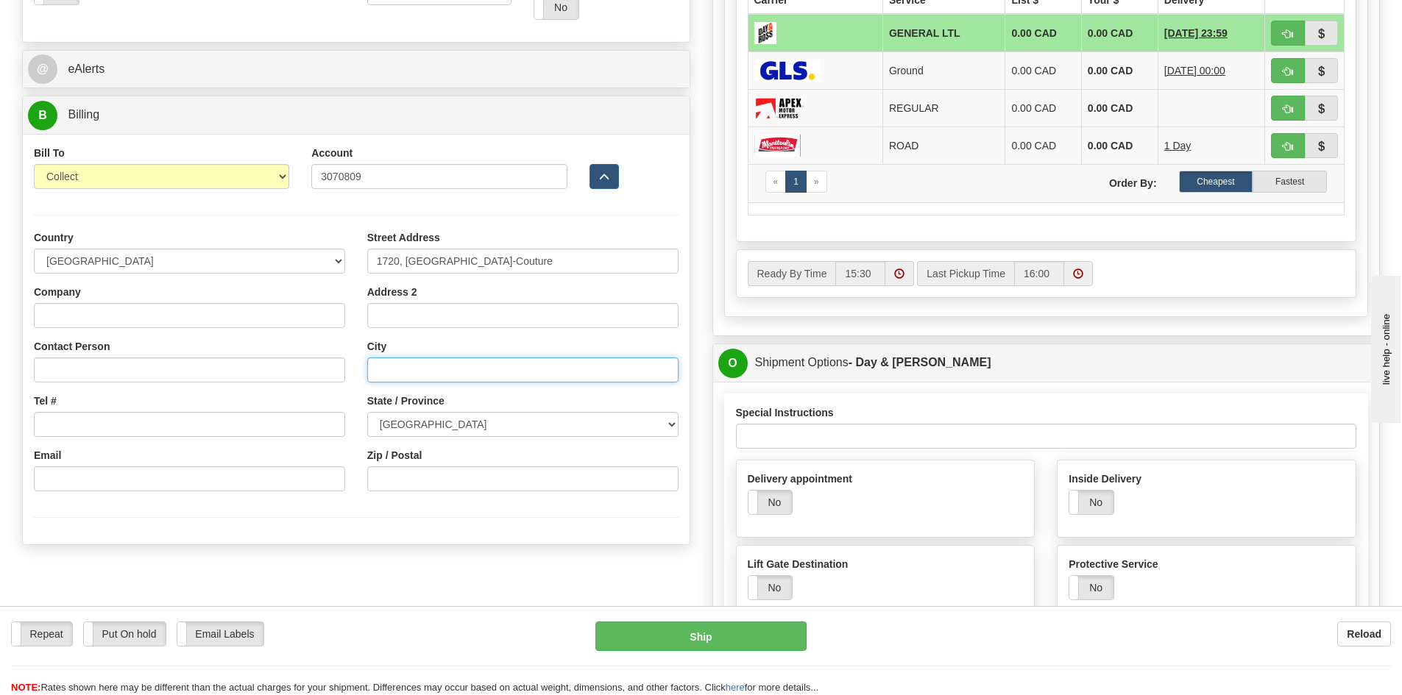
click at [421, 375] on input "City" at bounding box center [522, 370] width 311 height 25
type input "Levis"
click at [427, 472] on input "Zip / Postal" at bounding box center [522, 479] width 311 height 25
paste input "G6W0R5"
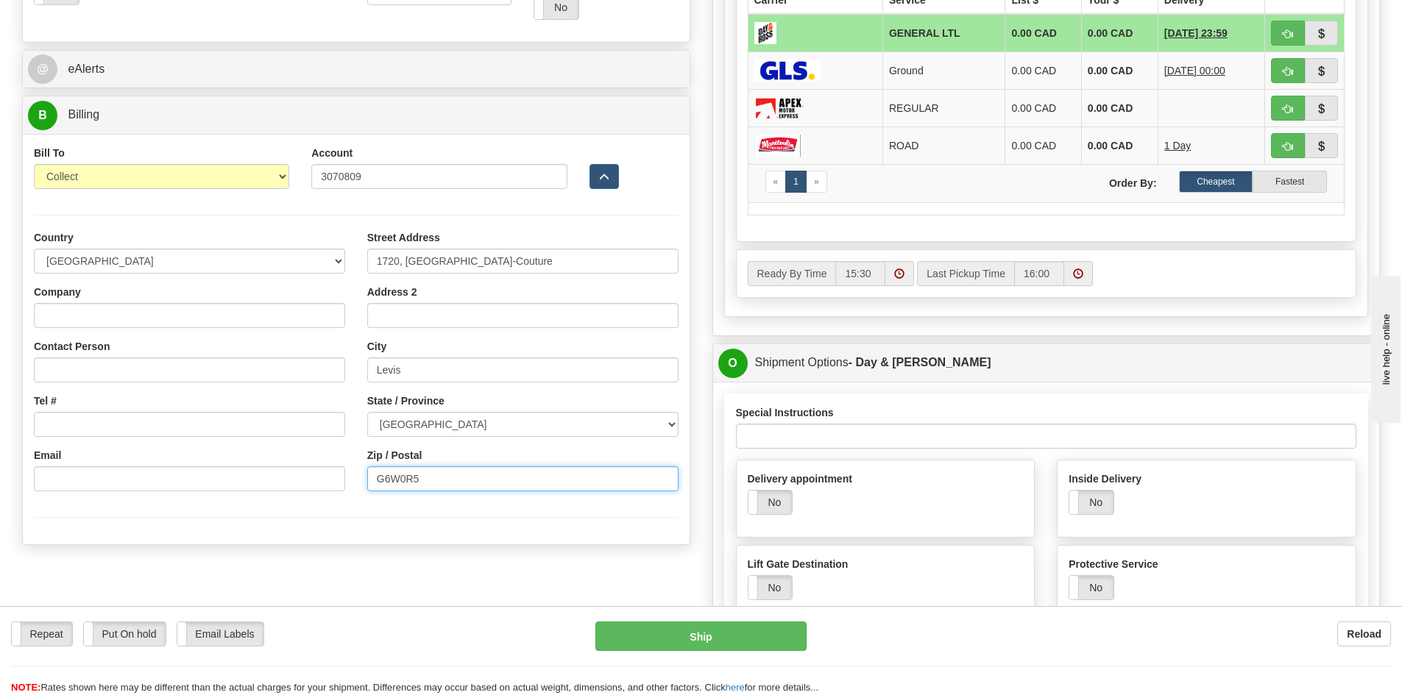
type input "G6W0R5"
click at [194, 322] on input "Company" at bounding box center [189, 315] width 311 height 25
paste input "MTI Canada Inc."
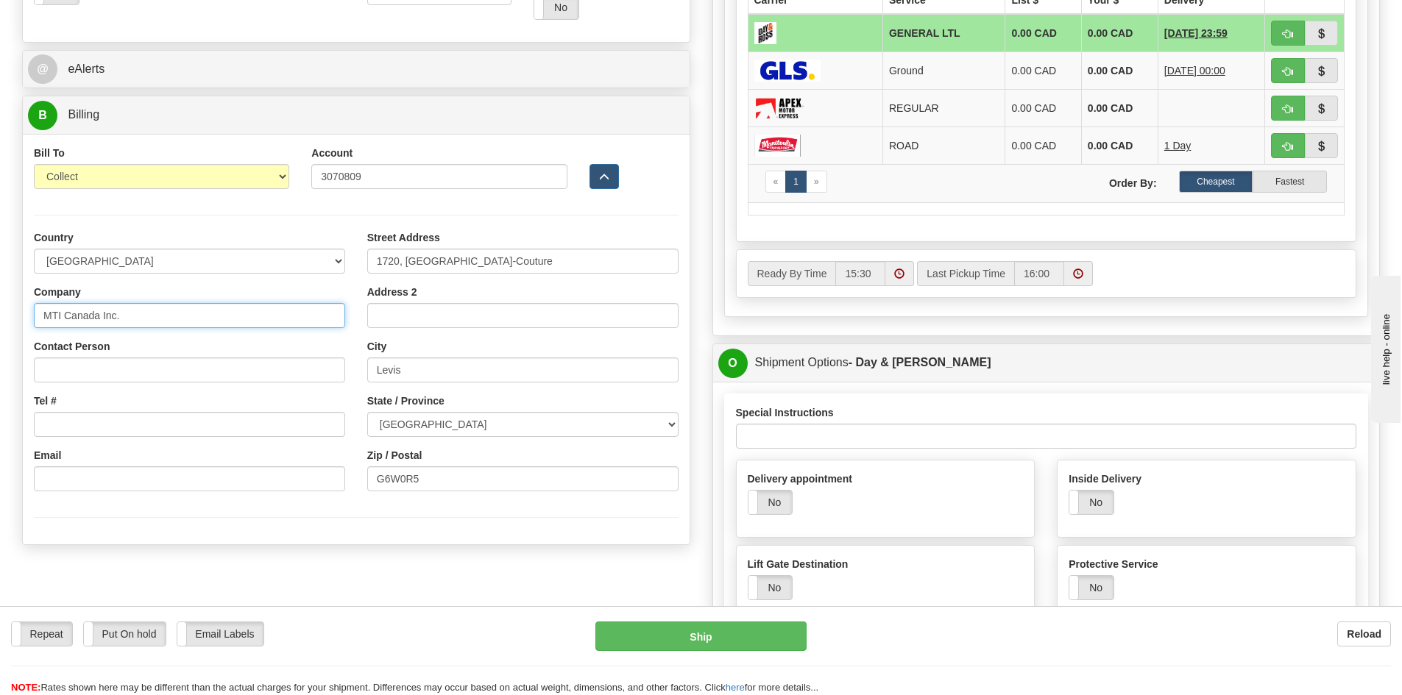
type input "MTI Canada Inc."
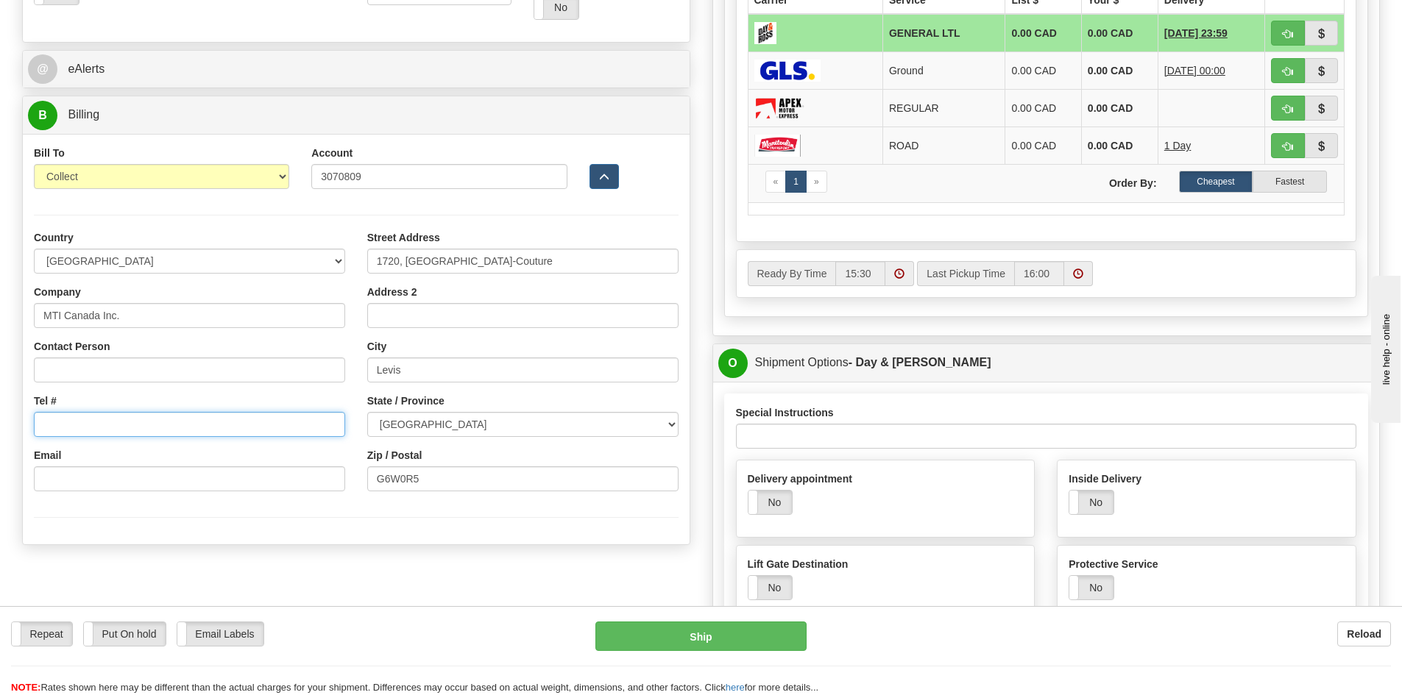
click at [71, 420] on input "Tel #" at bounding box center [189, 424] width 311 height 25
paste input "(418) 839-4127"
type input "(418) 839-4127"
click at [117, 484] on input "Email" at bounding box center [189, 479] width 311 height 25
paste input "sfournier@mticanada.ca"
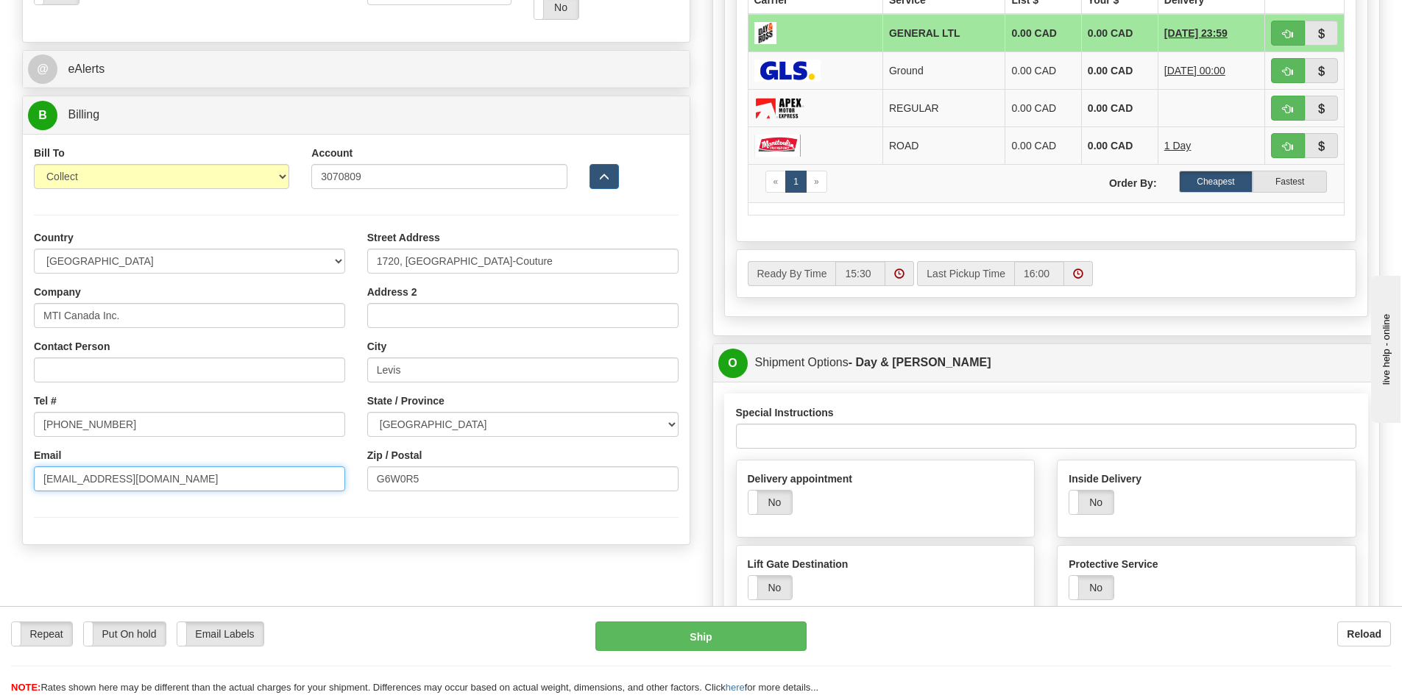
type input "sfournier@mticanada.ca"
click at [395, 522] on div at bounding box center [356, 518] width 667 height 30
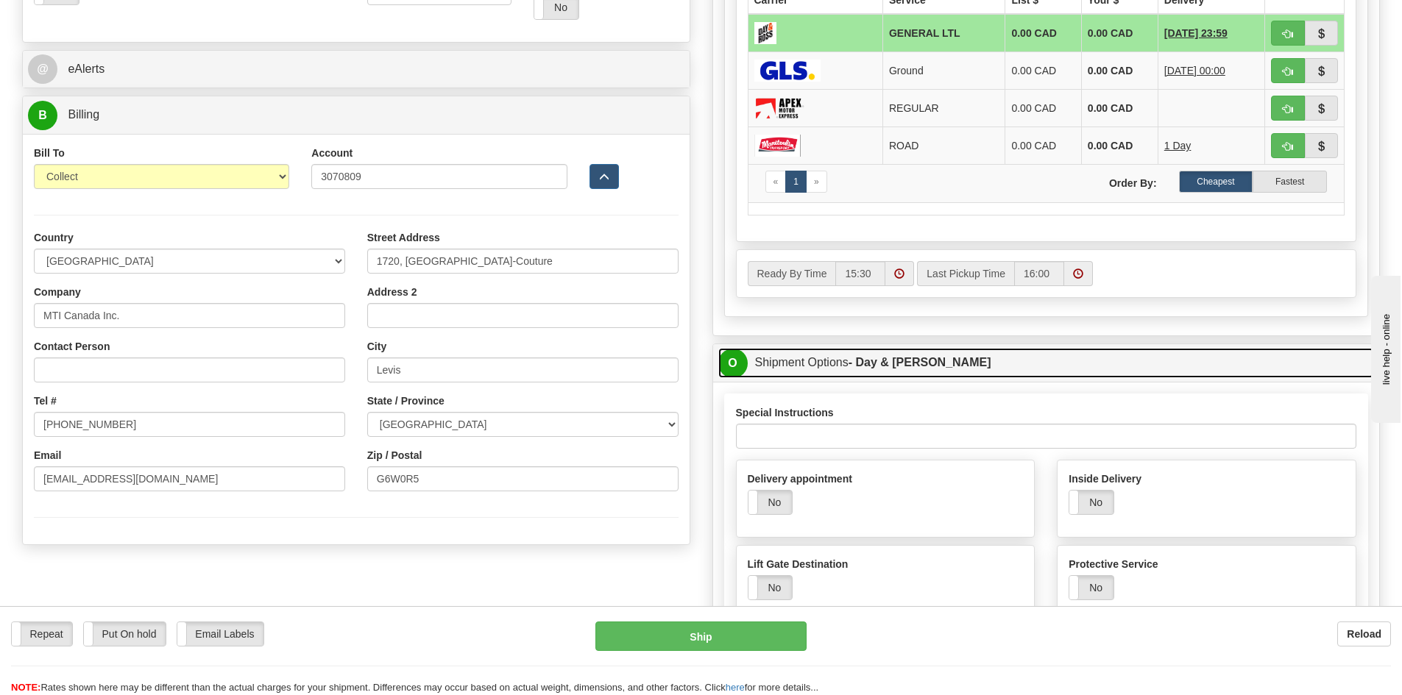
click at [999, 369] on link "O Shipment Options - Day & Ross" at bounding box center [1046, 363] width 656 height 30
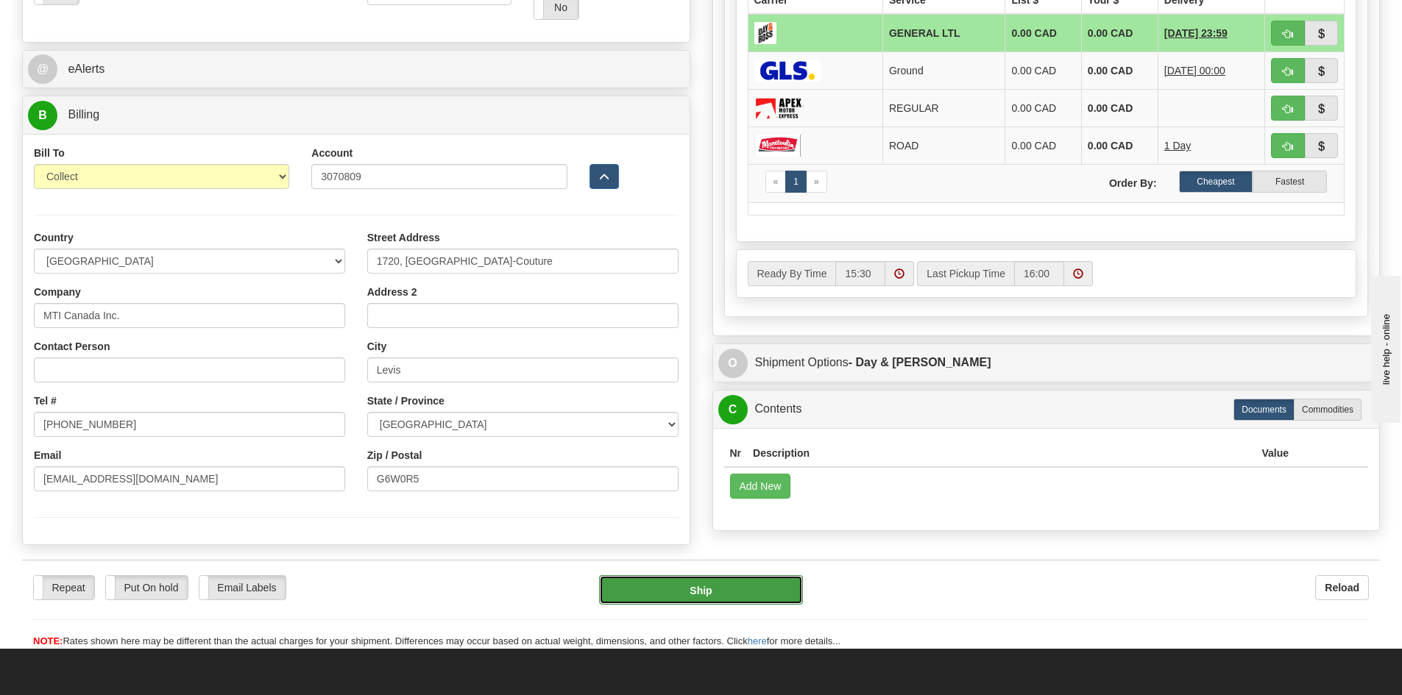
click at [776, 592] on button "Ship" at bounding box center [701, 590] width 204 height 29
type input "GL"
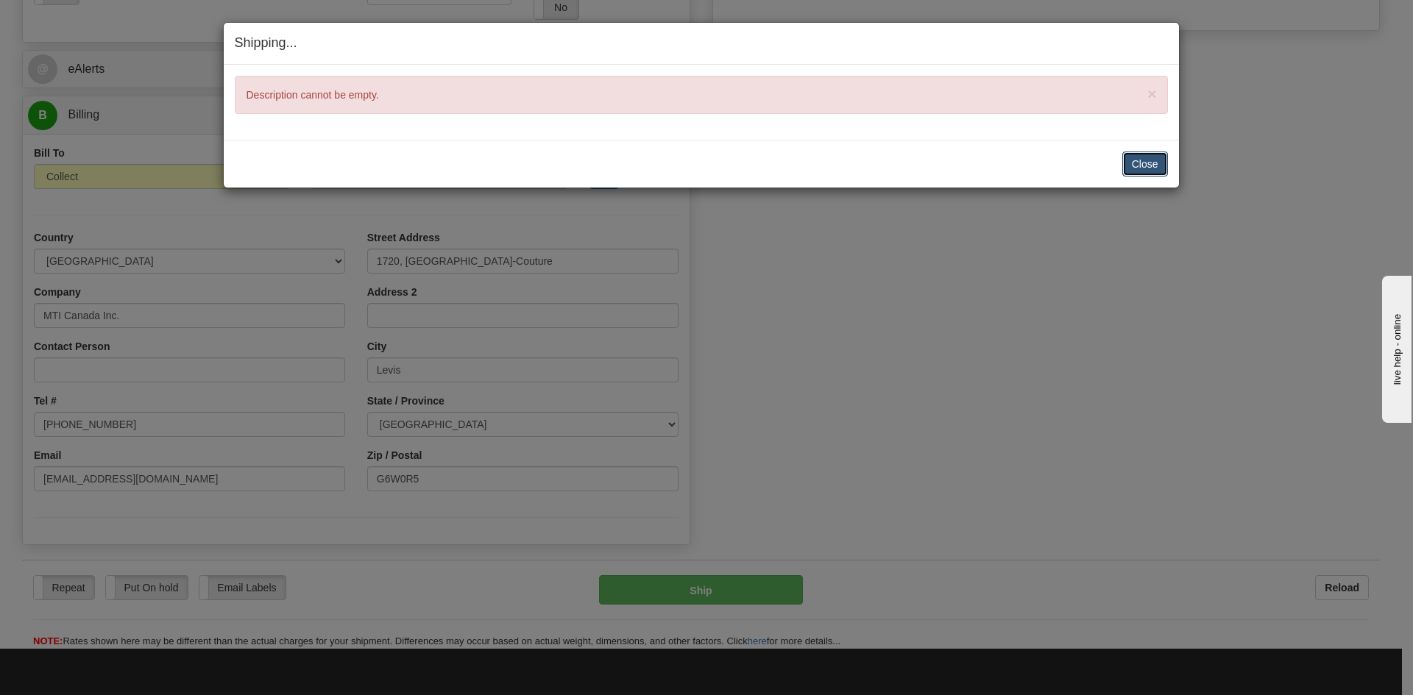
click at [1149, 170] on button "Close" at bounding box center [1145, 164] width 46 height 25
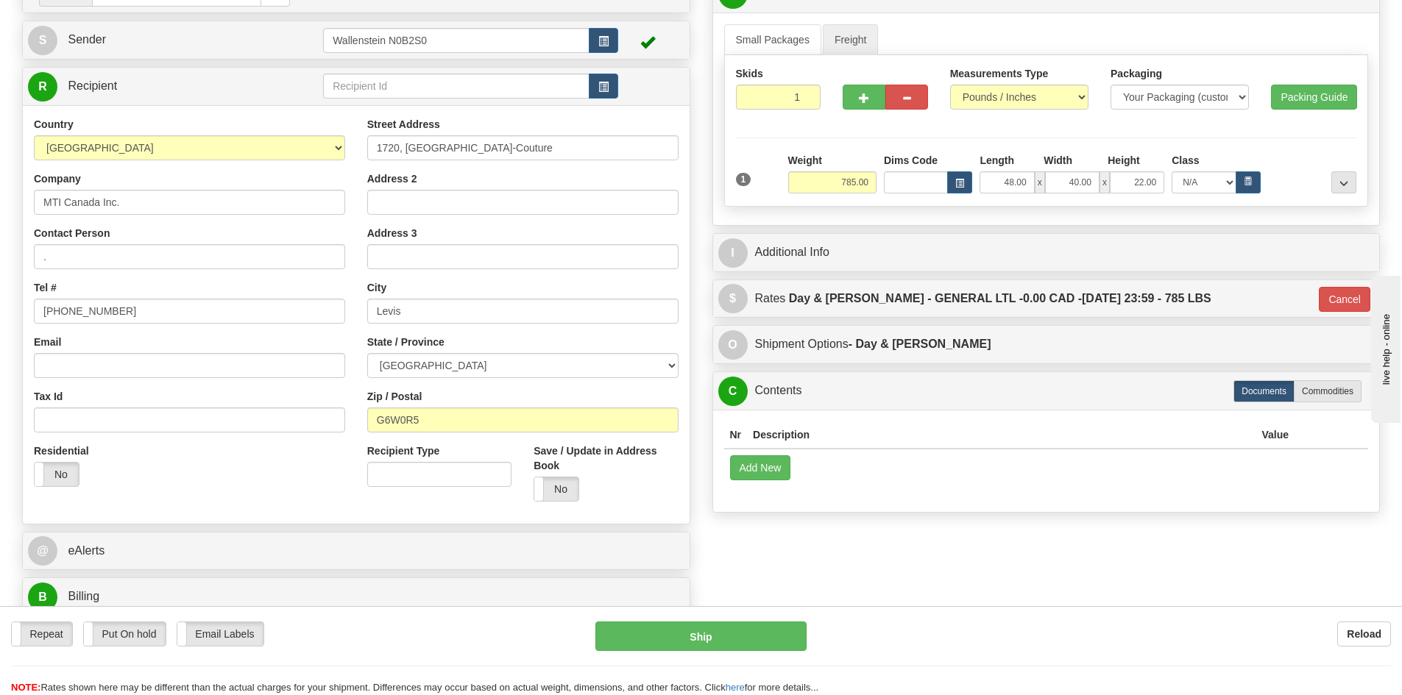
scroll to position [147, 0]
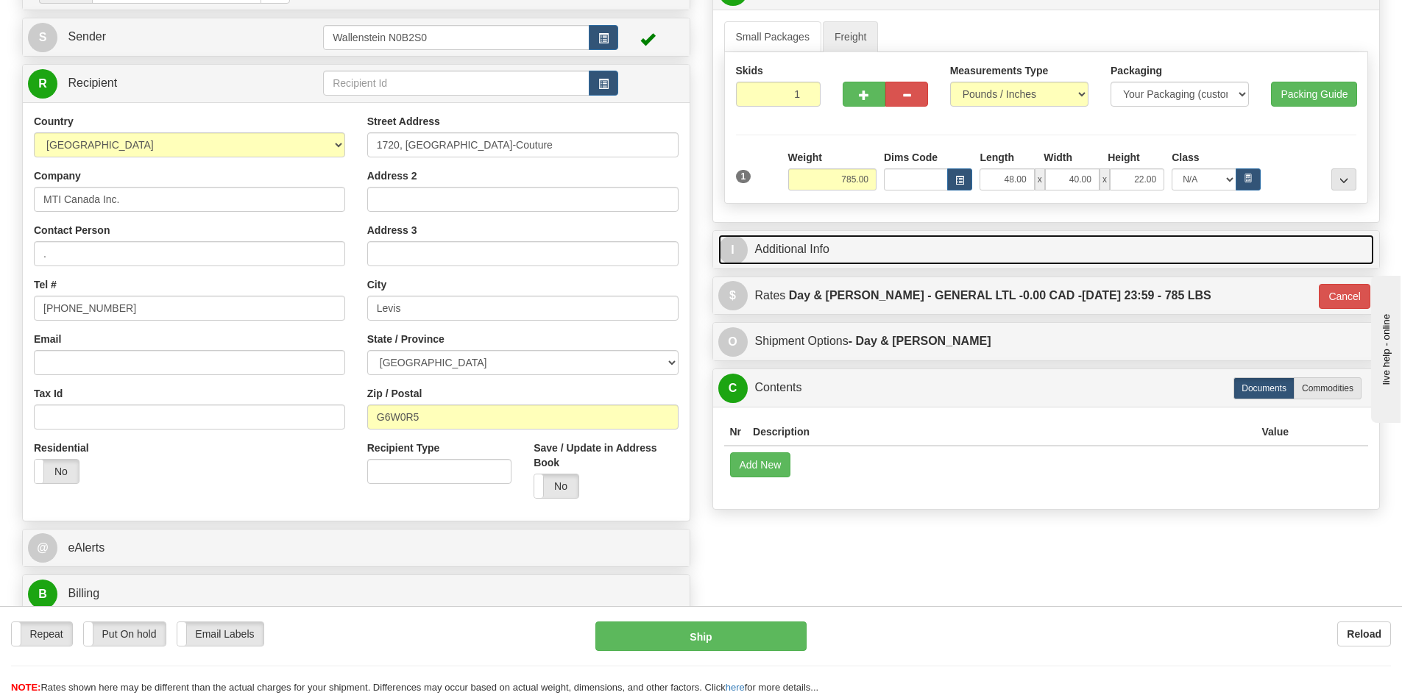
click at [873, 255] on link "I Additional Info" at bounding box center [1046, 250] width 656 height 30
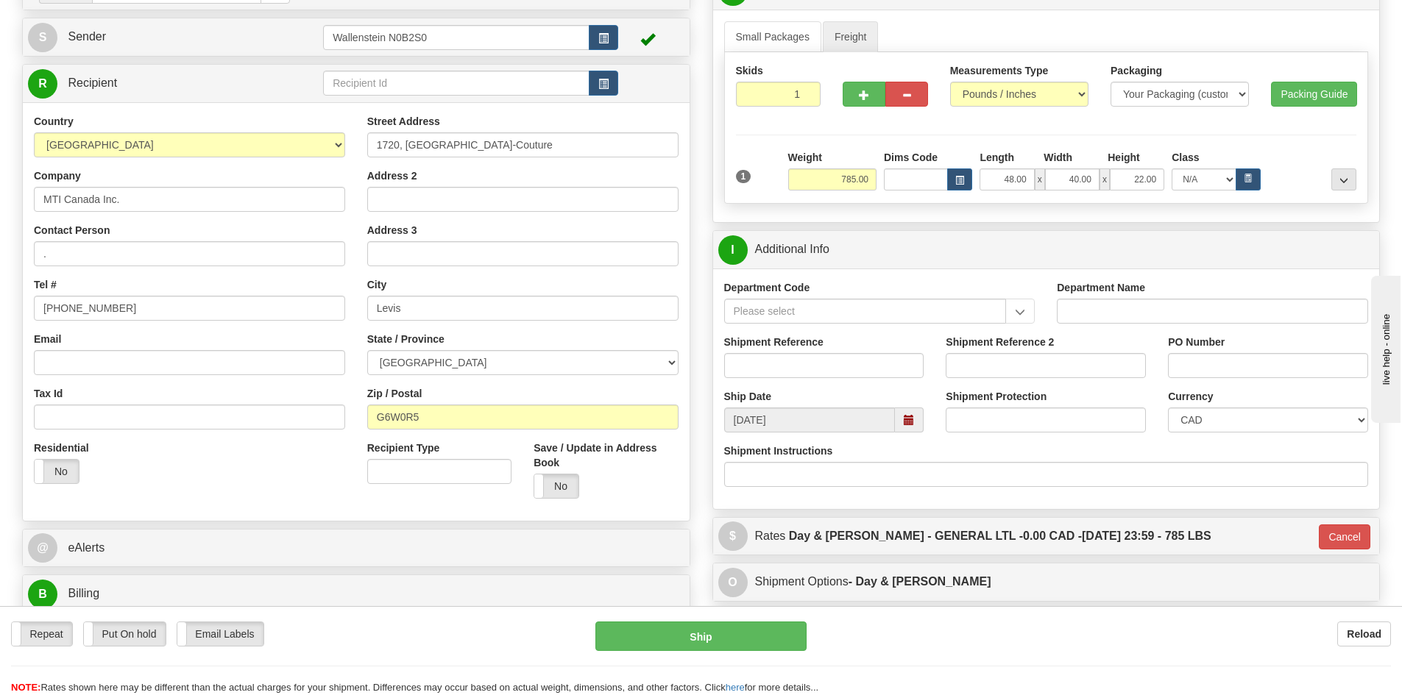
click at [896, 272] on div "Department Code Department Name Shipment Reference Shipment Reference 2 PO Numb…" at bounding box center [1046, 389] width 667 height 241
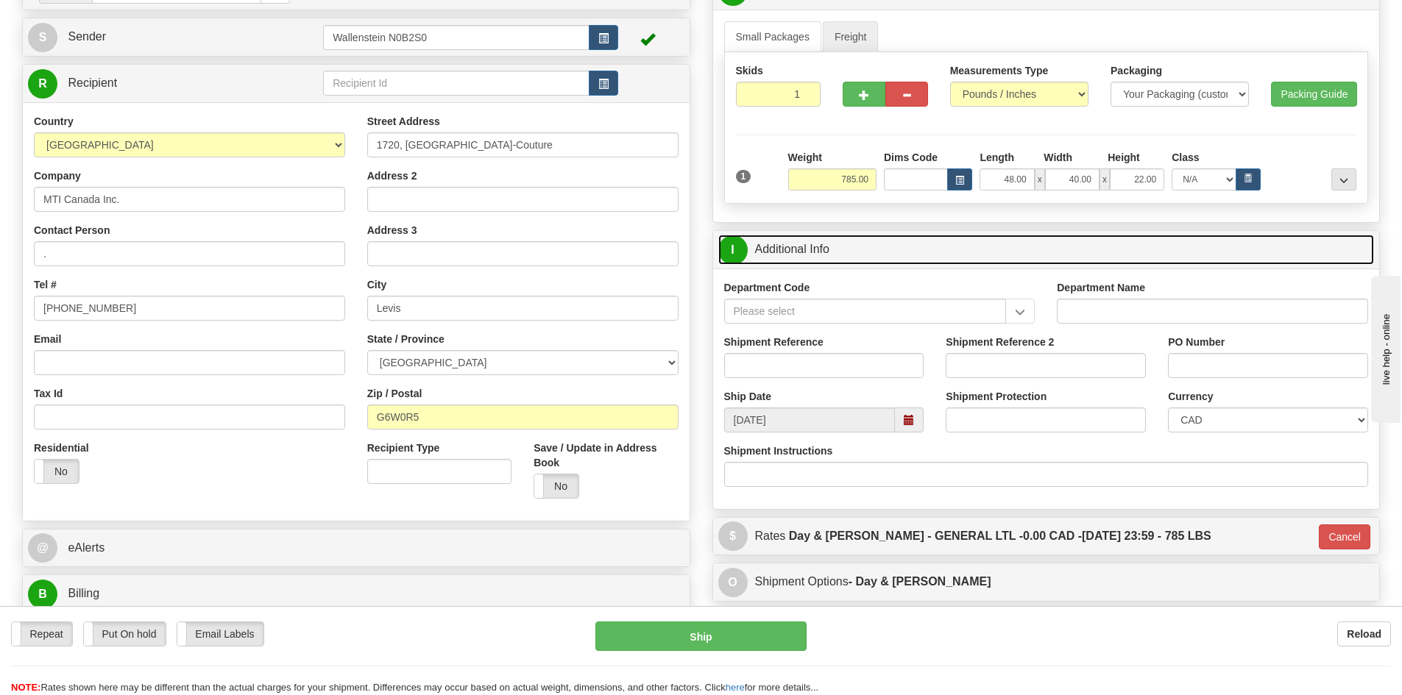
click at [888, 257] on link "I Additional Info" at bounding box center [1046, 250] width 656 height 30
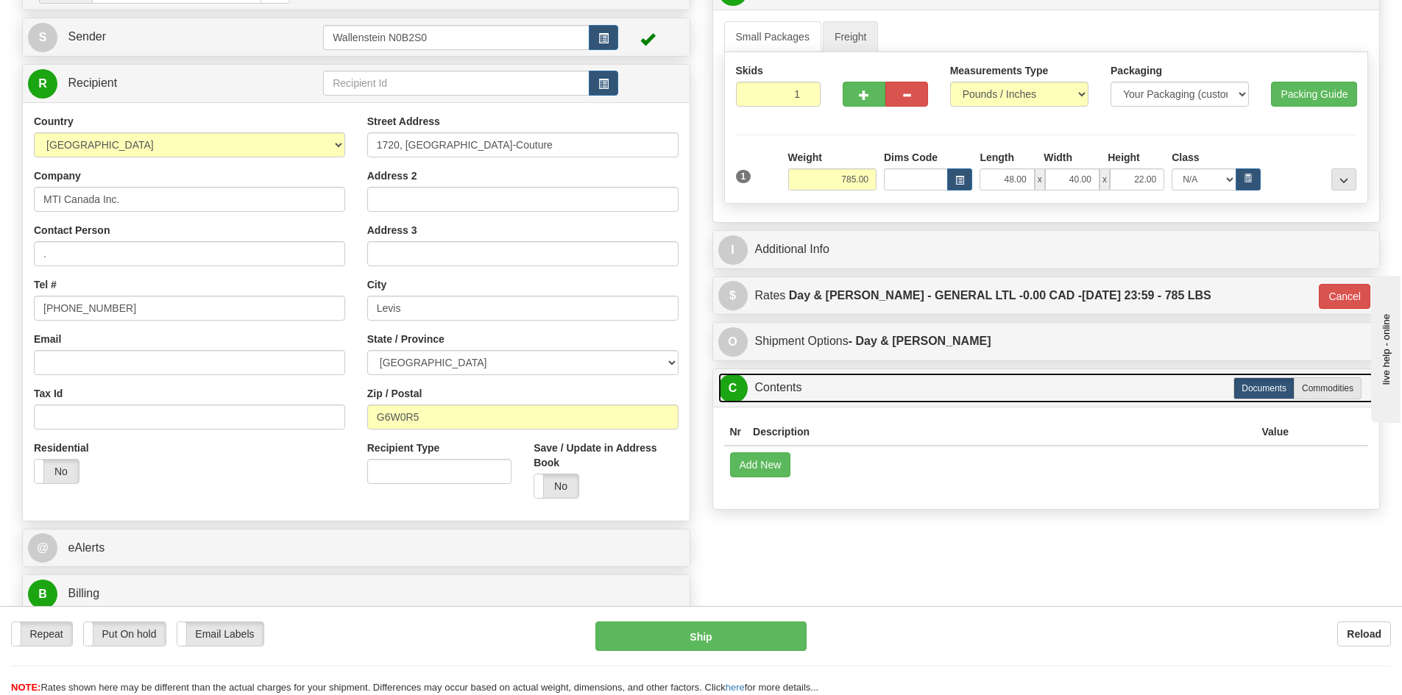
click at [845, 389] on link "C Contents" at bounding box center [1046, 388] width 656 height 30
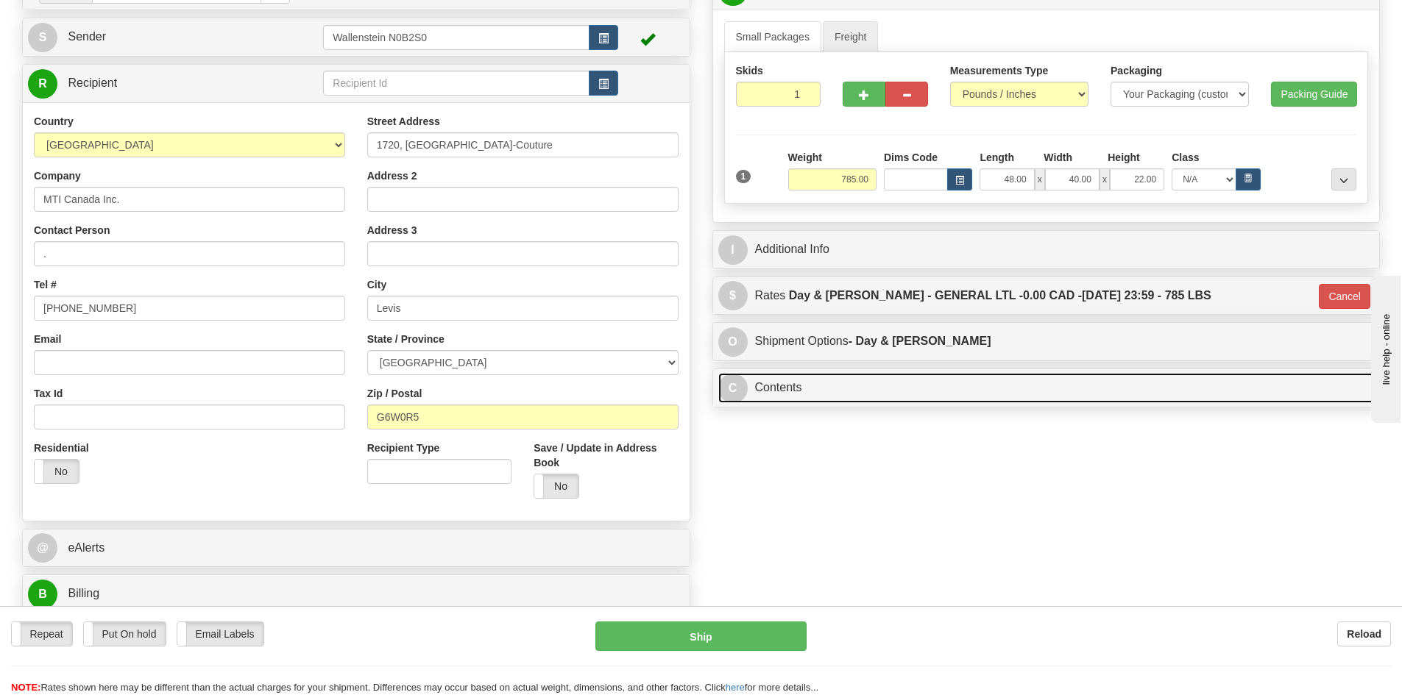
click at [838, 392] on link "C Contents" at bounding box center [1046, 388] width 656 height 30
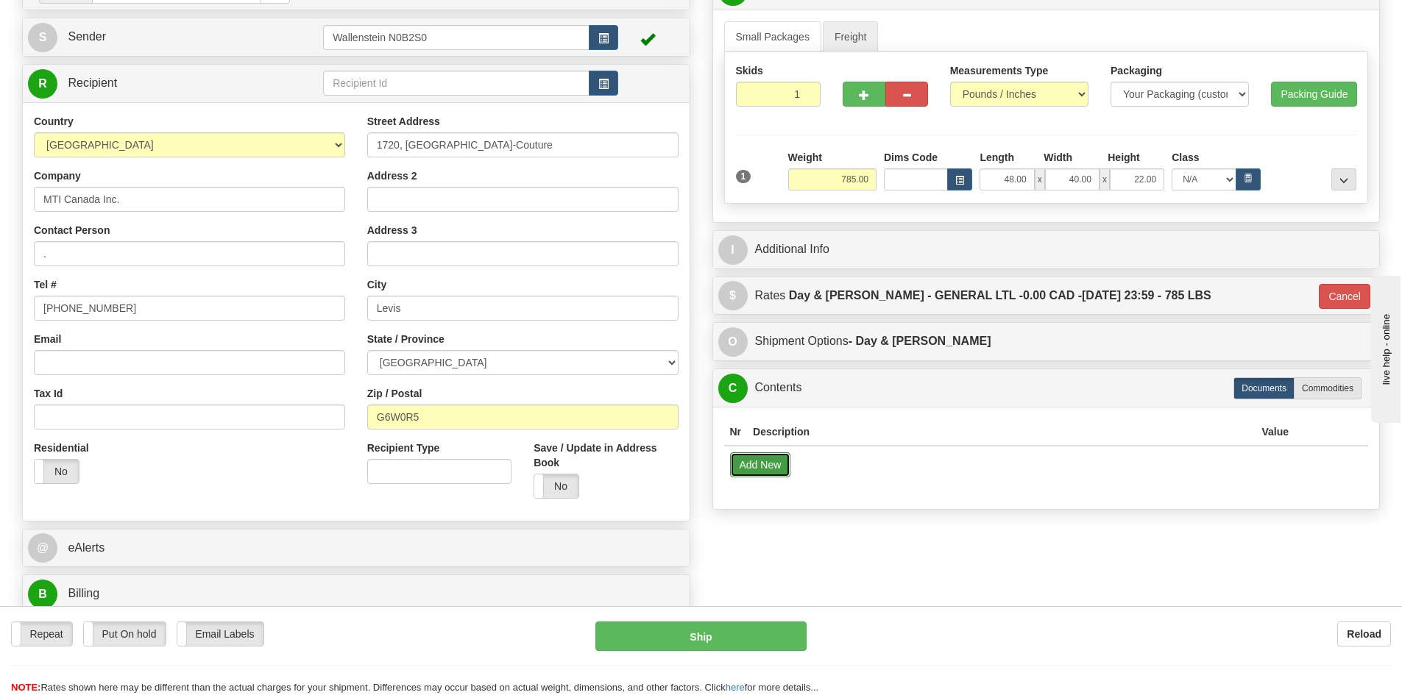
click at [774, 464] on button "Add New" at bounding box center [760, 465] width 61 height 25
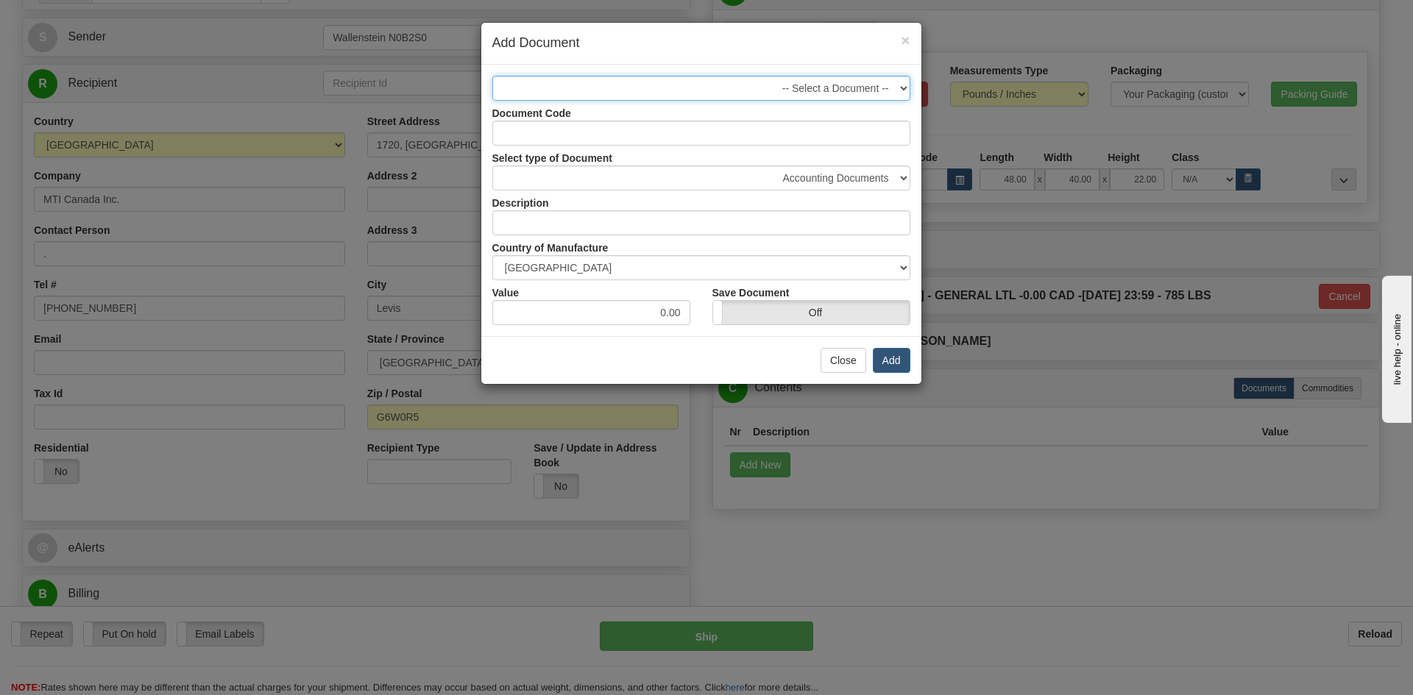
click at [613, 84] on select "-- Select a Document --" at bounding box center [701, 88] width 418 height 25
click at [638, 96] on select "-- Select a Document --" at bounding box center [701, 88] width 418 height 25
click at [625, 135] on input "Document Code" at bounding box center [701, 133] width 418 height 25
click at [597, 213] on input "text" at bounding box center [701, 222] width 418 height 25
type input "SMV signs"
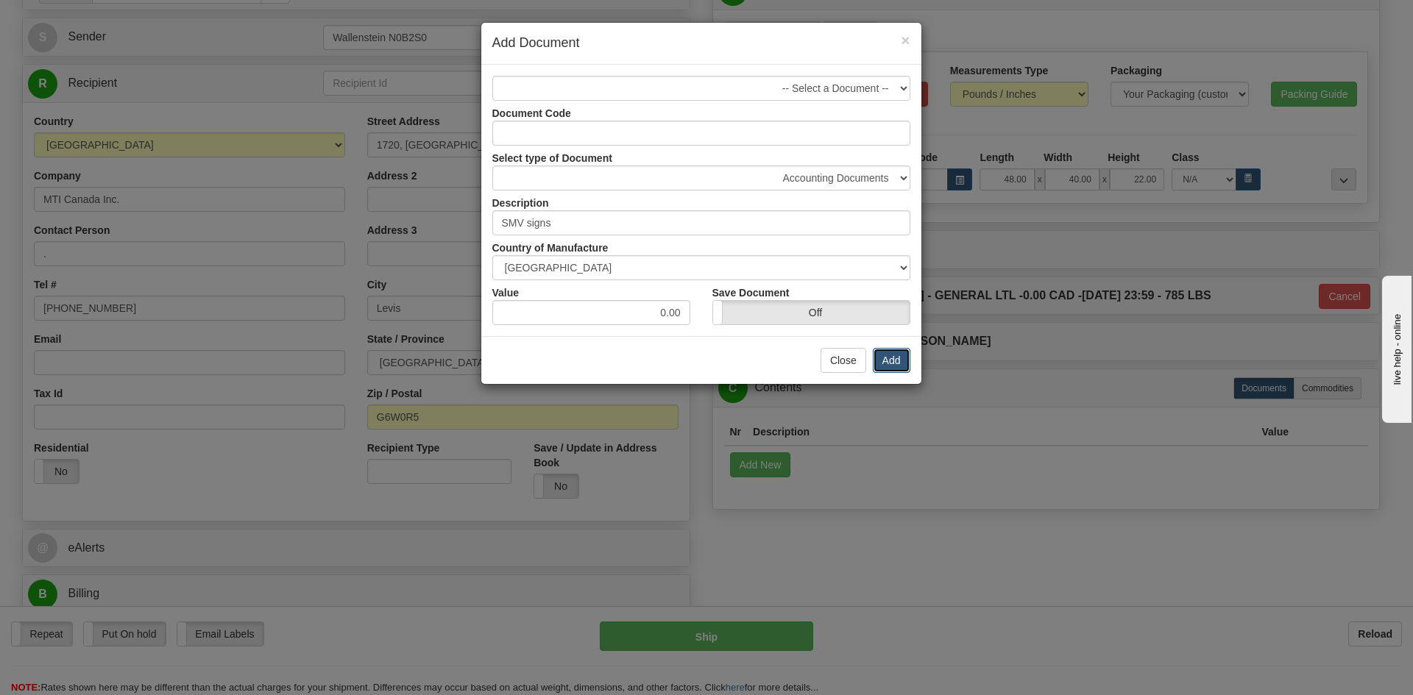
click at [903, 361] on button "Add" at bounding box center [892, 360] width 38 height 25
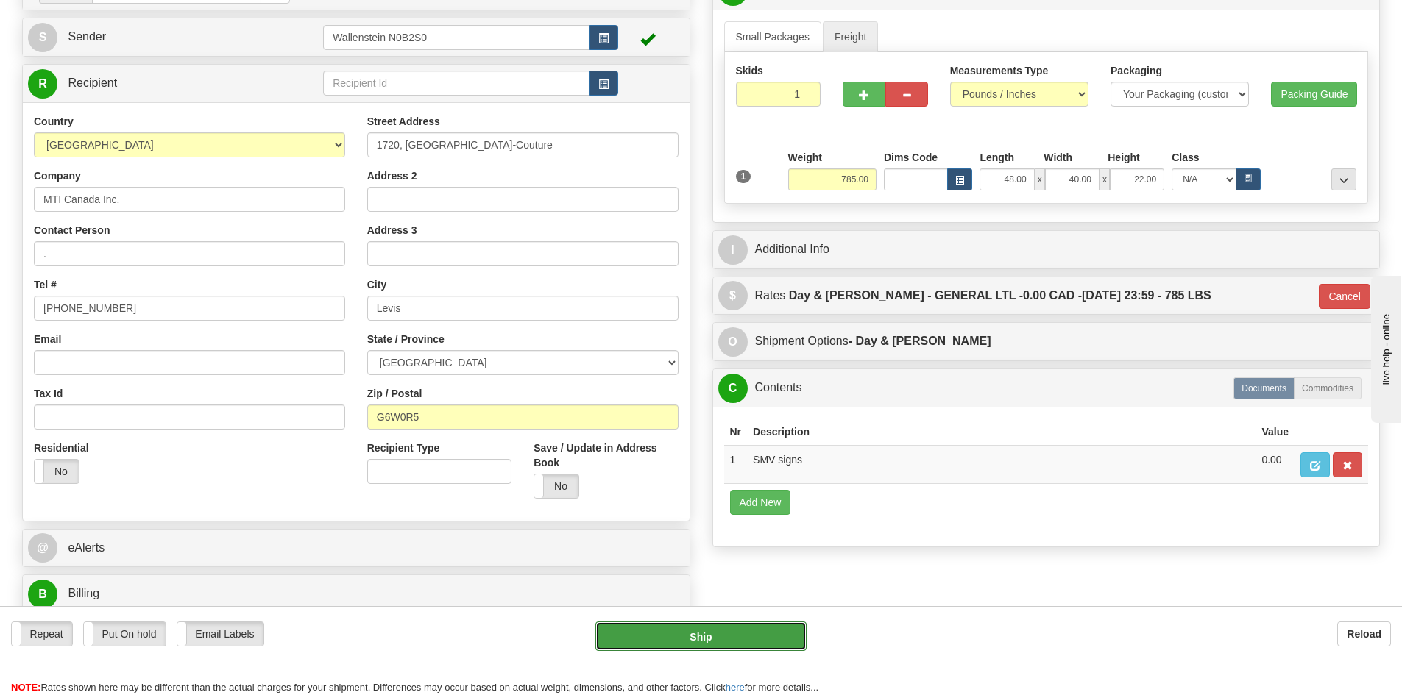
click at [729, 645] on button "Ship" at bounding box center [700, 636] width 211 height 29
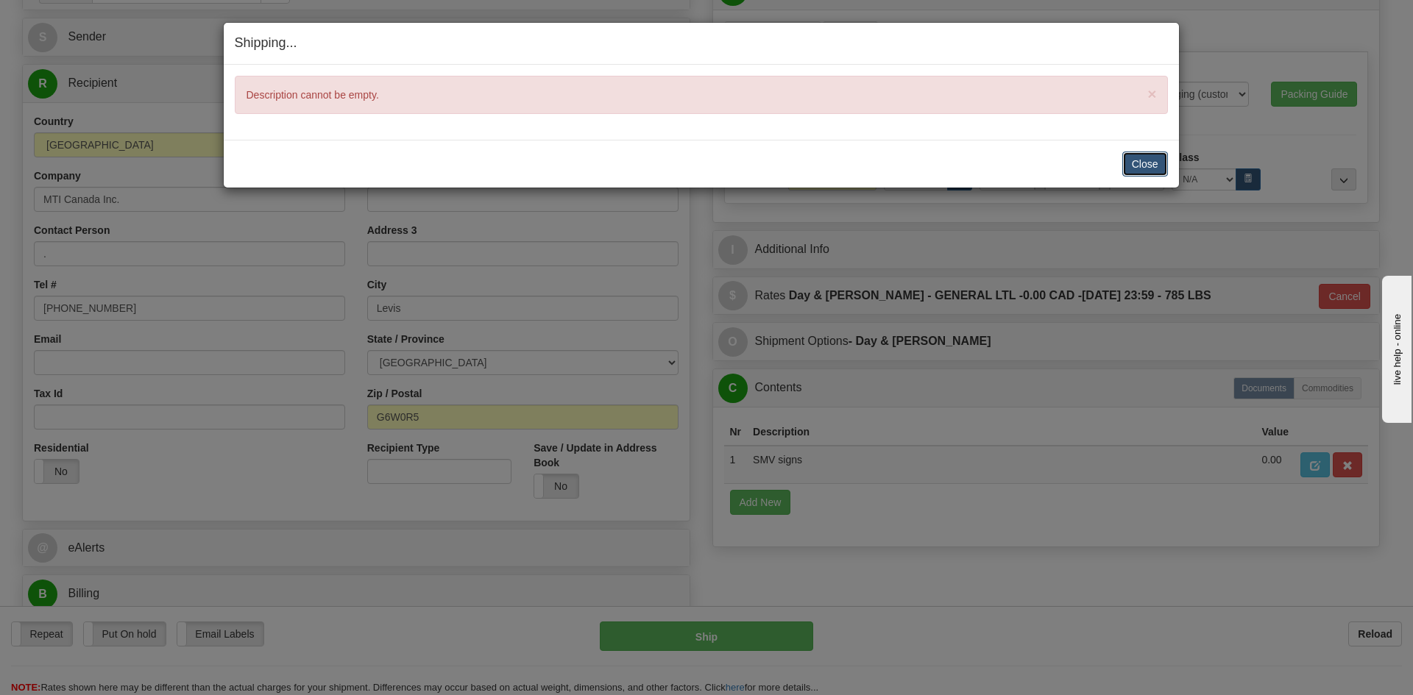
click at [1135, 163] on button "Close" at bounding box center [1145, 164] width 46 height 25
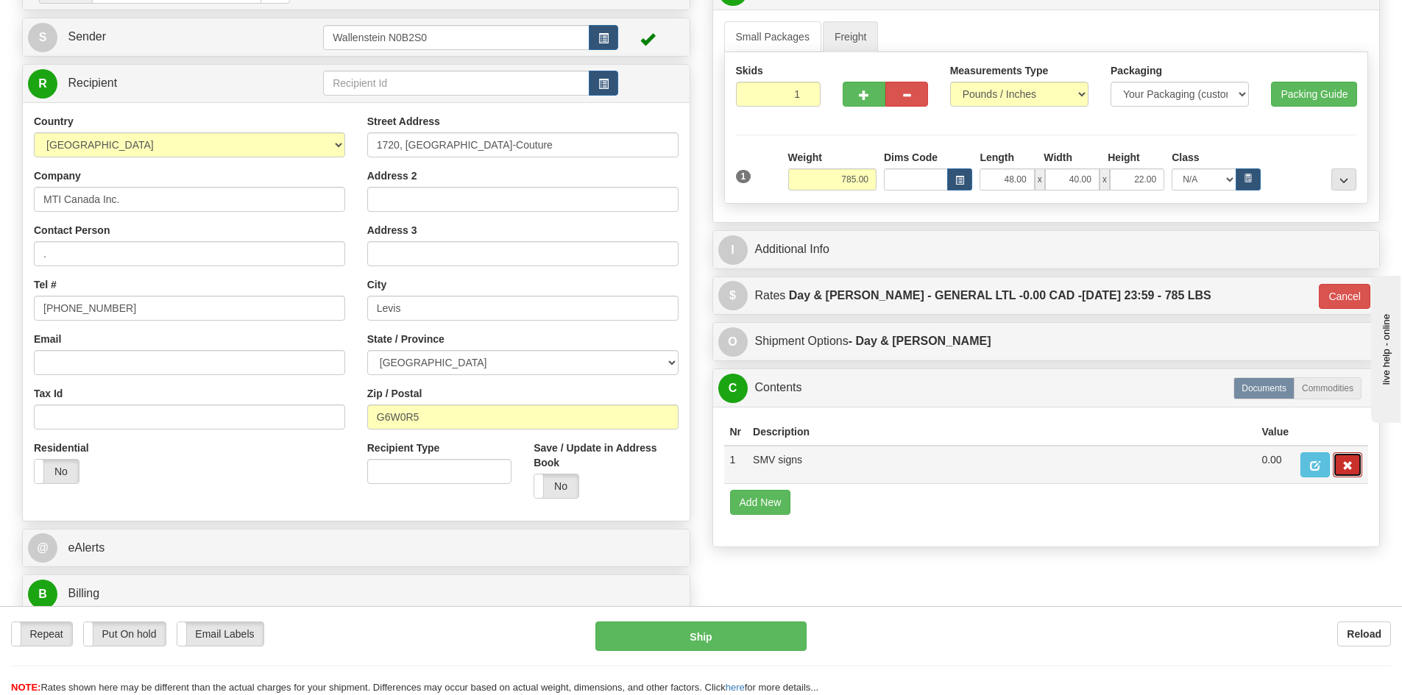
click at [1349, 463] on span "button" at bounding box center [1347, 466] width 10 height 10
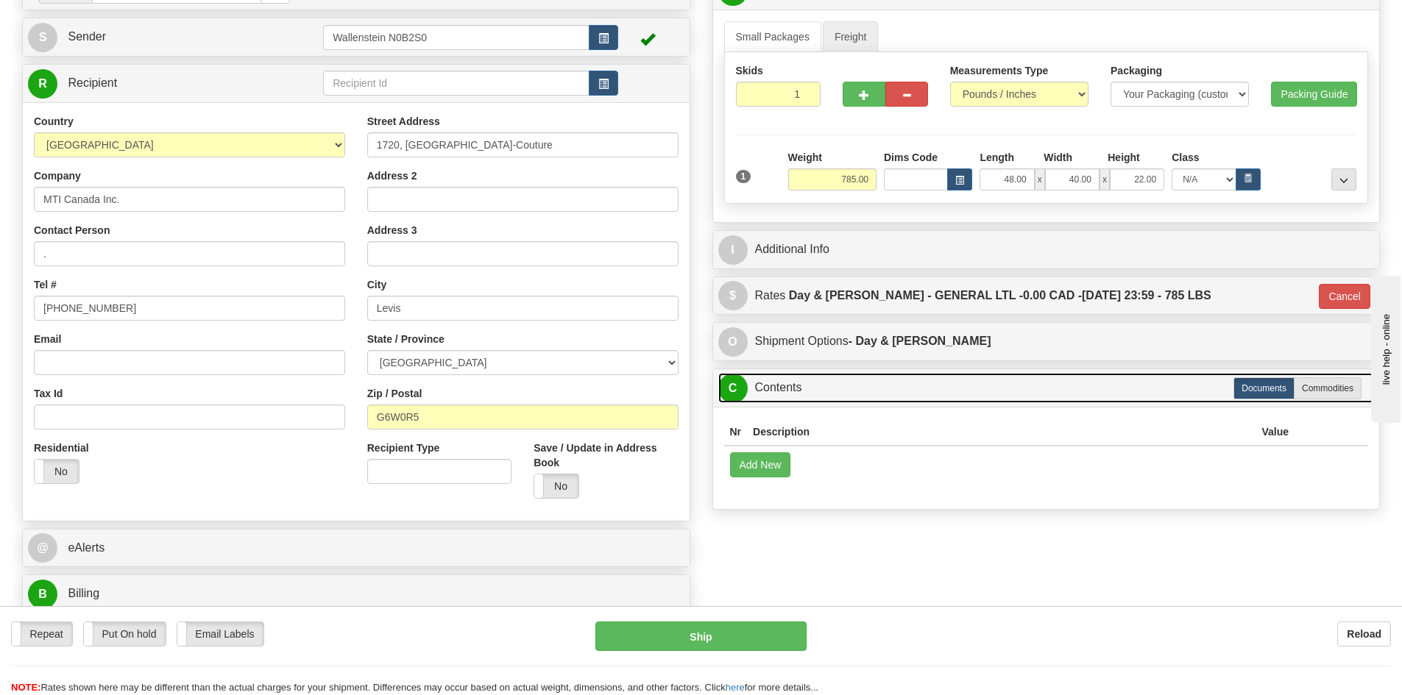
click at [894, 384] on link "C Contents" at bounding box center [1046, 388] width 656 height 30
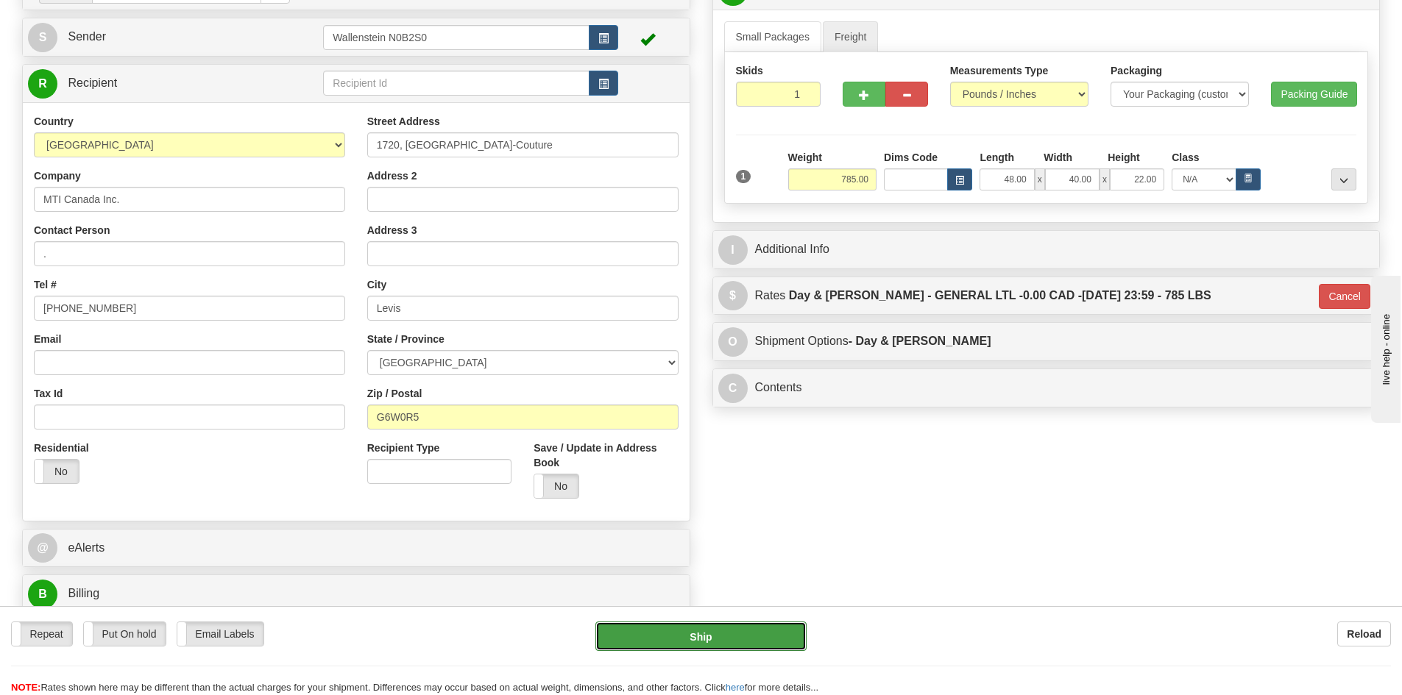
click at [743, 630] on button "Ship" at bounding box center [700, 636] width 211 height 29
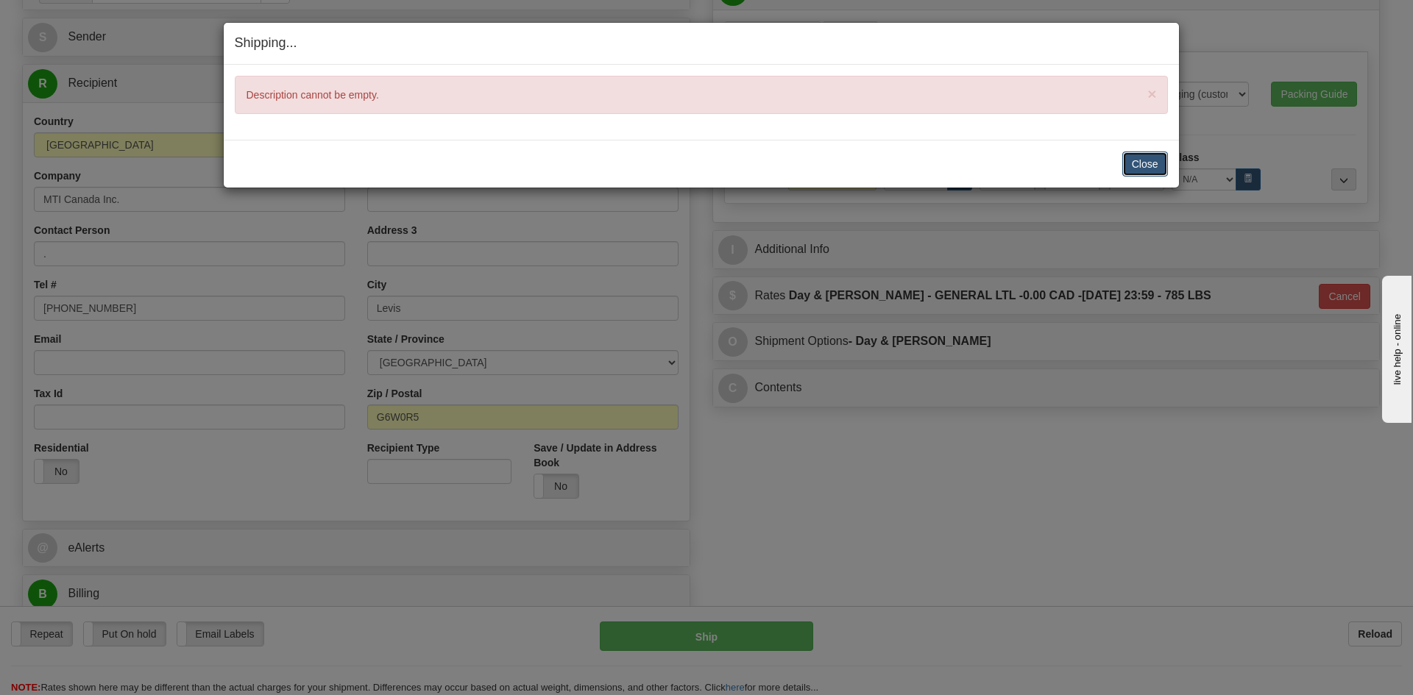
click at [1141, 152] on button "Close" at bounding box center [1145, 164] width 46 height 25
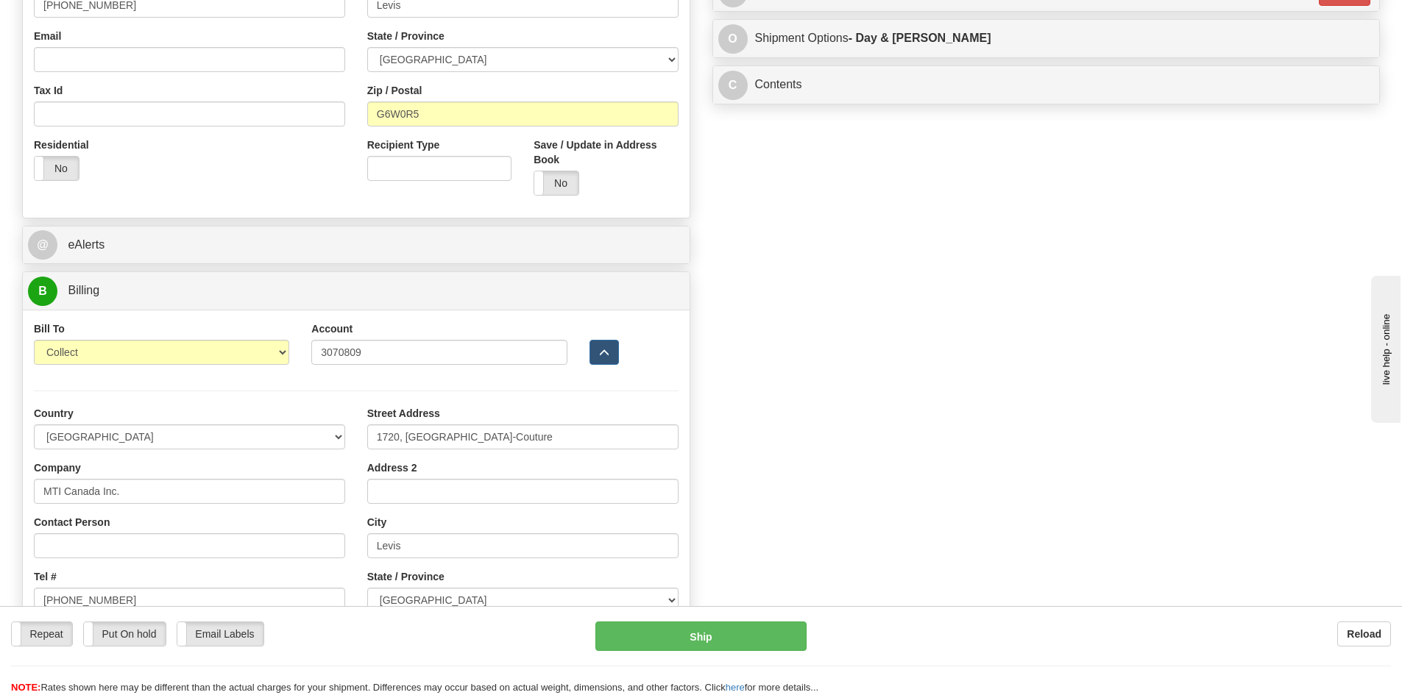
scroll to position [442, 0]
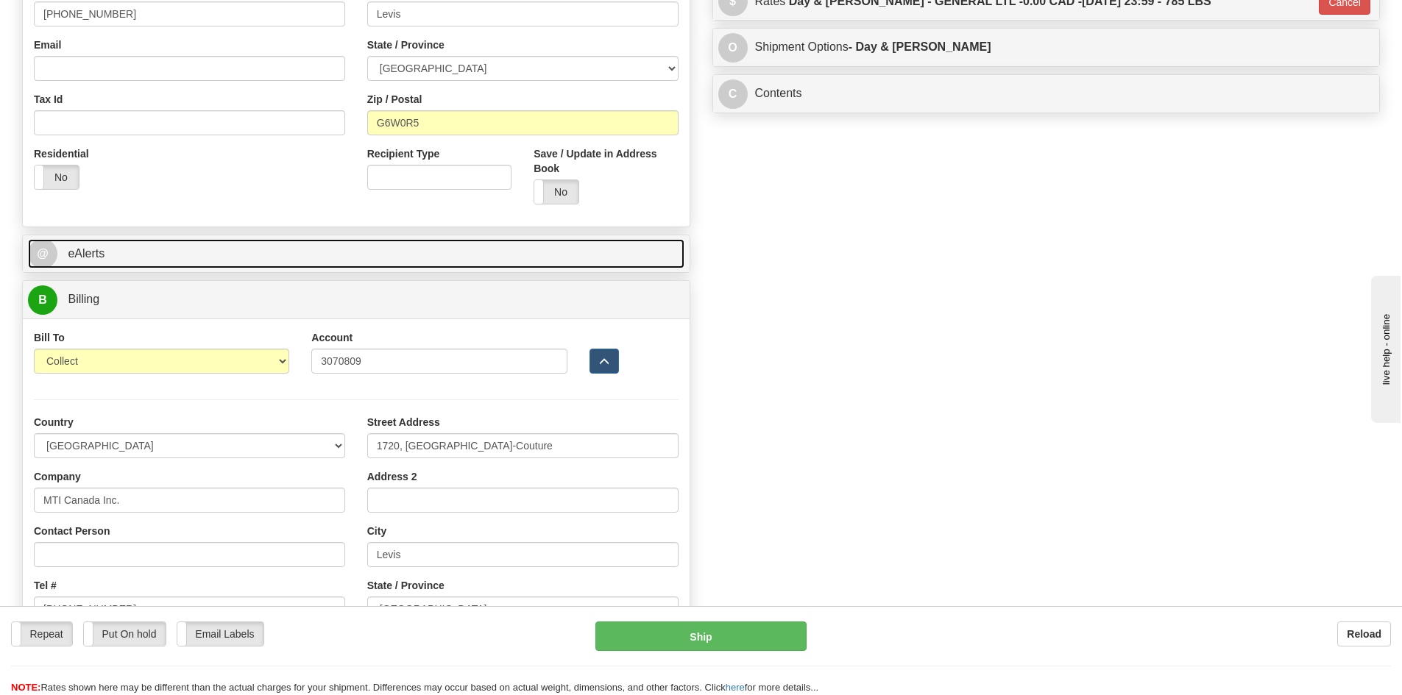
click at [305, 263] on link "@ eAlerts" at bounding box center [356, 254] width 656 height 30
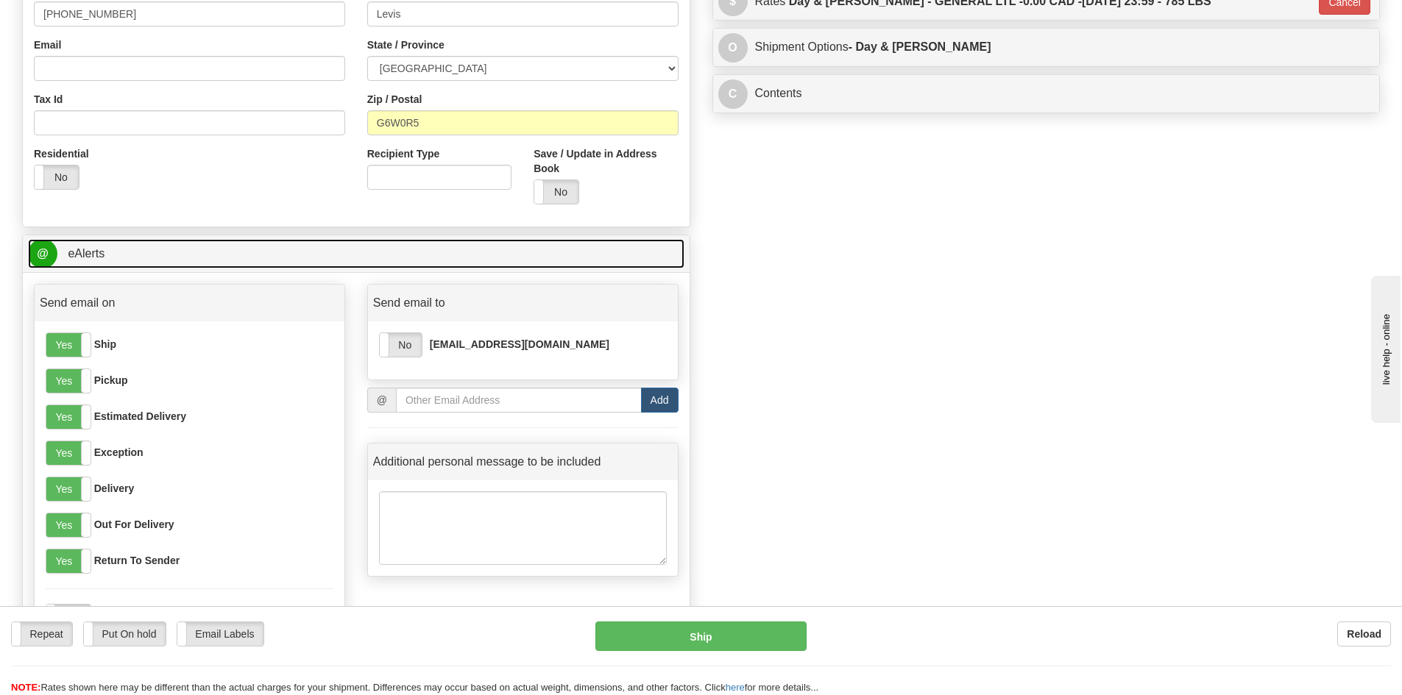
click at [305, 263] on link "@ eAlerts" at bounding box center [356, 254] width 656 height 30
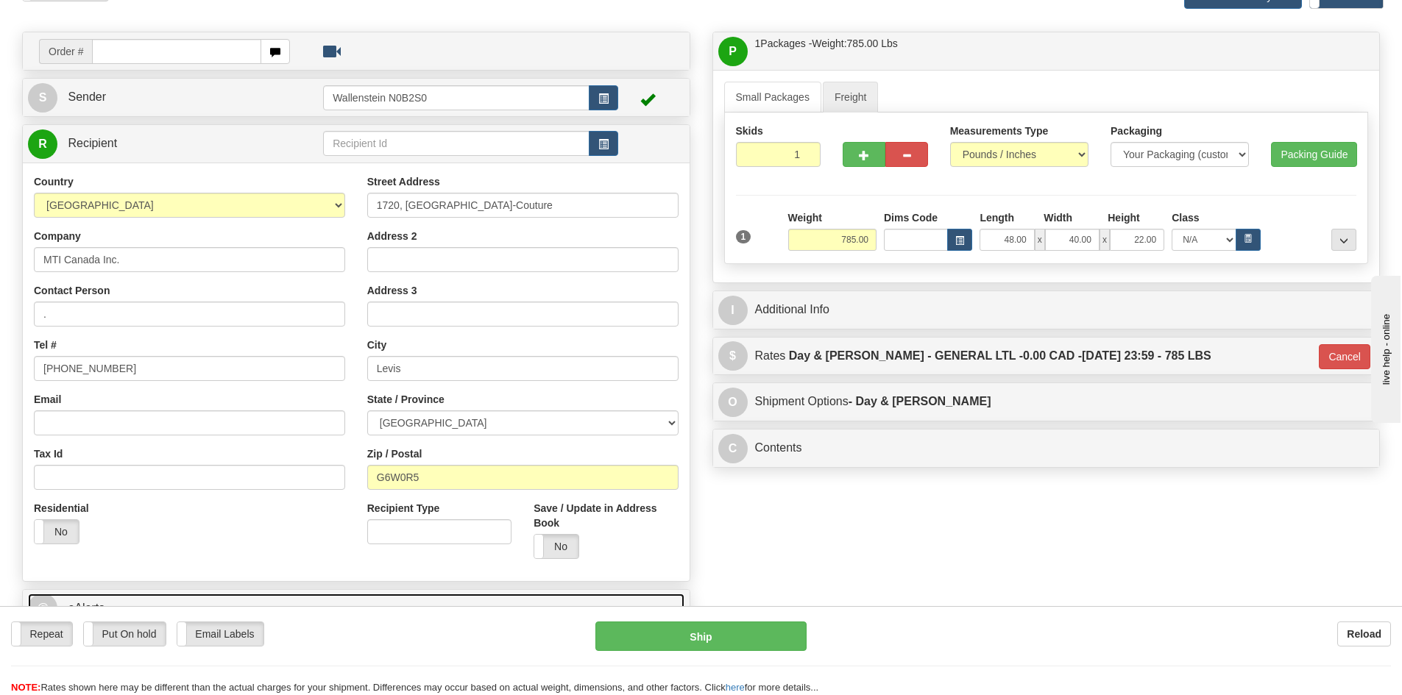
scroll to position [74, 0]
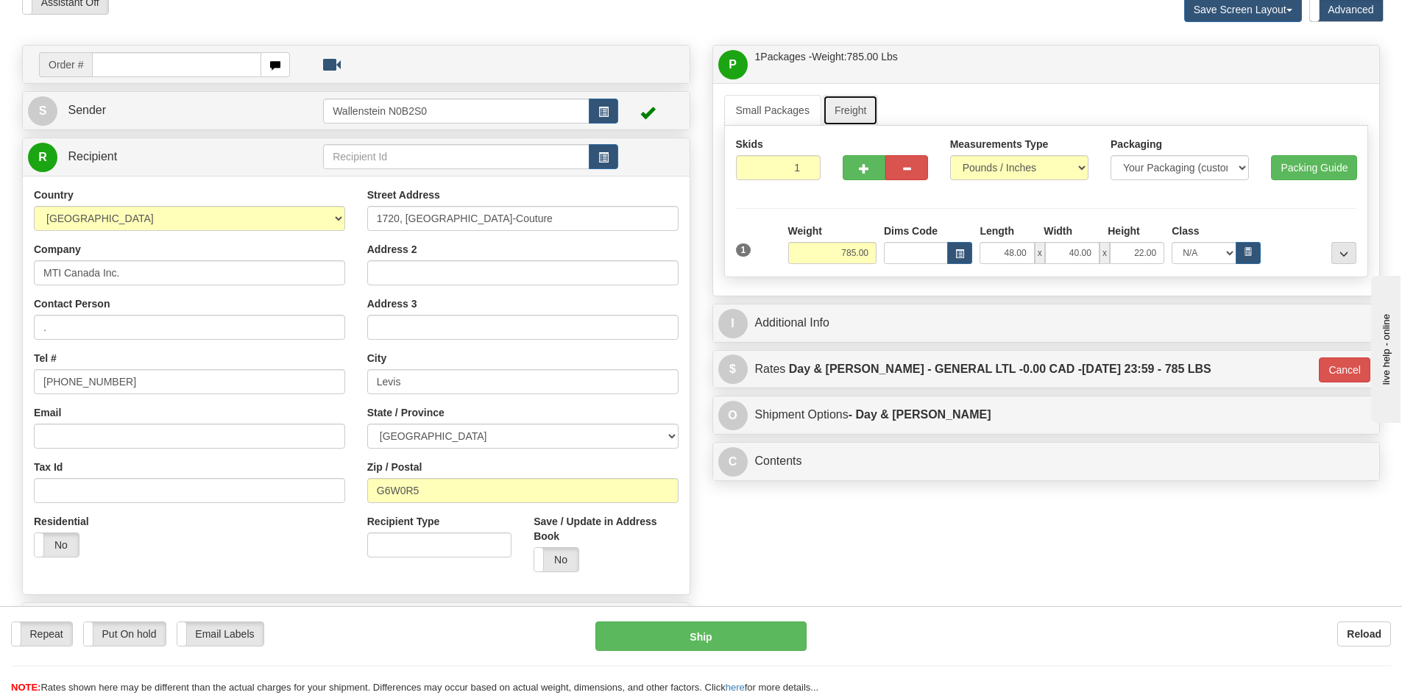
click at [846, 118] on link "Freight" at bounding box center [851, 110] width 56 height 31
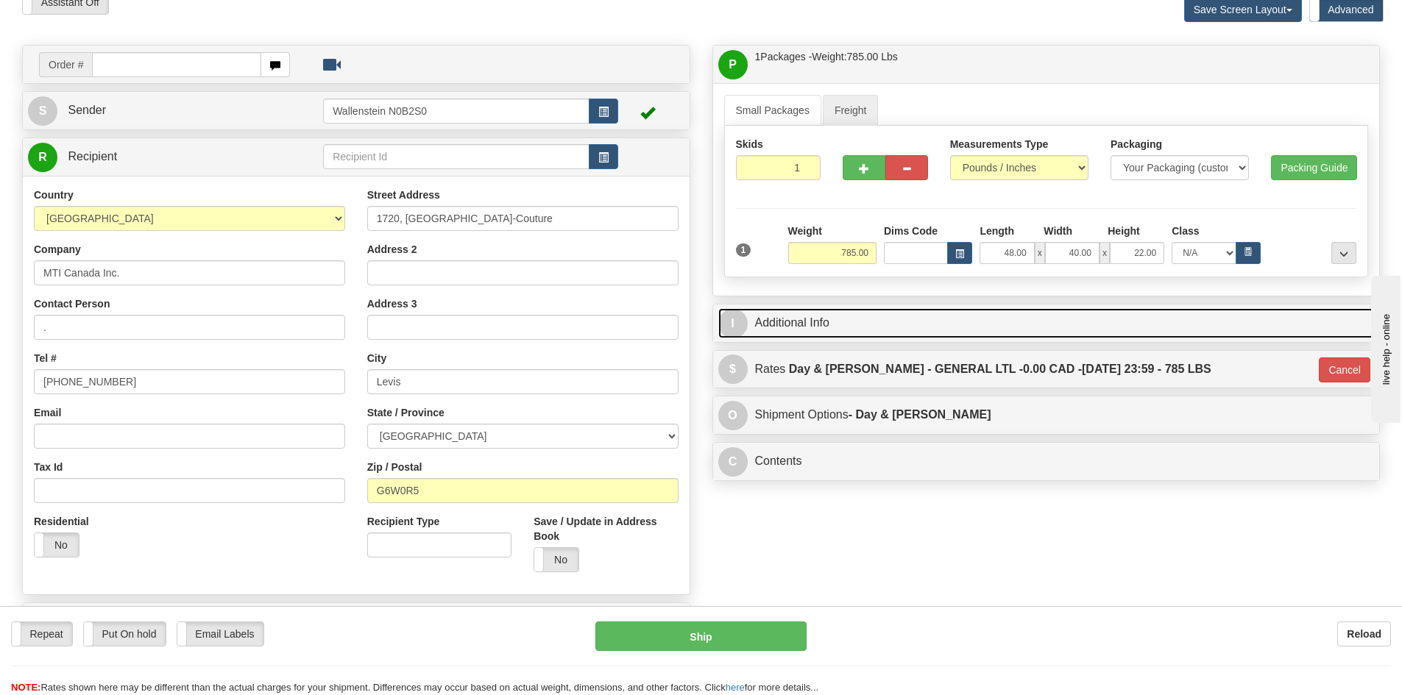
click at [1141, 328] on link "I Additional Info" at bounding box center [1046, 323] width 656 height 30
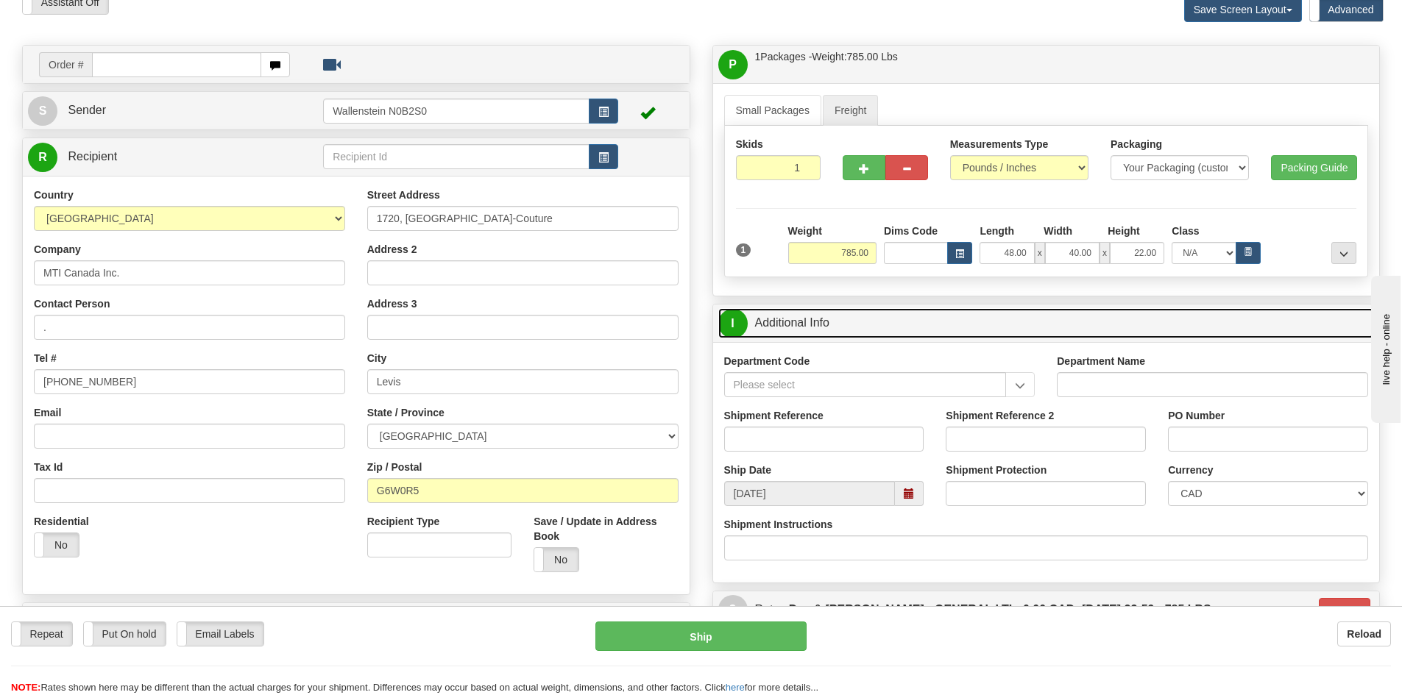
click at [1141, 328] on link "I Additional Info" at bounding box center [1046, 323] width 656 height 30
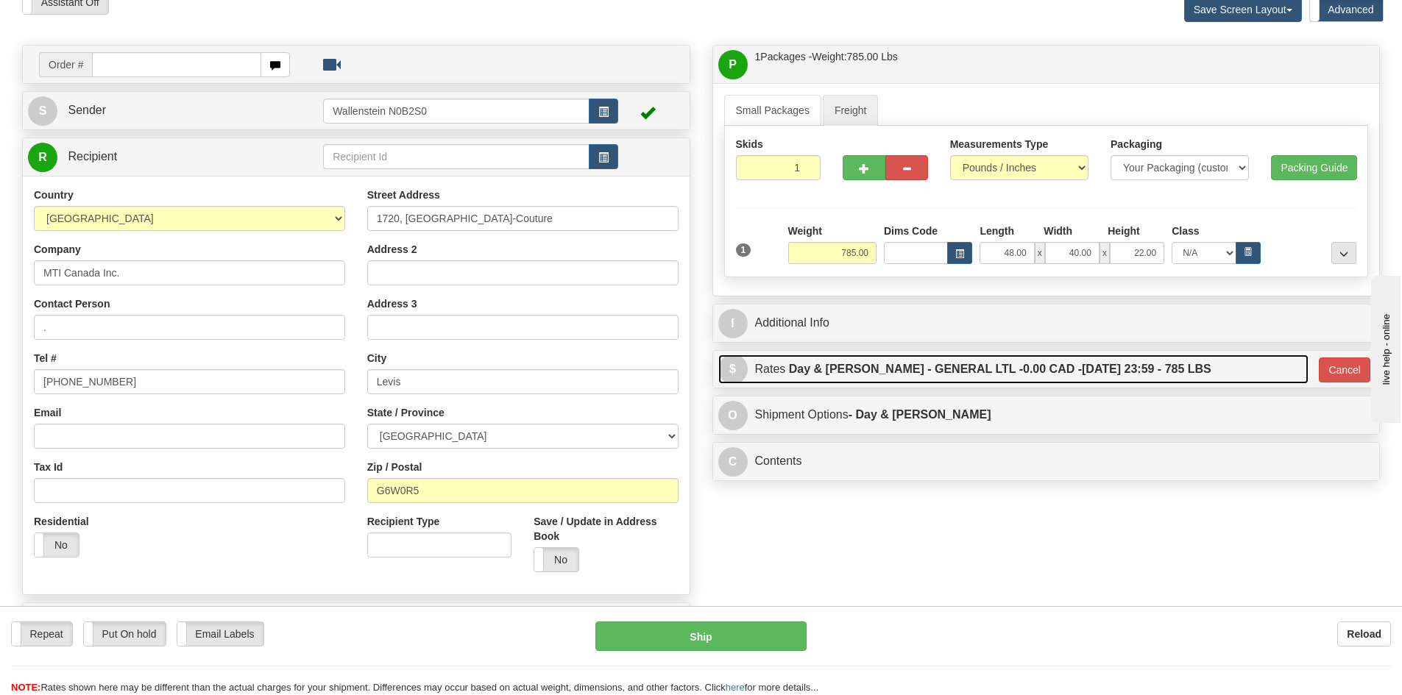
click at [1116, 357] on label "Day & Ross - GENERAL LTL - 0.00 CAD - 10/02/2025 23:59 - 785 LBS" at bounding box center [1000, 369] width 422 height 29
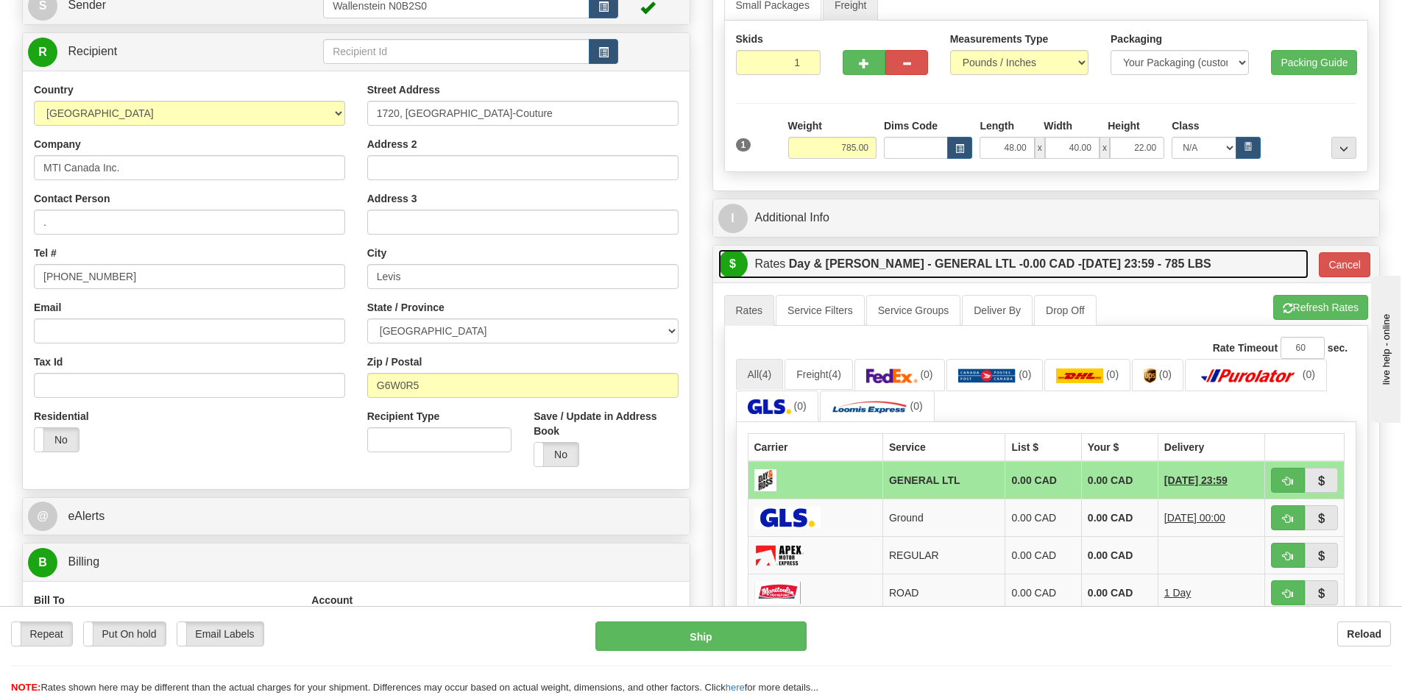
scroll to position [221, 0]
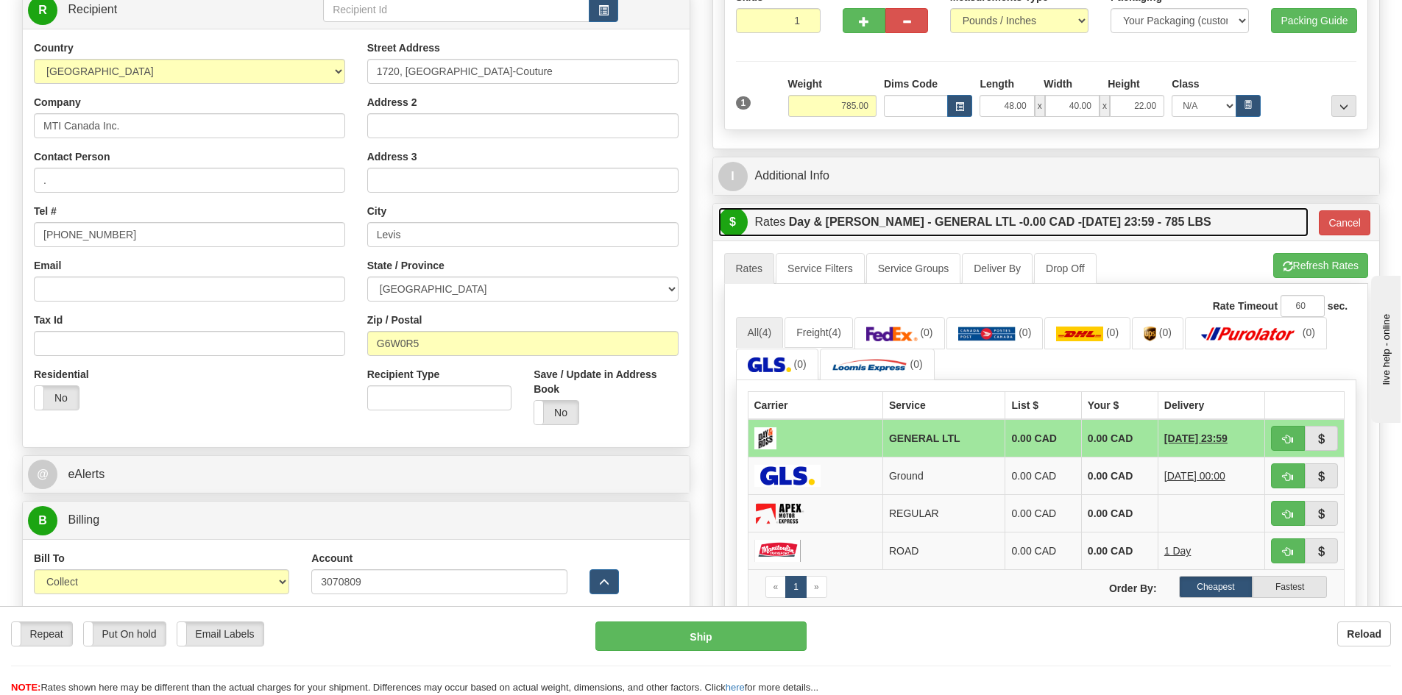
click at [1137, 224] on label "Day & Ross - GENERAL LTL - 0.00 CAD - 10/02/2025 23:59 - 785 LBS" at bounding box center [1000, 222] width 422 height 29
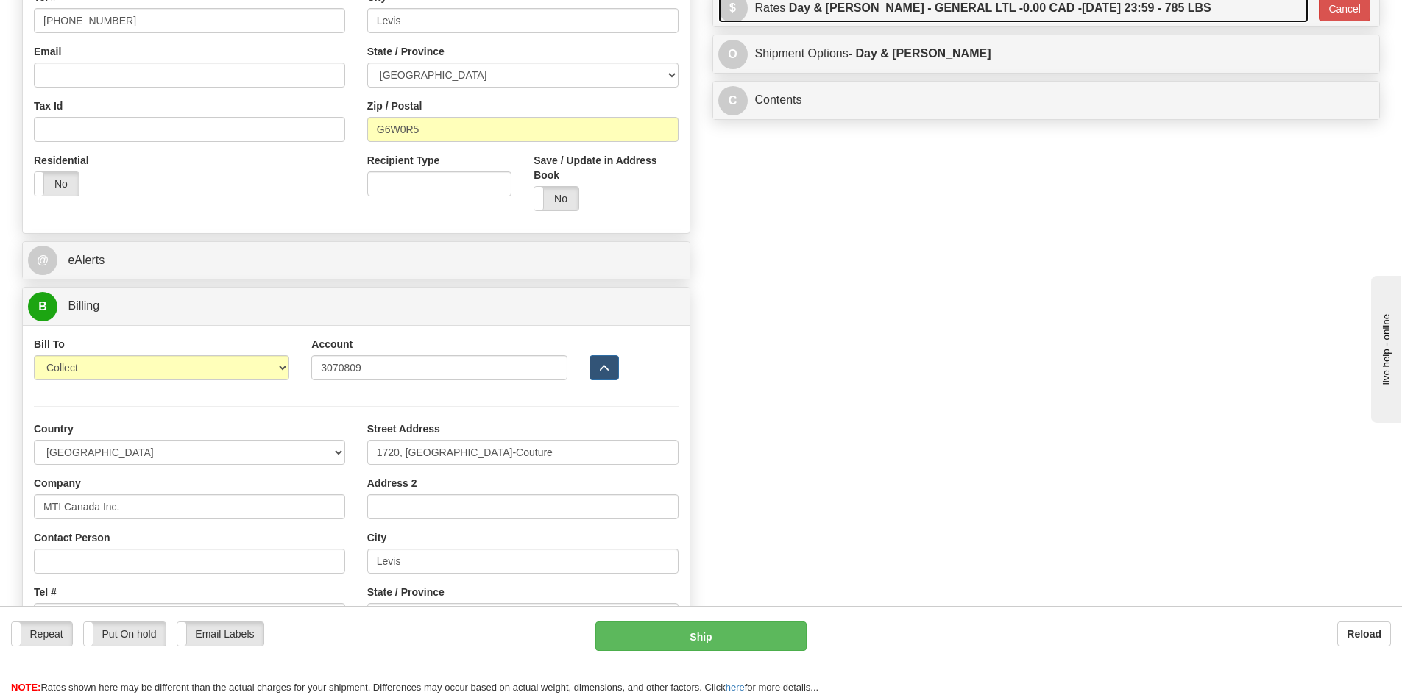
scroll to position [442, 0]
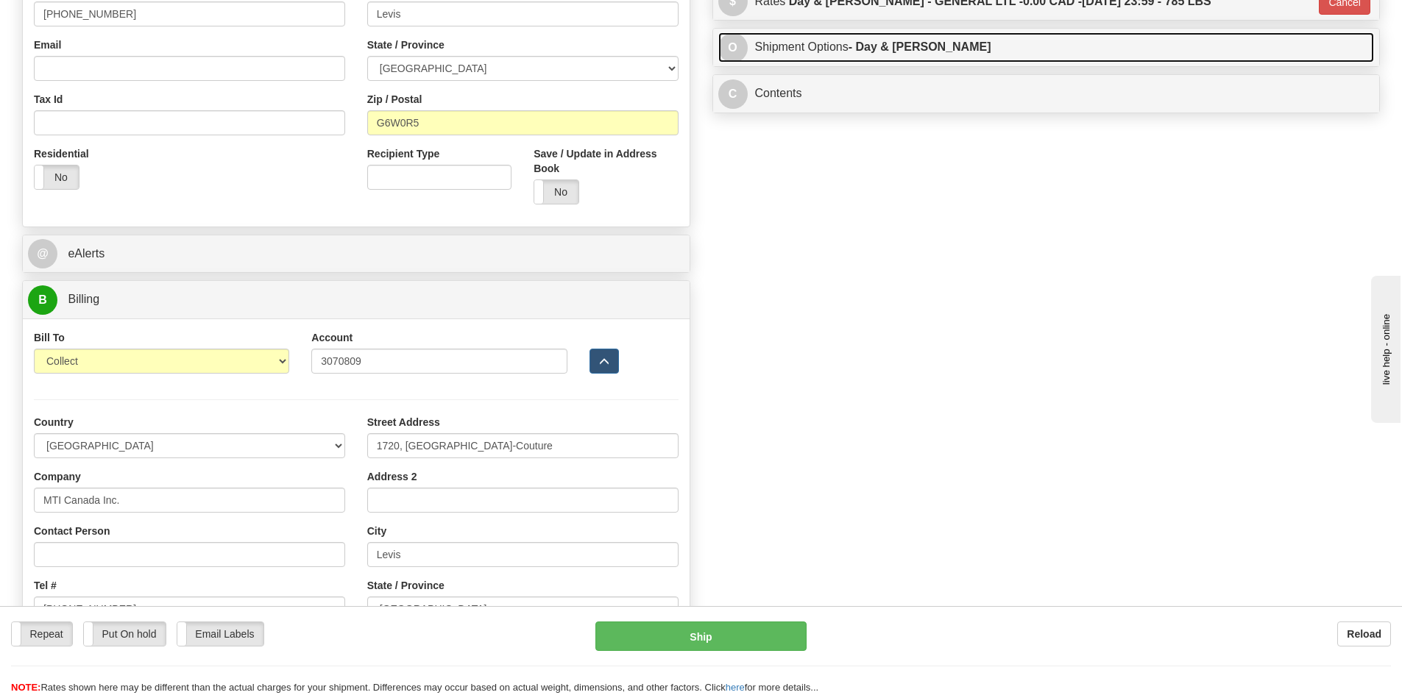
click at [883, 58] on link "O Shipment Options - Day & Ross" at bounding box center [1046, 47] width 656 height 30
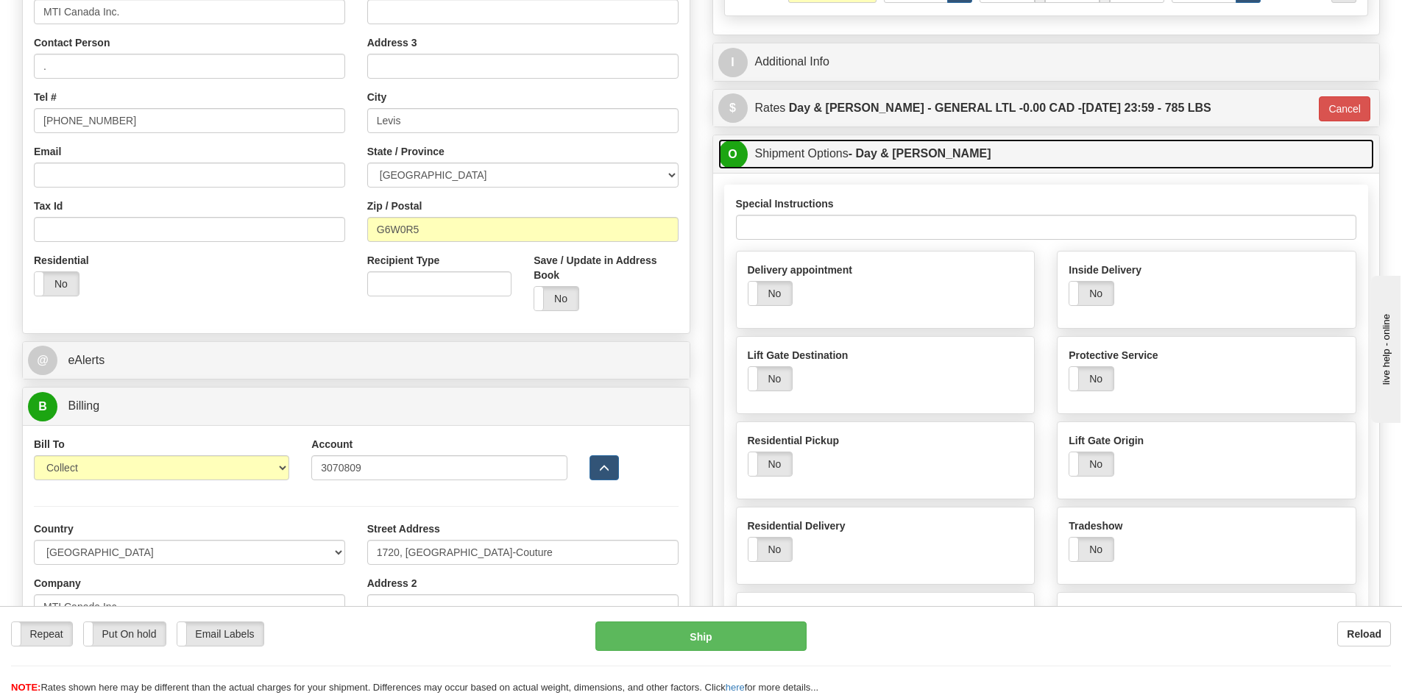
scroll to position [294, 0]
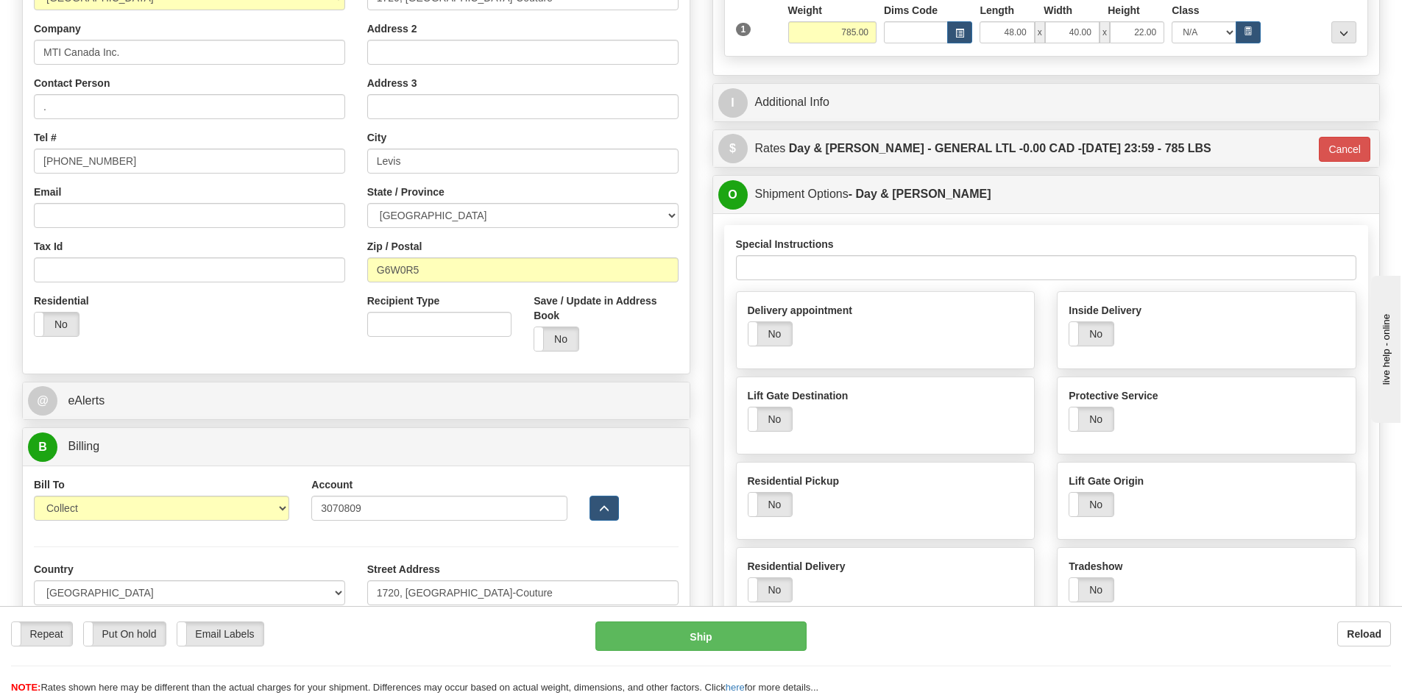
click at [888, 210] on div "O Shipment Options - Day & Ross" at bounding box center [1046, 195] width 667 height 38
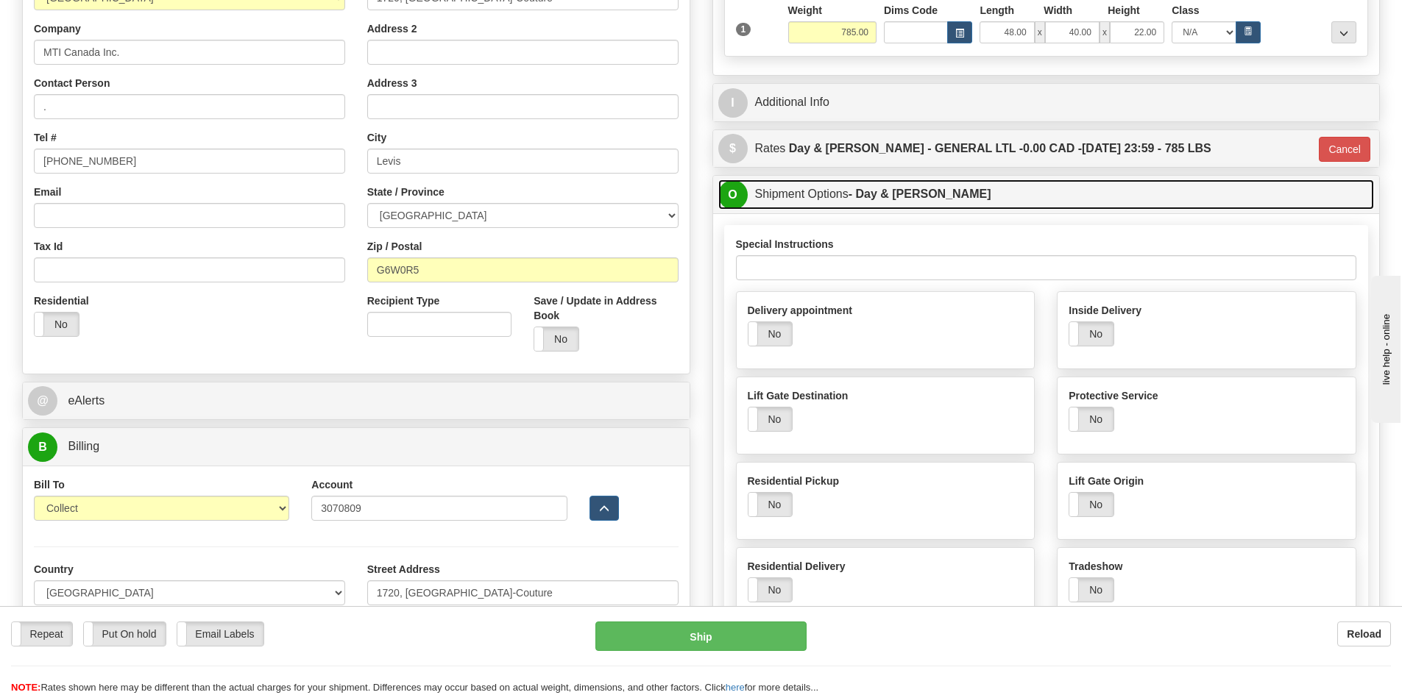
click at [907, 197] on strong "- Day & Ross" at bounding box center [920, 194] width 143 height 13
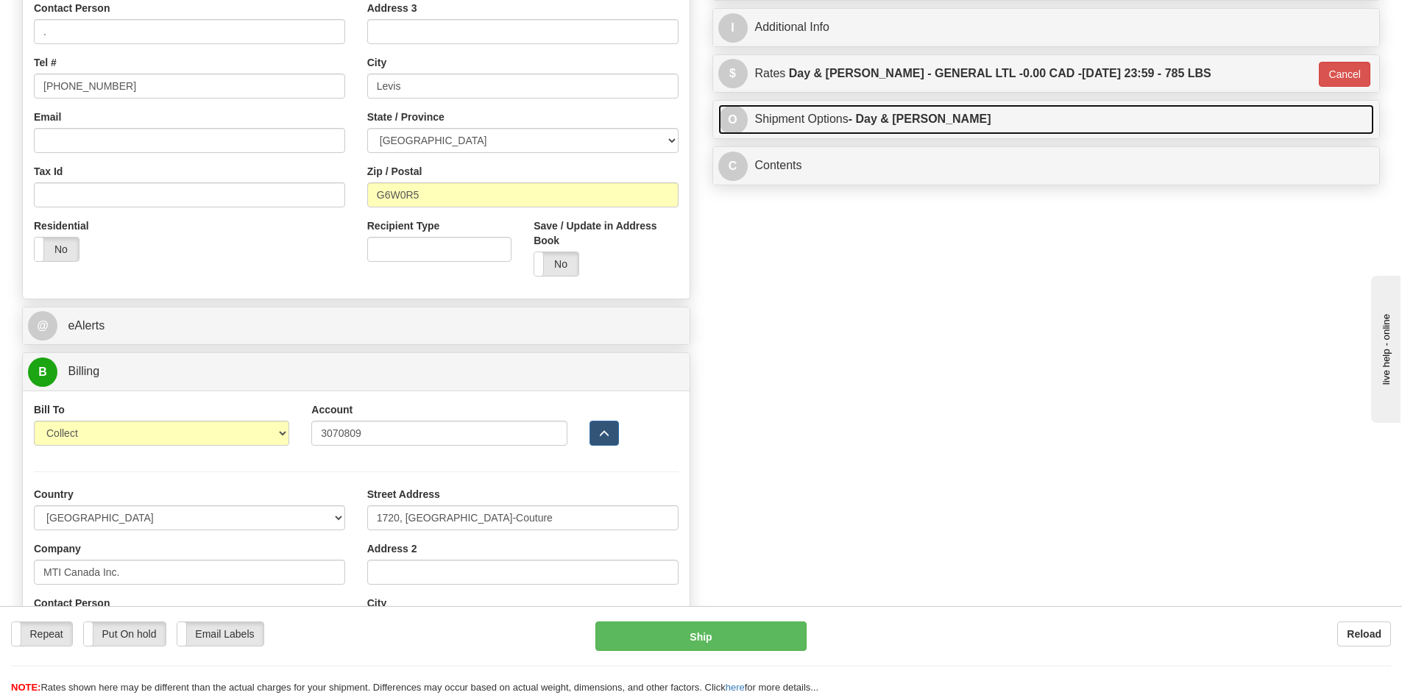
scroll to position [368, 0]
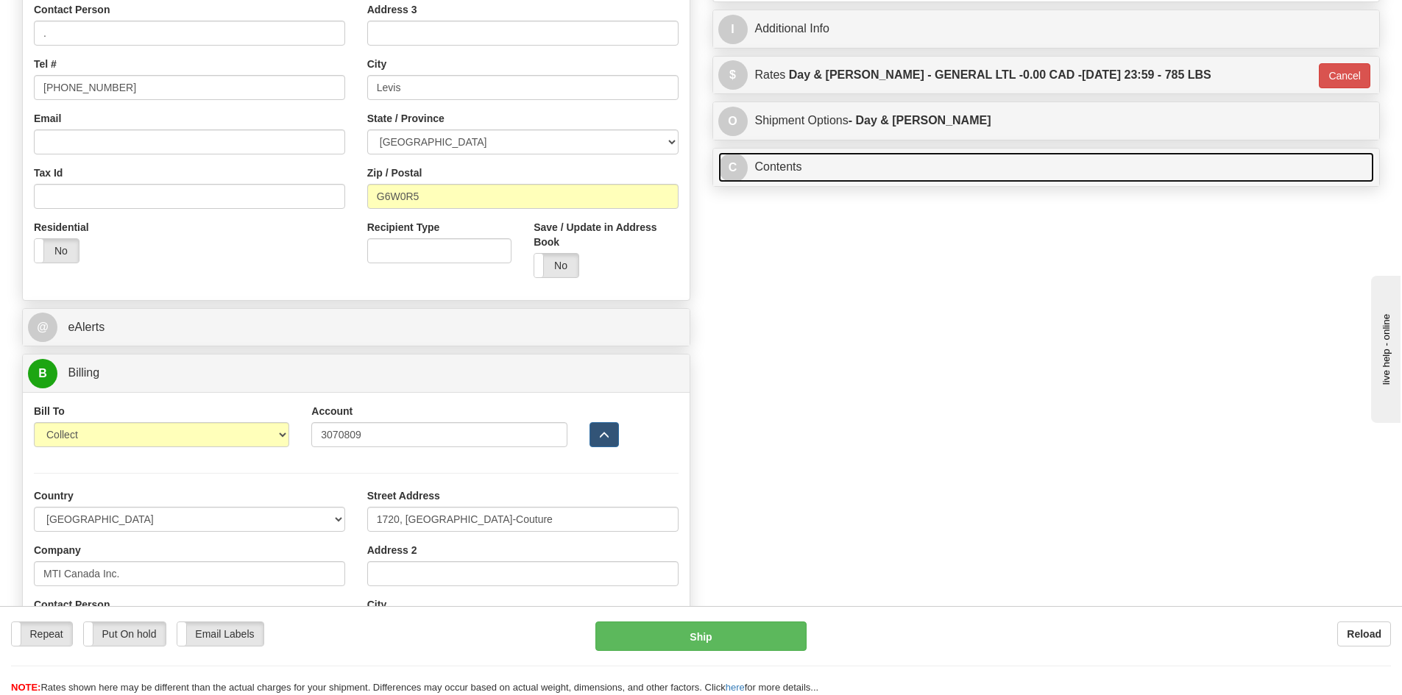
click at [910, 157] on link "C Contents" at bounding box center [1046, 167] width 656 height 30
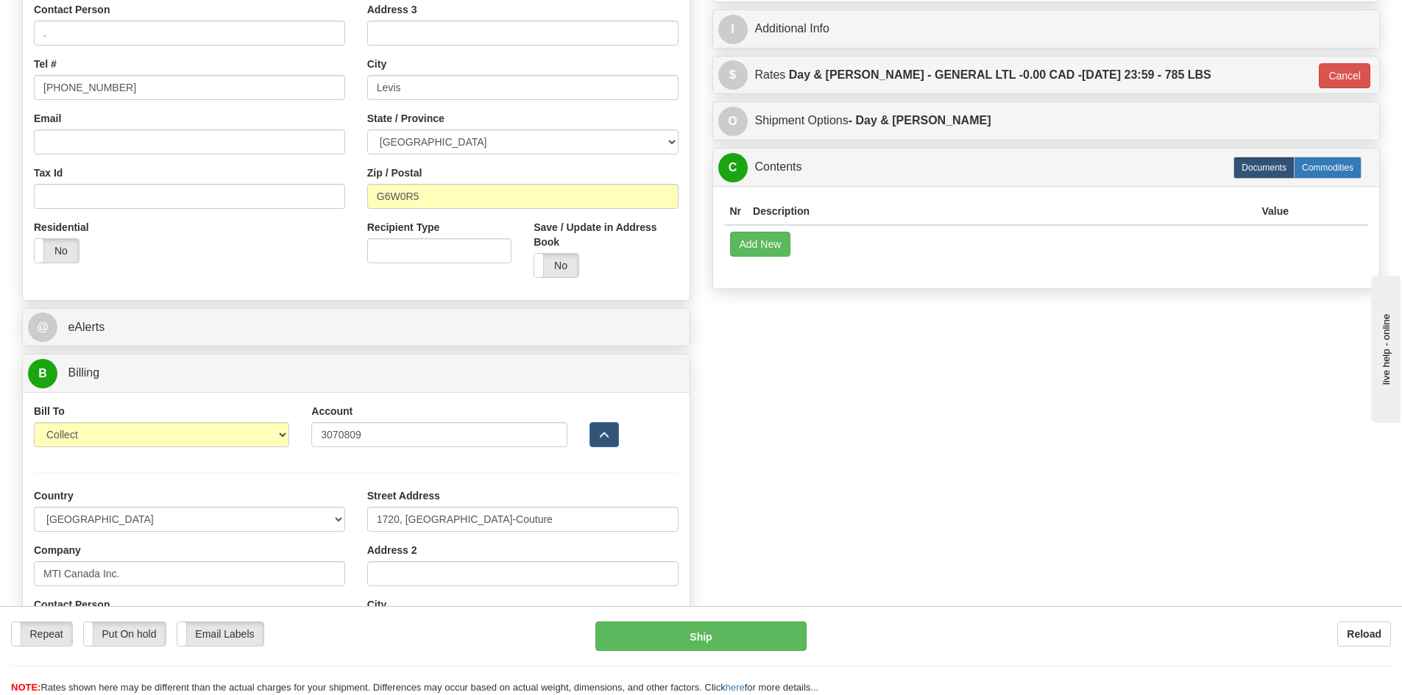
click at [1320, 172] on label "Commodities" at bounding box center [1328, 168] width 68 height 22
type input "GL"
radio input "true"
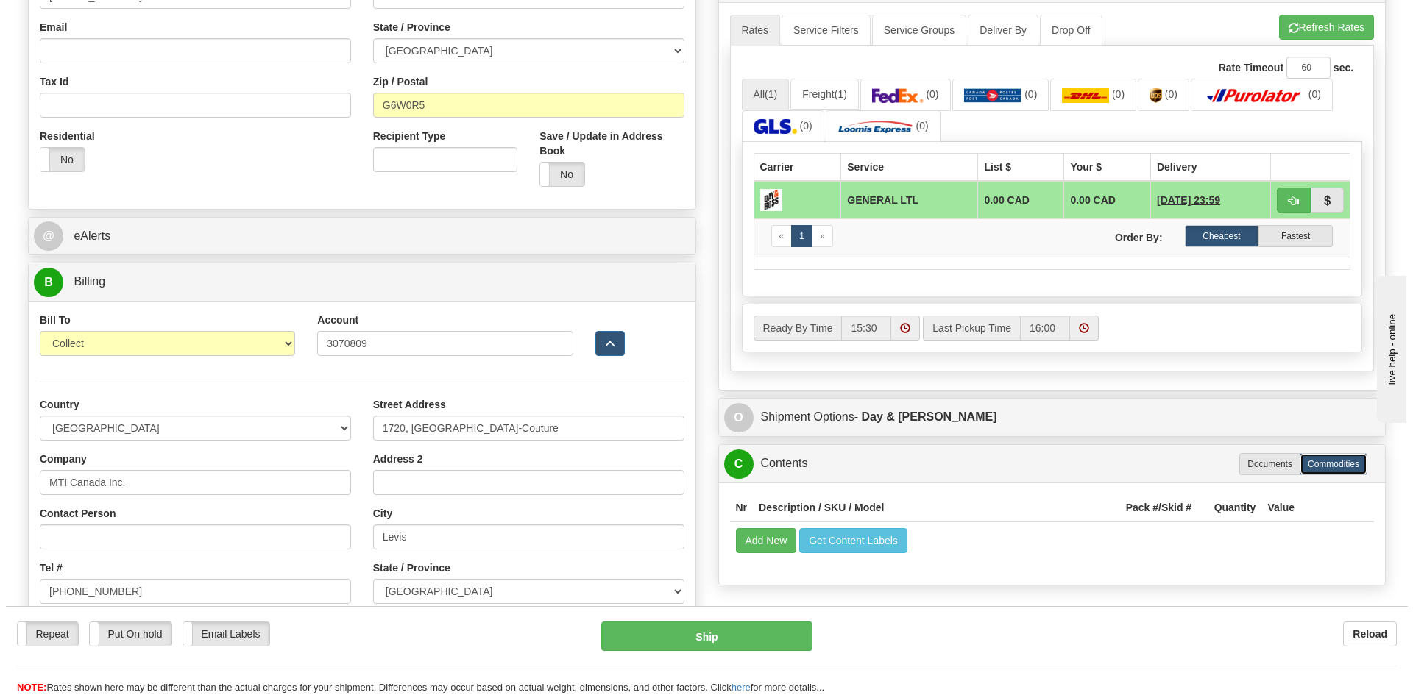
scroll to position [515, 0]
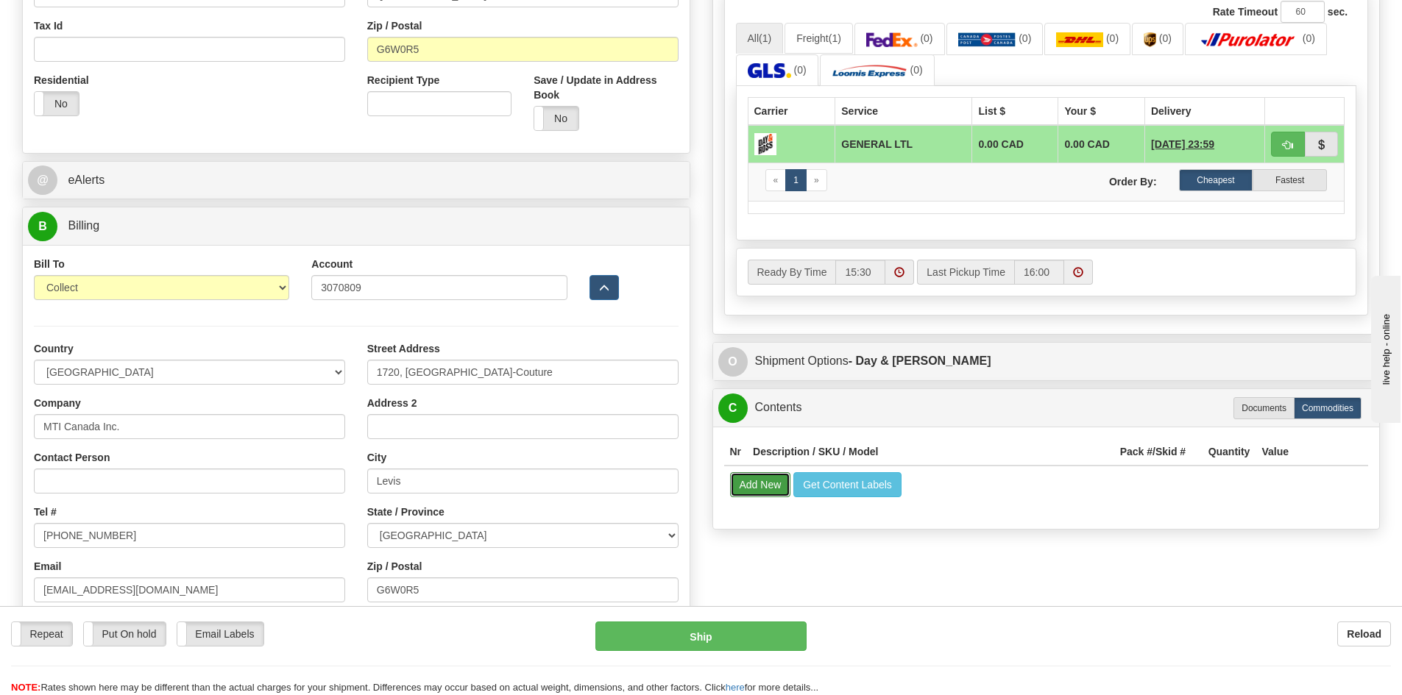
click at [761, 479] on button "Add New" at bounding box center [760, 484] width 61 height 25
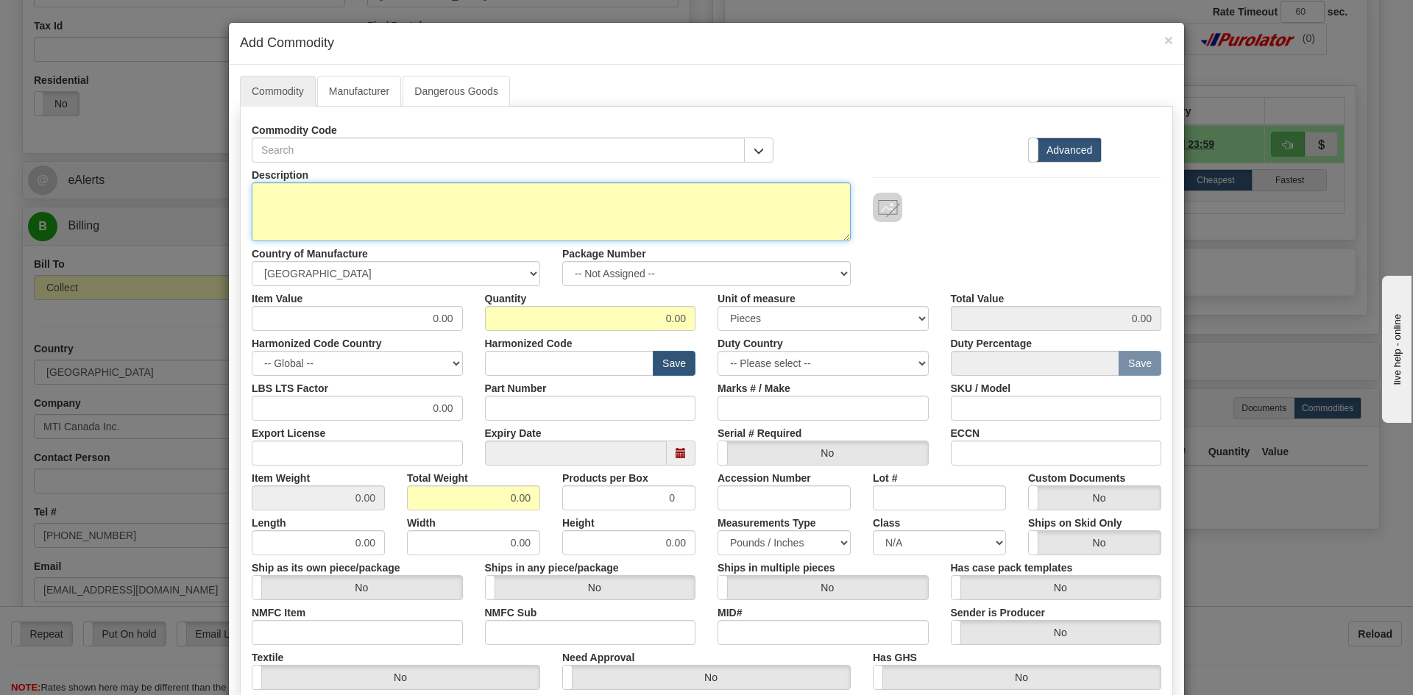
click at [559, 205] on textarea "Description" at bounding box center [551, 212] width 599 height 59
type textarea "SMV signs"
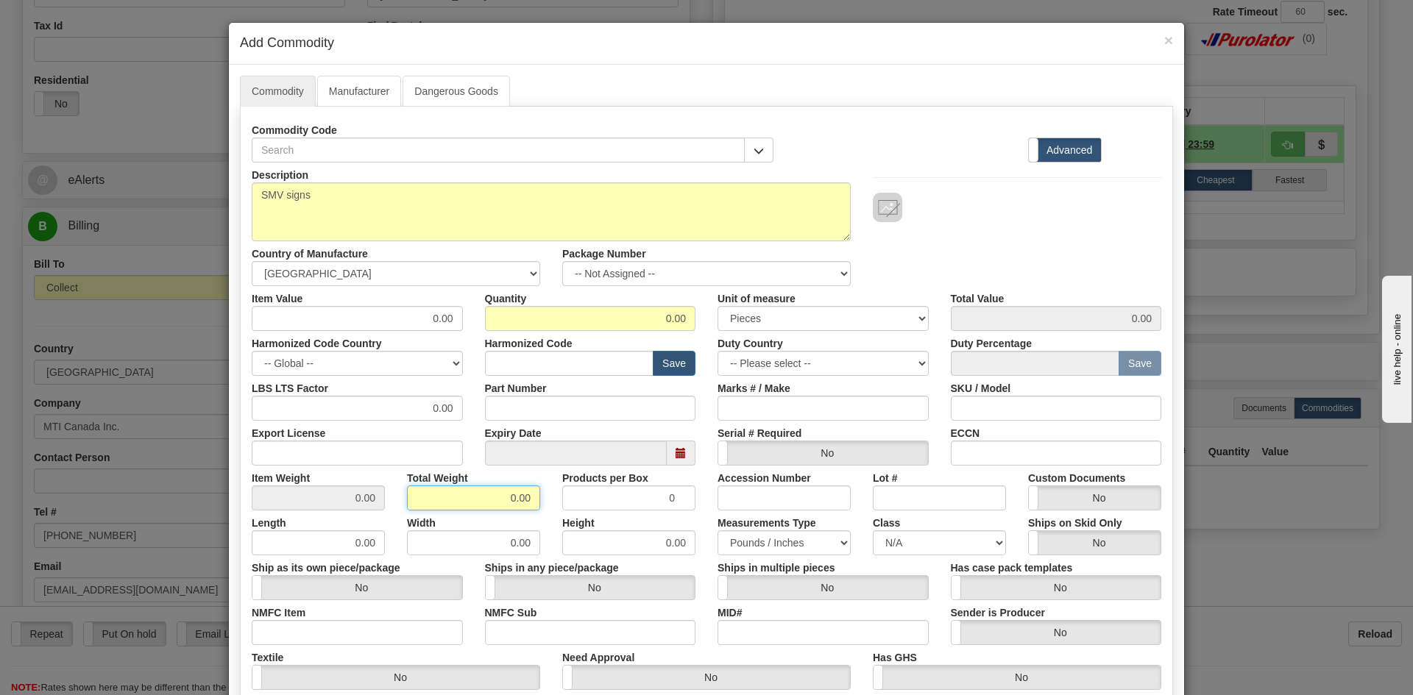
drag, startPoint x: 493, startPoint y: 497, endPoint x: 540, endPoint y: 501, distance: 47.3
click at [540, 501] on div "Total Weight 0.00" at bounding box center [473, 488] width 155 height 45
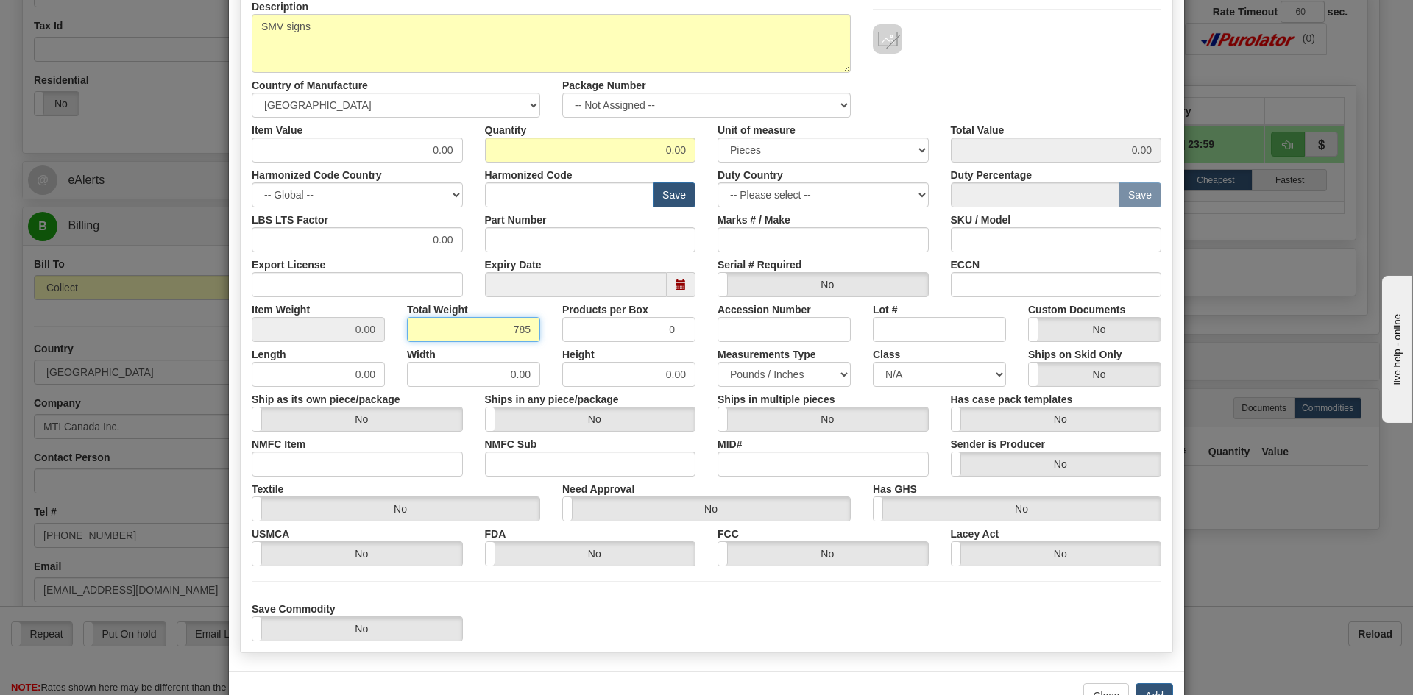
scroll to position [216, 0]
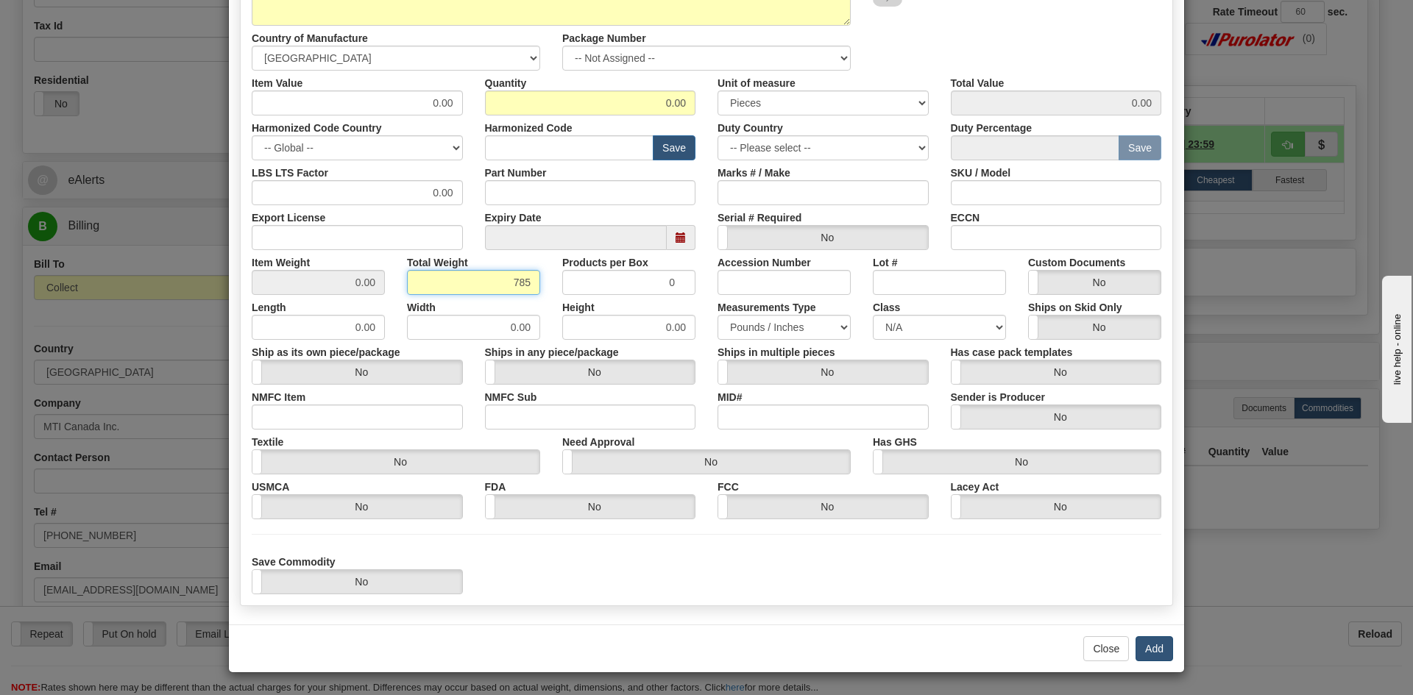
type input "785"
type input "Infinity"
click at [1150, 652] on button "Add" at bounding box center [1155, 649] width 38 height 25
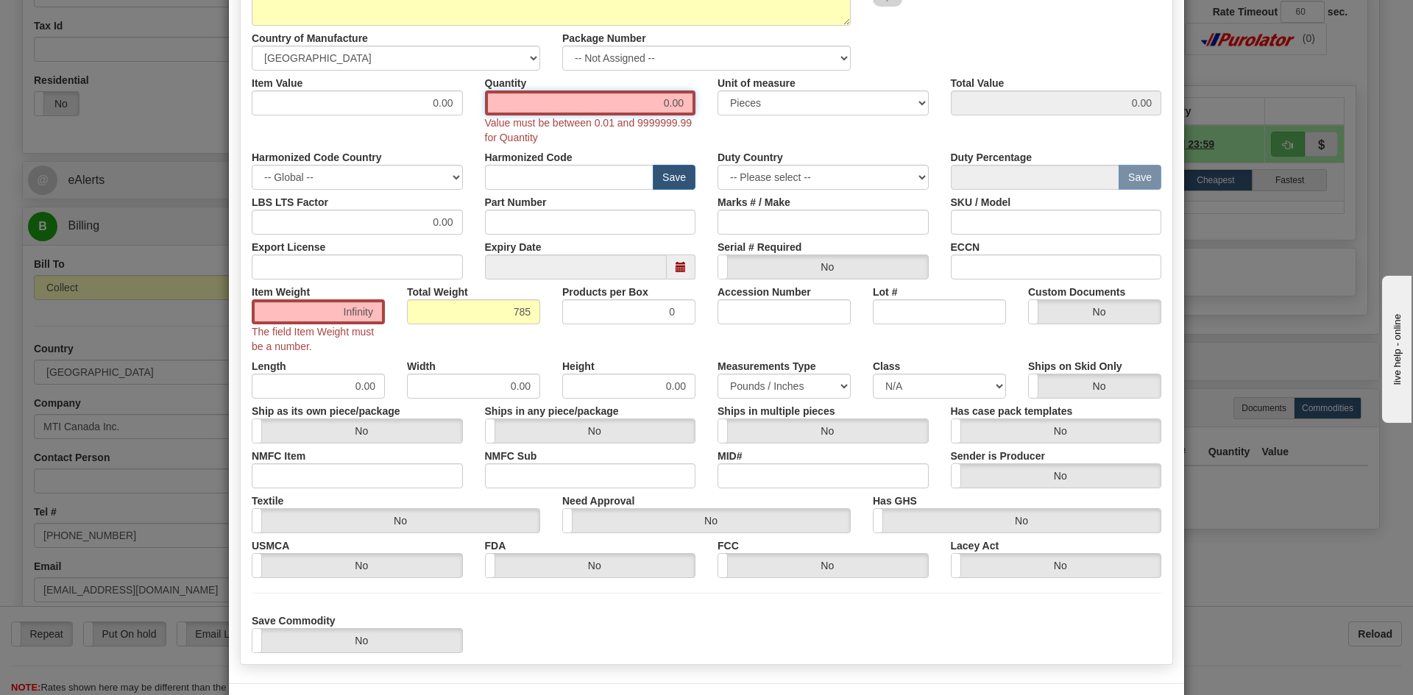
click at [643, 107] on input "0.00" at bounding box center [590, 103] width 211 height 25
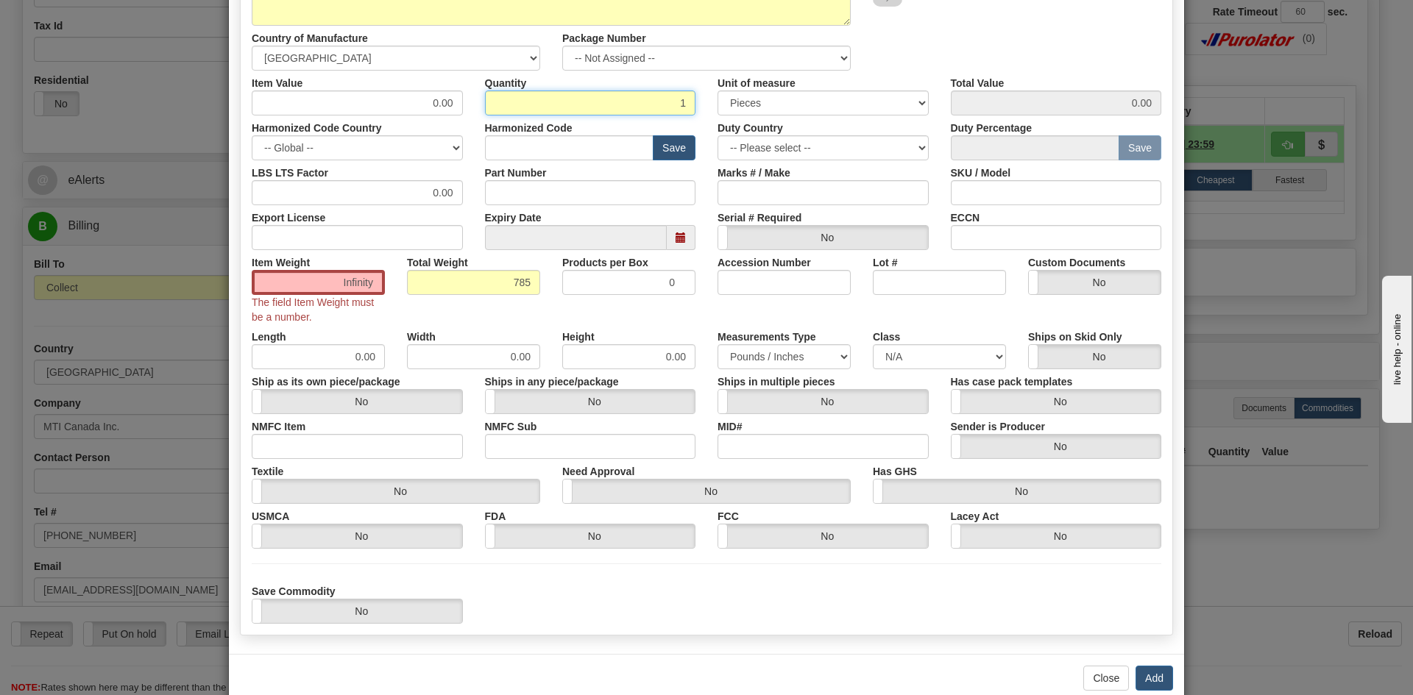
type input "1"
click at [707, 88] on div "Unit of measure 3 Thousand Square Inches Adjustments 56 Pound Bushel Bag Barrel…" at bounding box center [823, 93] width 233 height 45
drag, startPoint x: 328, startPoint y: 284, endPoint x: 400, endPoint y: 286, distance: 72.9
click at [400, 286] on div "Item Weight Infinity The field Item Weight must be a number. Total Weight Infin…" at bounding box center [707, 287] width 932 height 74
click at [486, 304] on div "Item Weight Infinity The field Item Weight must be a number. Total Weight Infin…" at bounding box center [707, 287] width 932 height 74
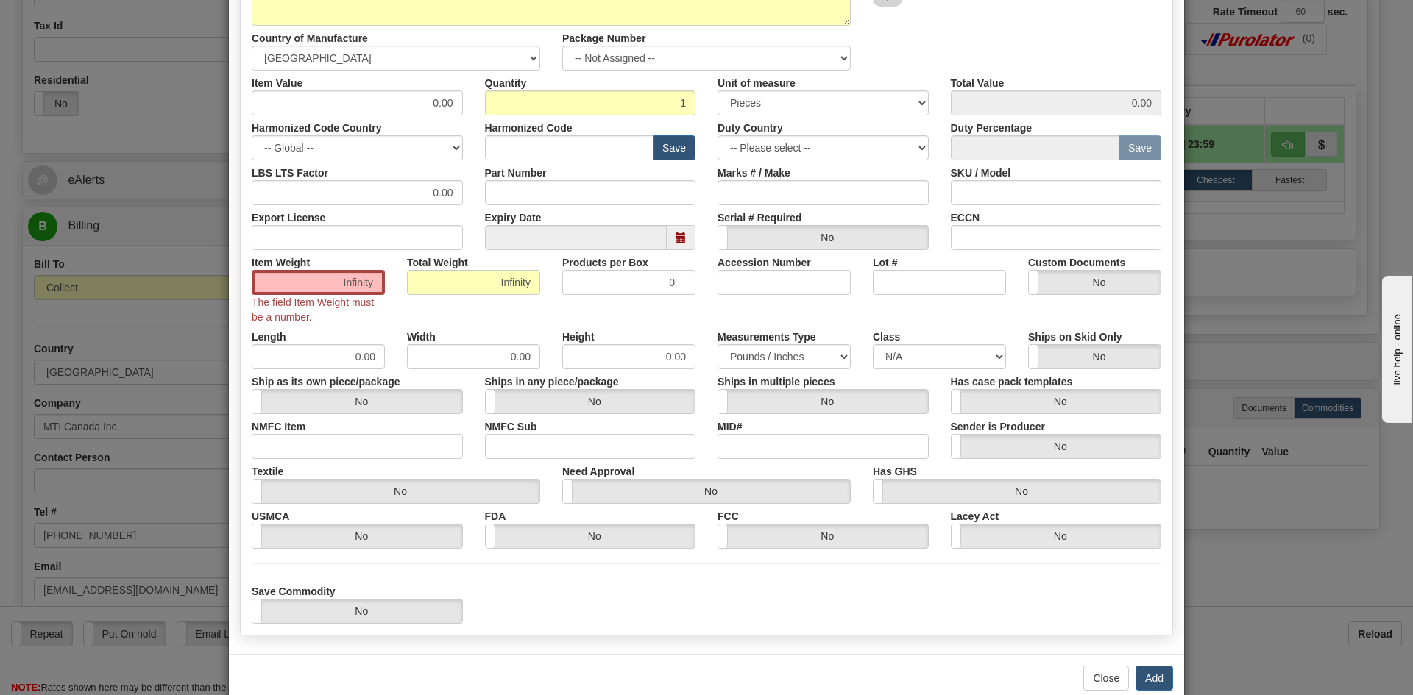
click at [583, 302] on div "Item Weight Infinity The field Item Weight must be a number. Total Weight Infin…" at bounding box center [707, 287] width 932 height 74
click at [348, 283] on input "Infinity" at bounding box center [318, 282] width 133 height 25
click at [366, 279] on input "Infinity" at bounding box center [318, 282] width 133 height 25
click at [366, 280] on input "Infinity" at bounding box center [318, 282] width 133 height 25
click at [501, 285] on input "Infinity" at bounding box center [473, 282] width 133 height 25
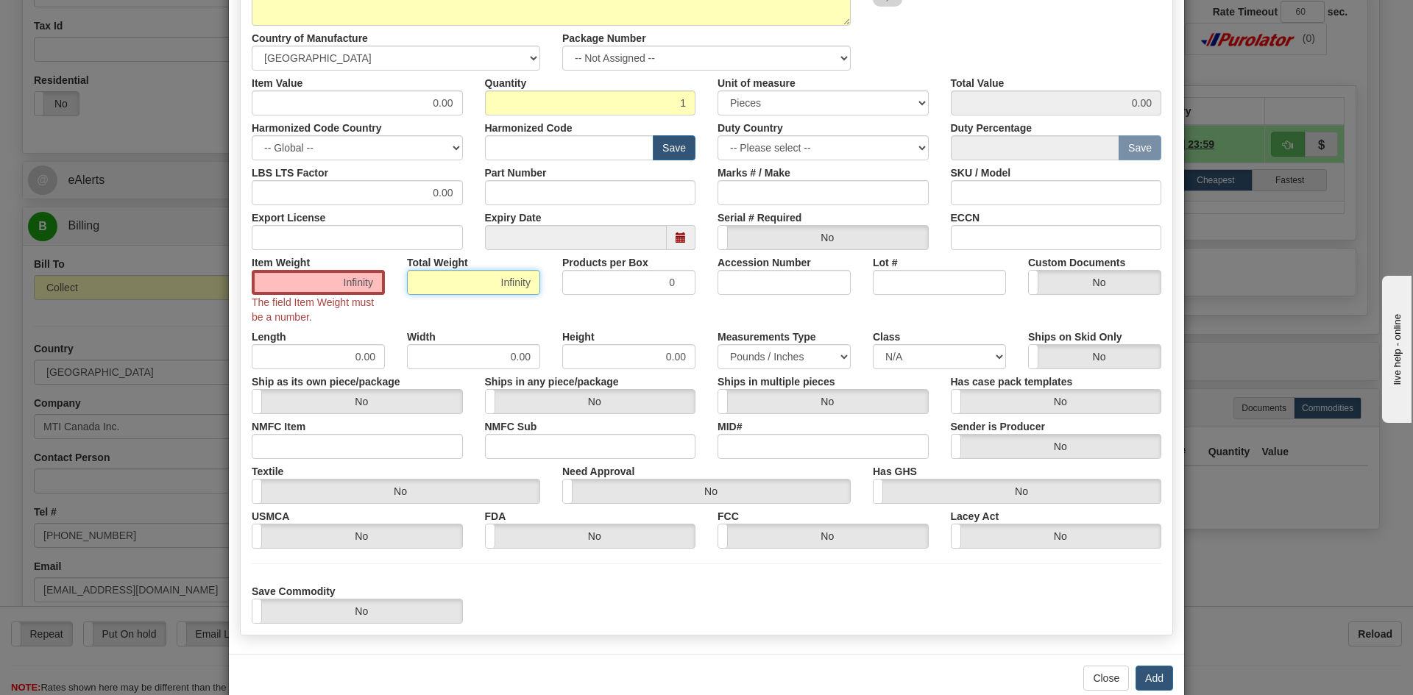
type input "4"
click at [501, 285] on input "4" at bounding box center [473, 282] width 133 height 25
type input "785"
type input "785.0000"
click at [556, 302] on div "Item Weight 785.0000 The field Item Weight must be a number. Total Weight 785 P…" at bounding box center [707, 287] width 932 height 74
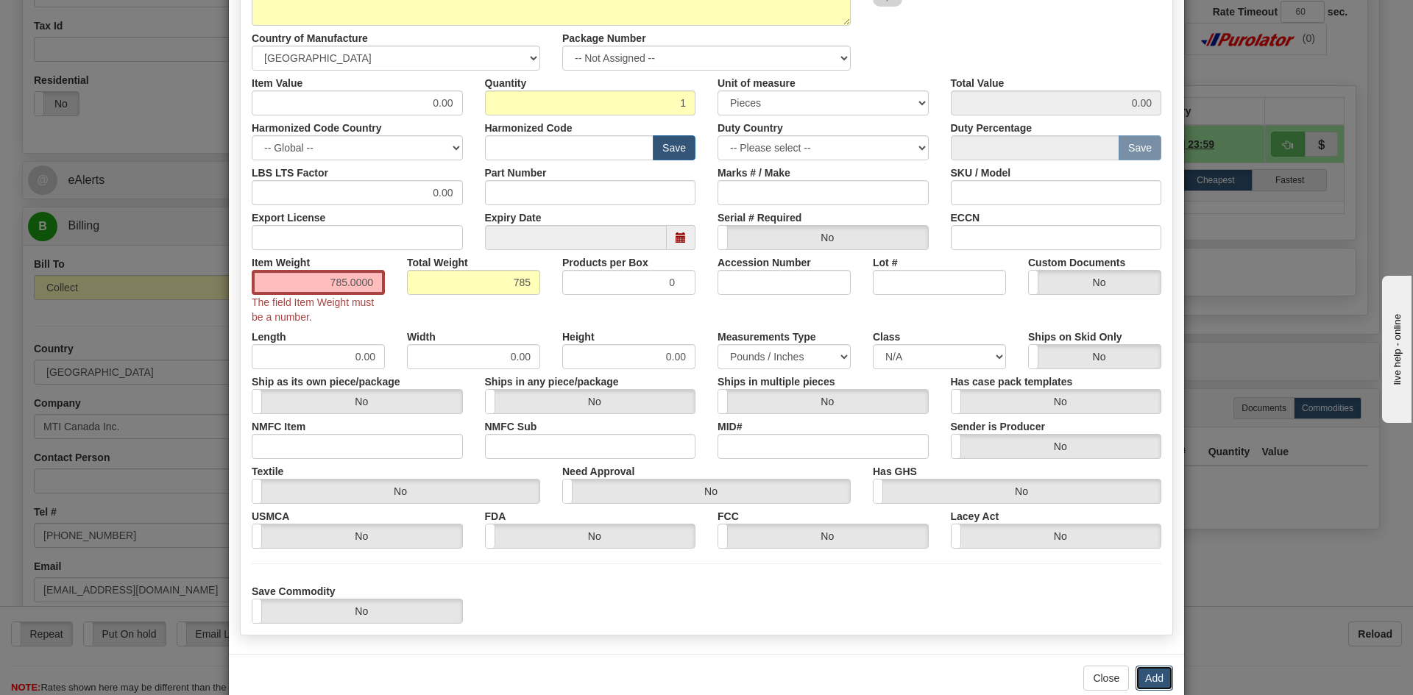
click at [1147, 680] on button "Add" at bounding box center [1155, 678] width 38 height 25
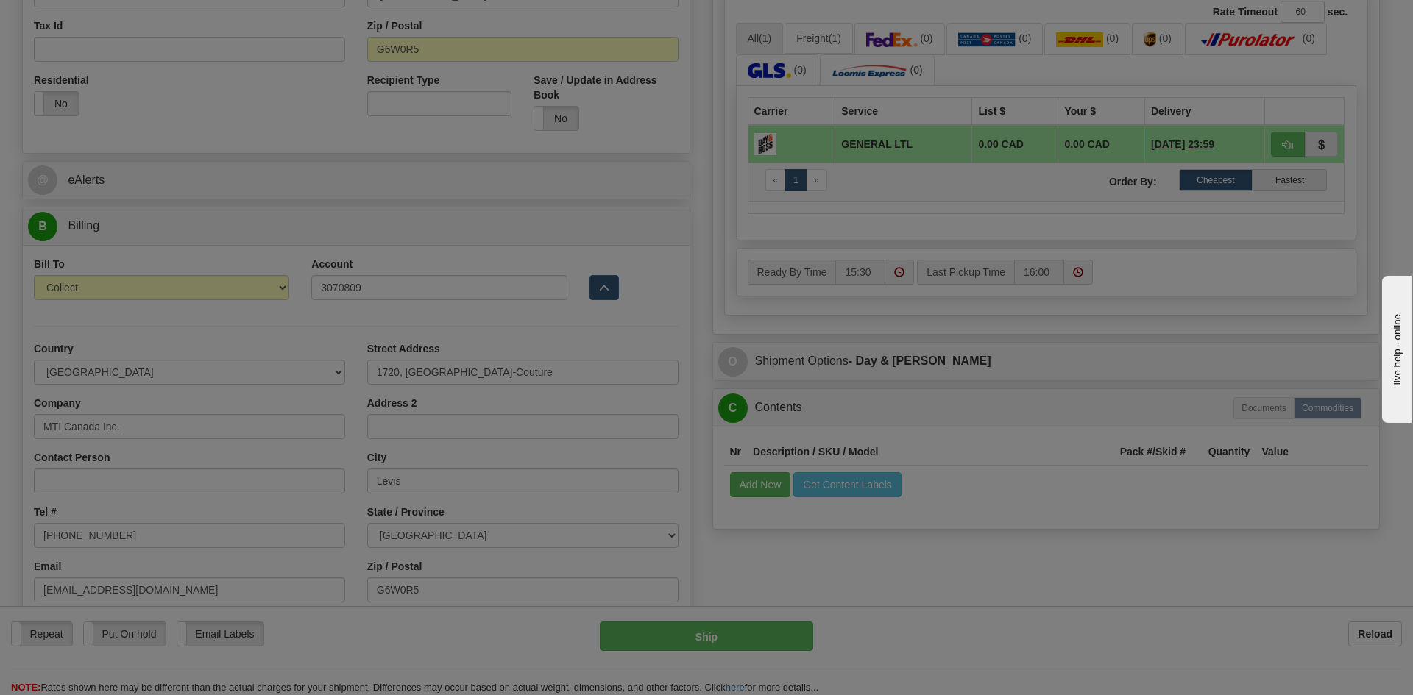
scroll to position [0, 0]
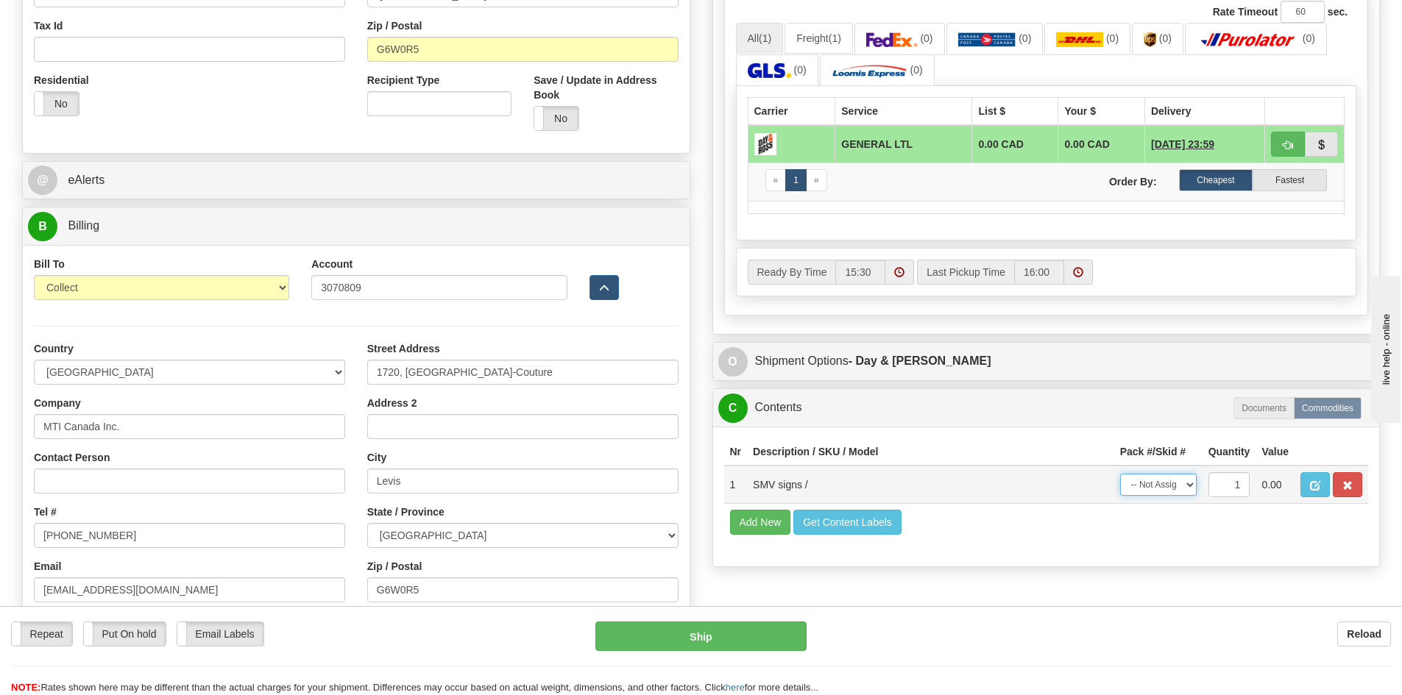
click at [1167, 481] on select "-- Not Assigned -- Item 1" at bounding box center [1158, 485] width 77 height 22
select select "0"
click at [1120, 474] on select "-- Not Assigned -- Item 1" at bounding box center [1158, 485] width 77 height 22
click at [760, 629] on button "Ship" at bounding box center [700, 636] width 211 height 29
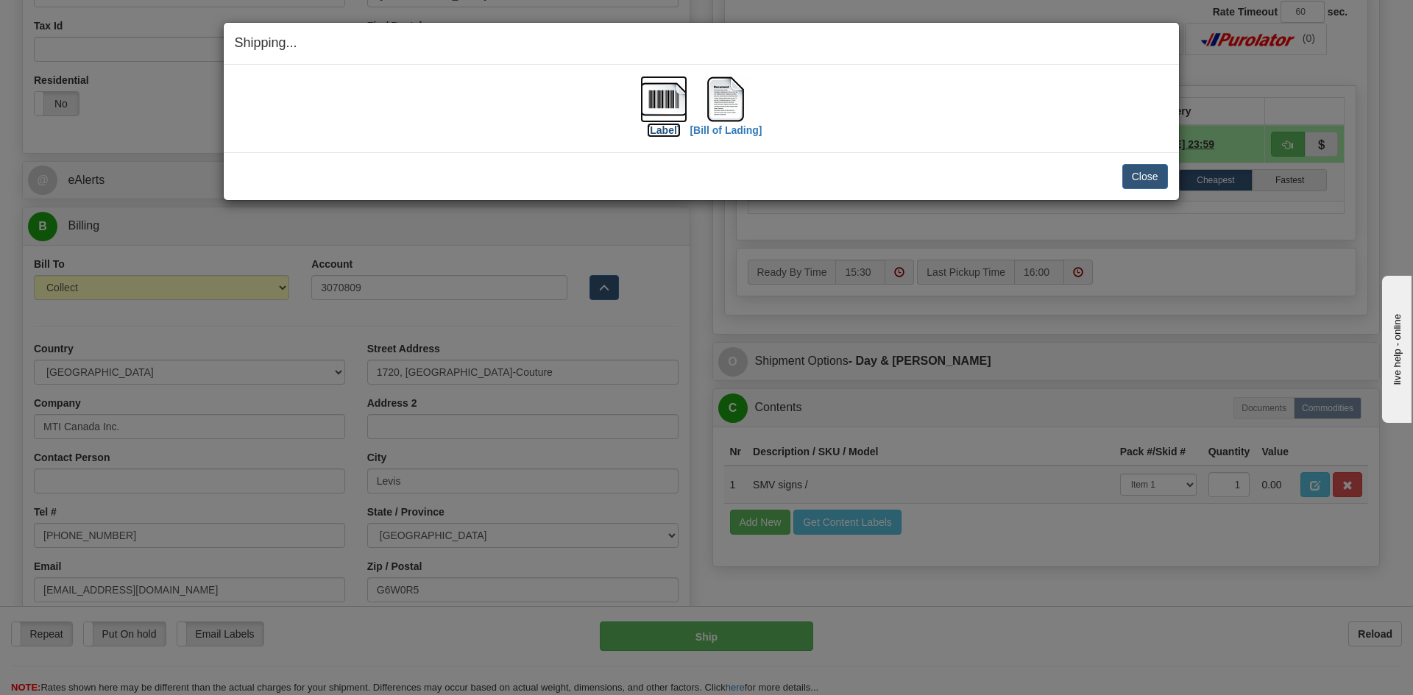
click at [668, 129] on label "[Label]" at bounding box center [664, 130] width 34 height 15
click at [720, 130] on label "[Bill of Lading]" at bounding box center [726, 130] width 72 height 15
click at [1149, 178] on button "Close" at bounding box center [1145, 176] width 46 height 25
